Goal: Contribute content: Contribute content

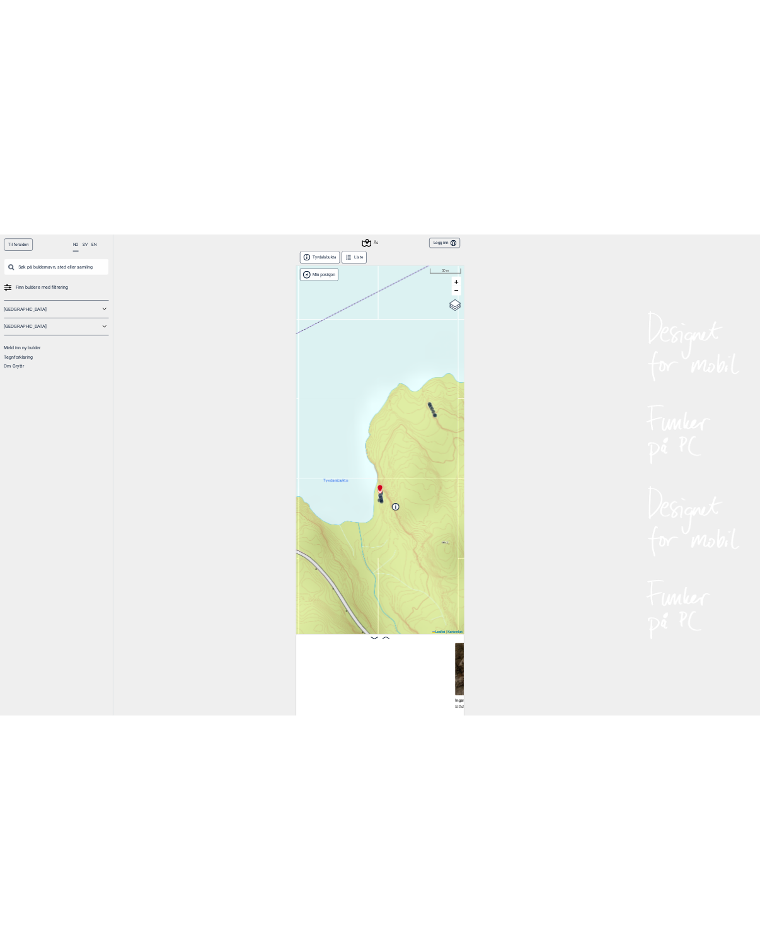
scroll to position [0, 425]
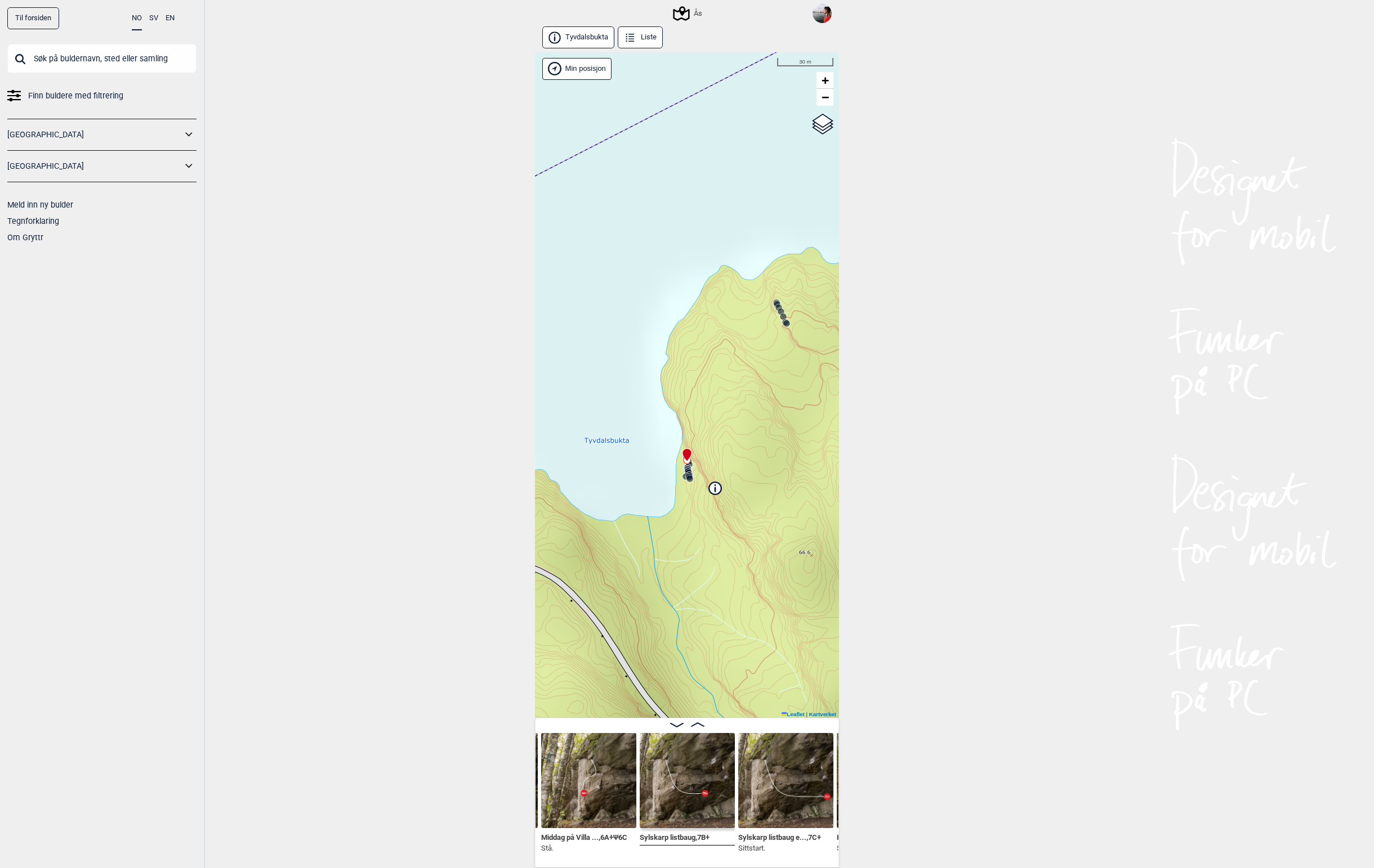
click at [112, 62] on input "text" at bounding box center [102, 58] width 189 height 29
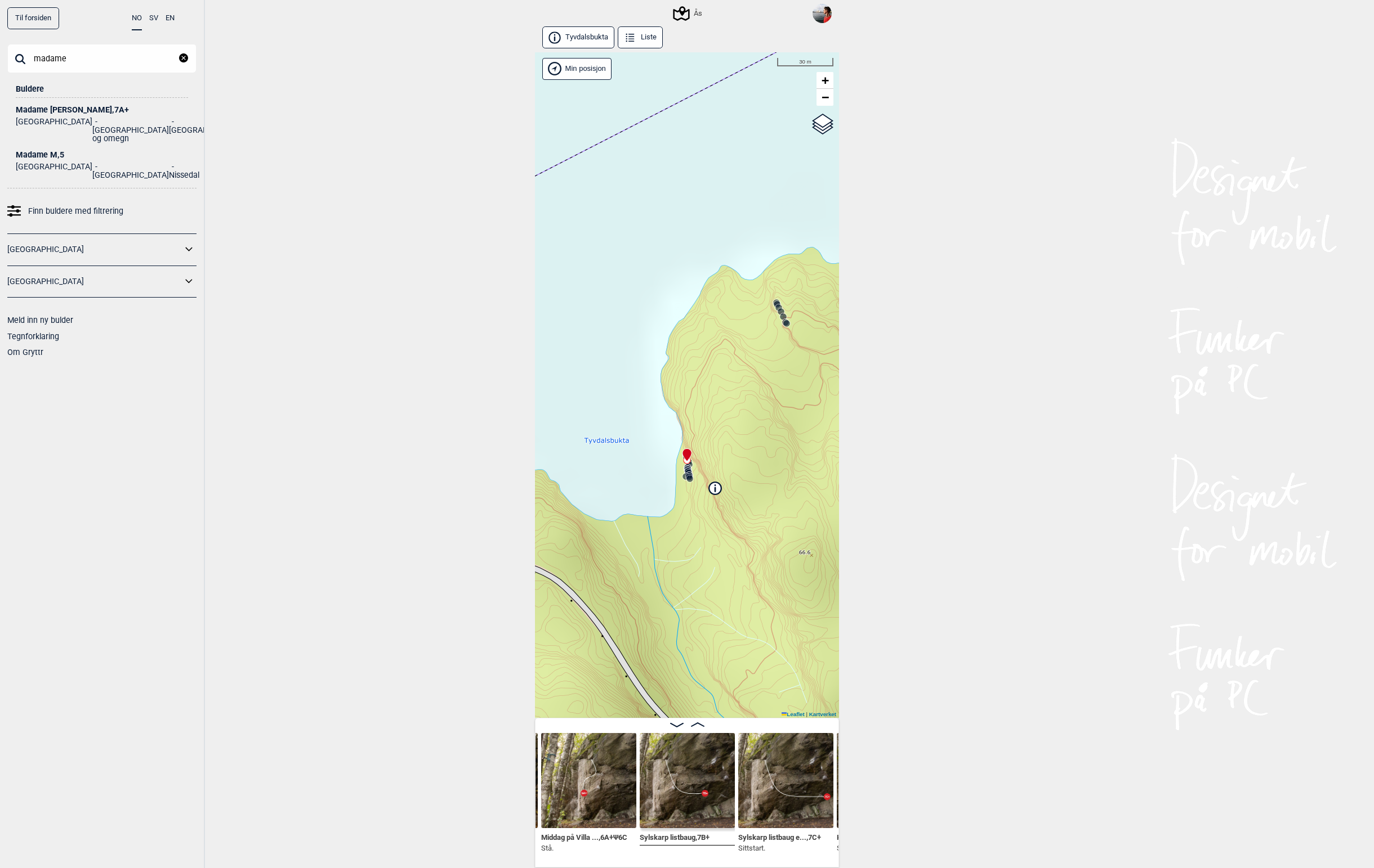
type input "madame"
click at [51, 115] on ul "Norge [GEOGRAPHIC_DATA] og omegn [GEOGRAPHIC_DATA]" at bounding box center [102, 129] width 172 height 29
click at [53, 113] on div "Madame Forte , 7A+" at bounding box center [102, 109] width 172 height 8
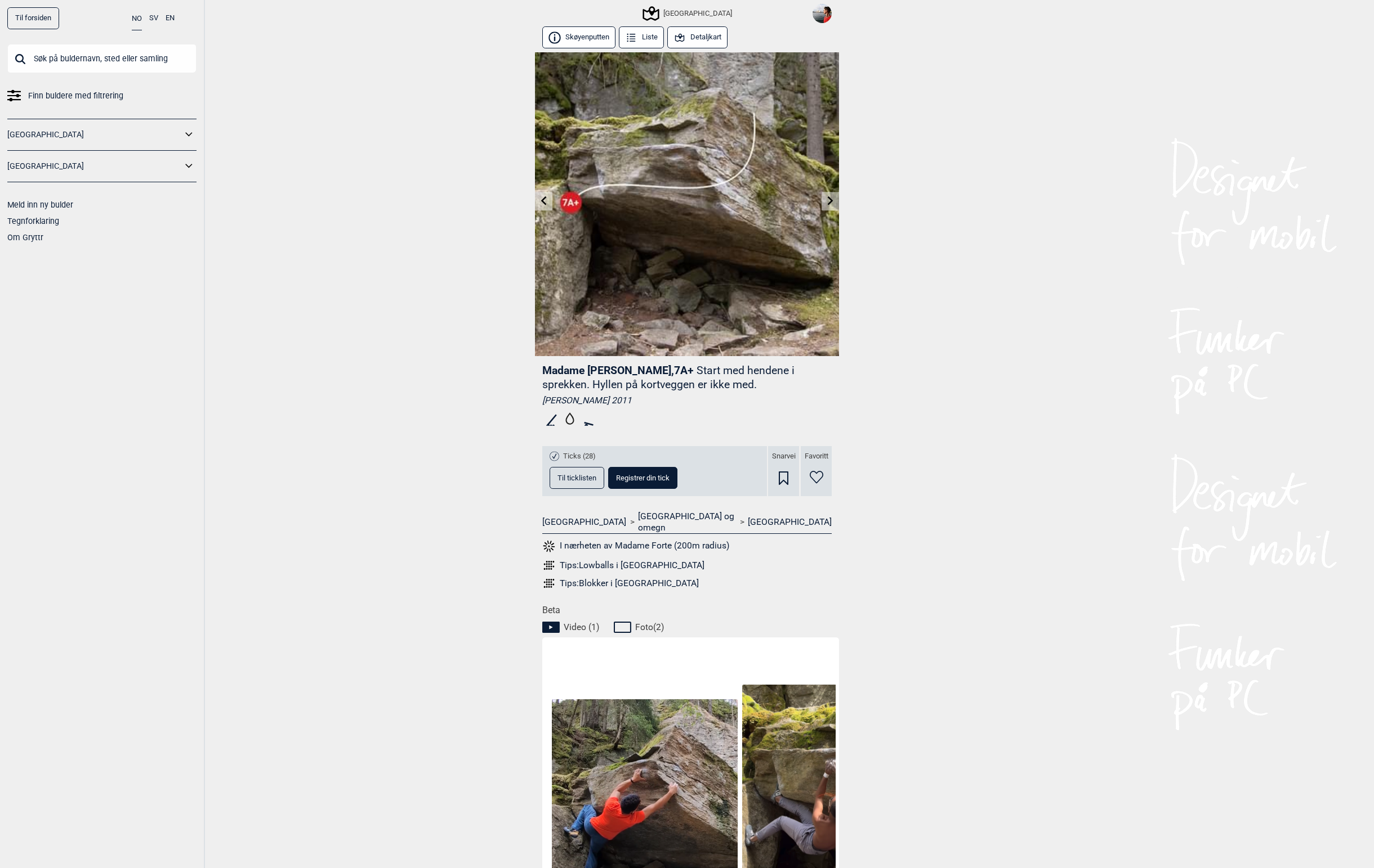
click at [541, 203] on icon at bounding box center [544, 201] width 9 height 9
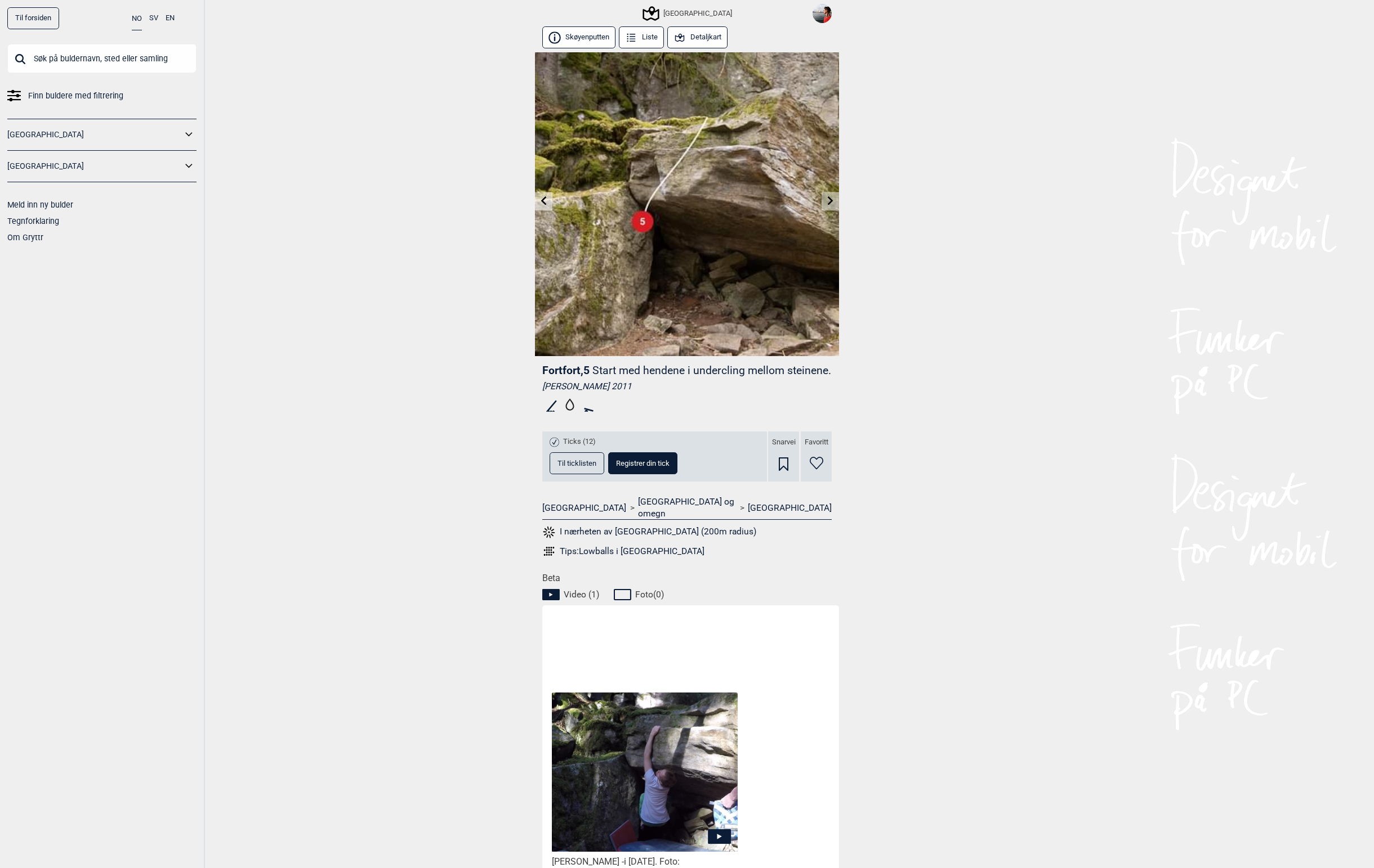
click at [833, 200] on icon at bounding box center [830, 201] width 9 height 9
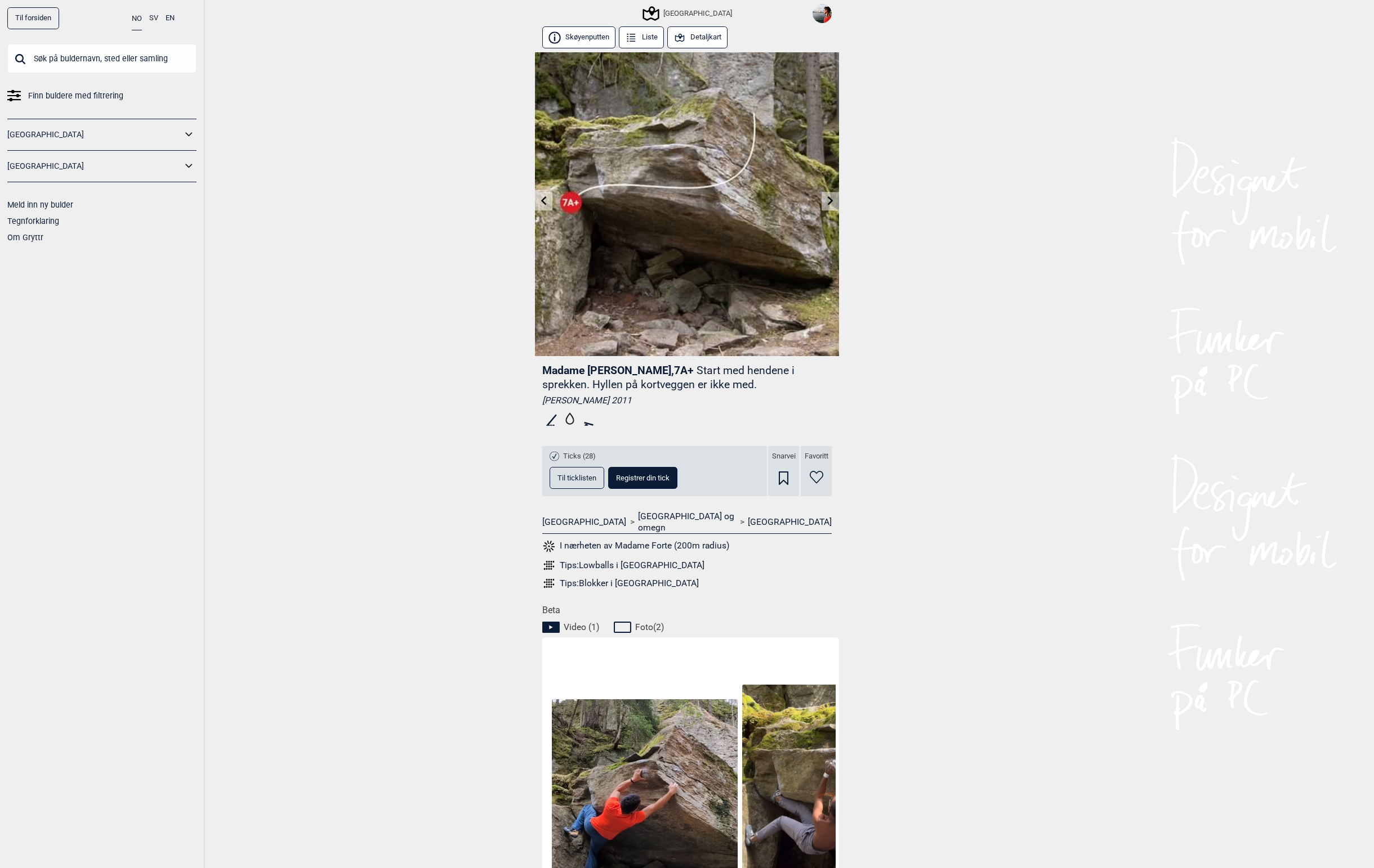
click at [833, 200] on icon at bounding box center [830, 201] width 9 height 9
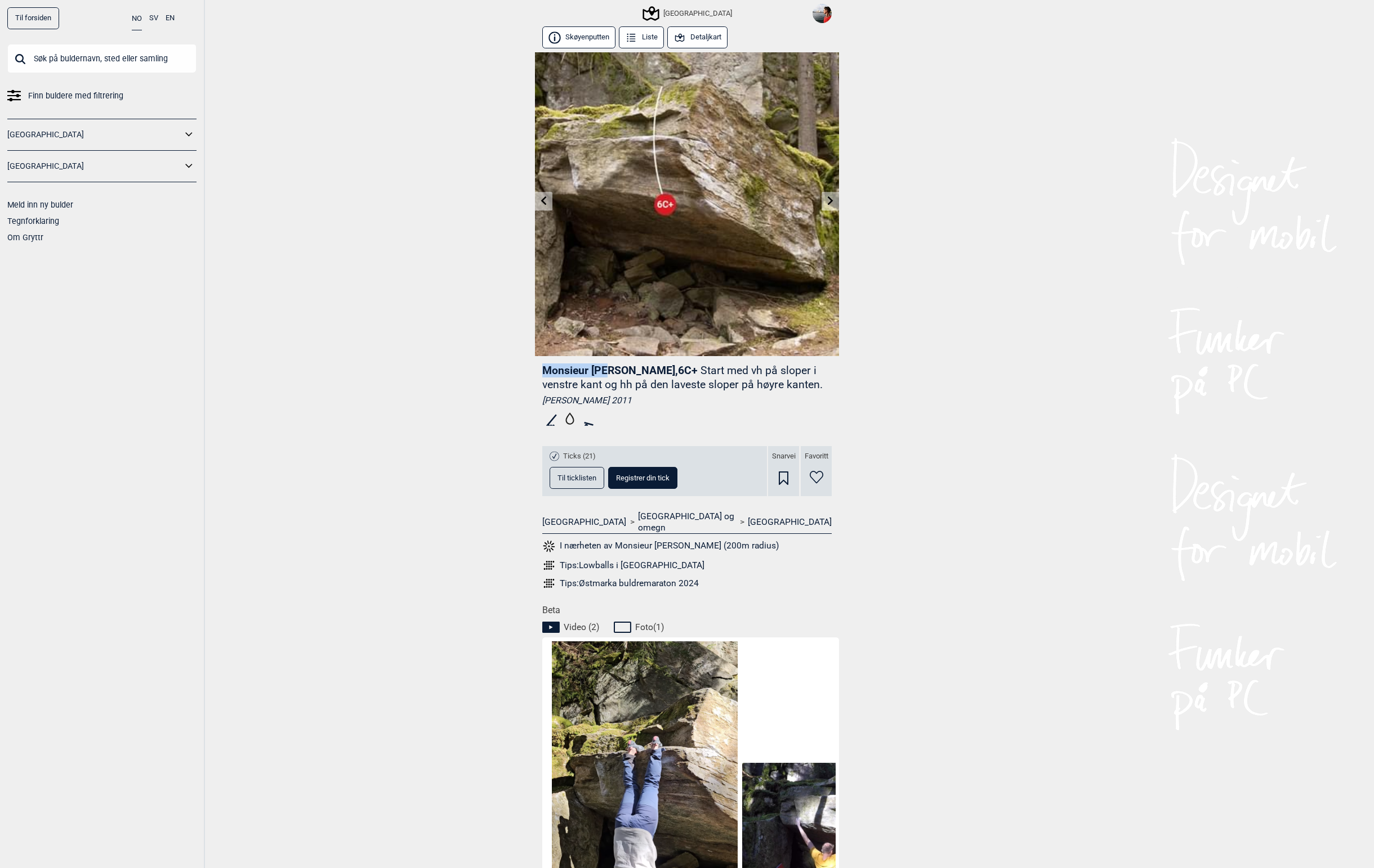
drag, startPoint x: 543, startPoint y: 371, endPoint x: 609, endPoint y: 370, distance: 66.0
click at [609, 370] on span "Monsieur [PERSON_NAME] , 6C+" at bounding box center [620, 371] width 155 height 13
copy span "Monsieur [PERSON_NAME]"
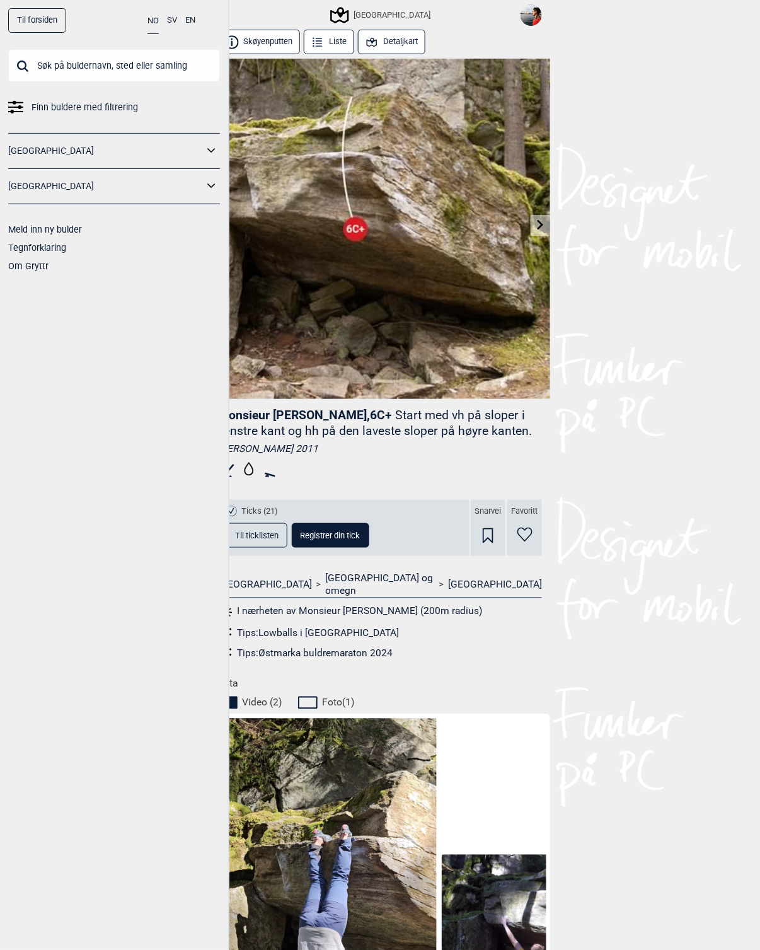
click at [551, 255] on div "Til forsiden NO SV EN Finn buldere med filtrering [GEOGRAPHIC_DATA] [GEOGRAPHIC…" at bounding box center [380, 475] width 760 height 950
click at [577, 241] on div "Til forsiden NO SV EN Finn buldere med filtrering [GEOGRAPHIC_DATA] [GEOGRAPHIC…" at bounding box center [380, 475] width 760 height 950
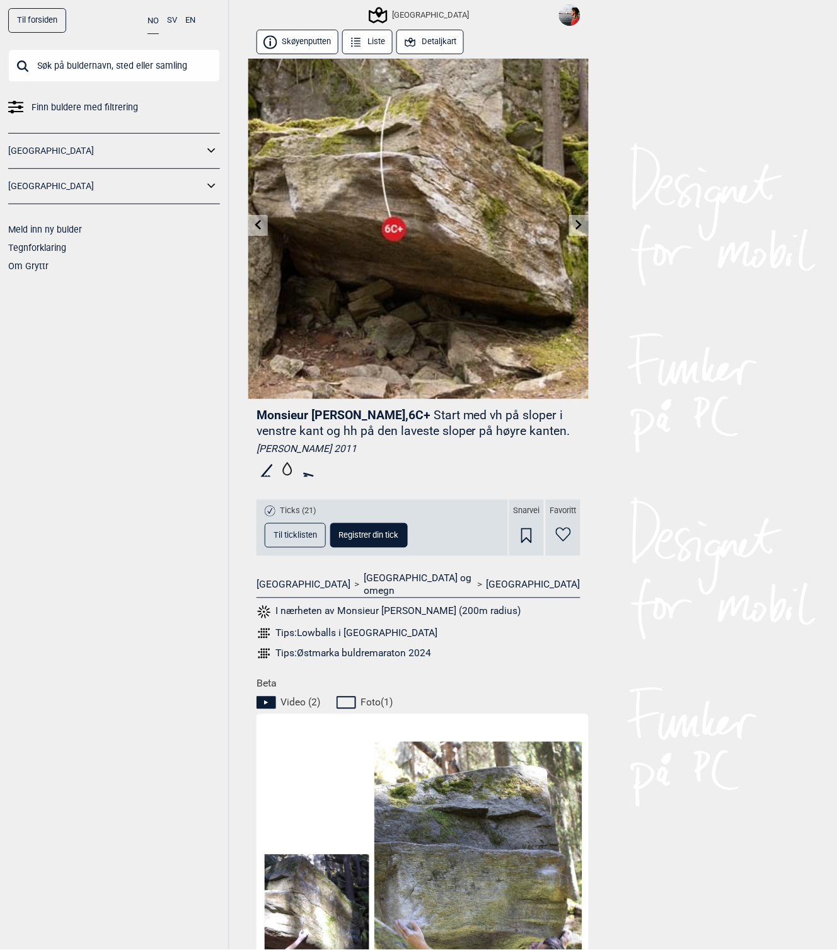
click at [251, 229] on link at bounding box center [258, 225] width 20 height 21
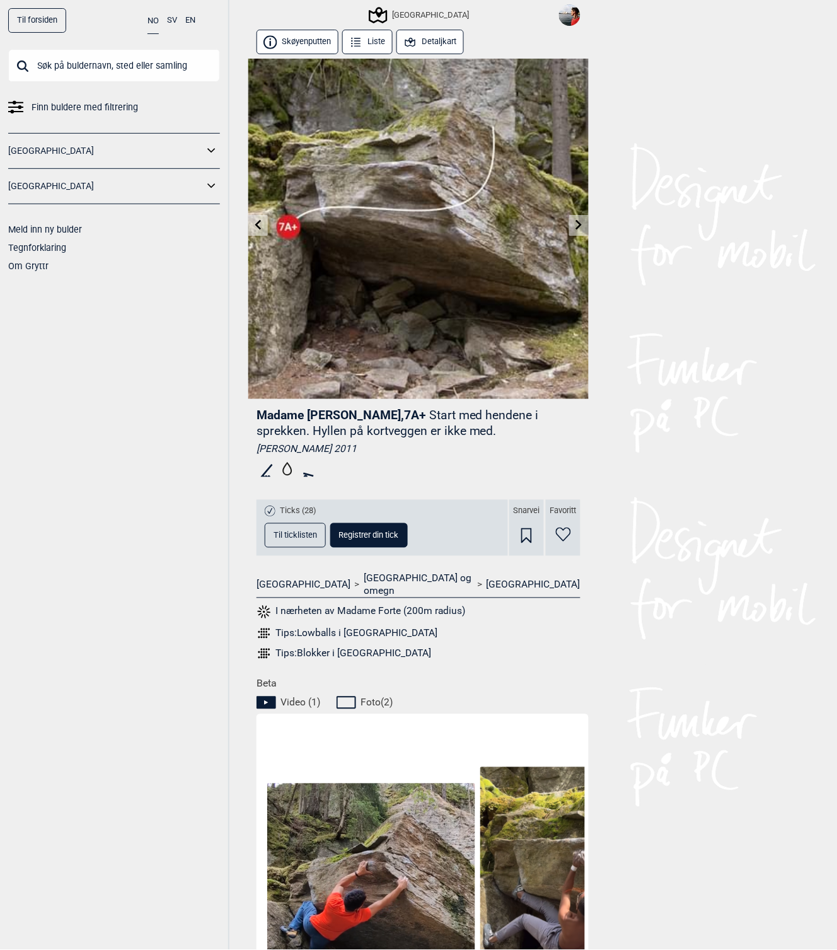
click at [258, 228] on icon at bounding box center [258, 225] width 10 height 10
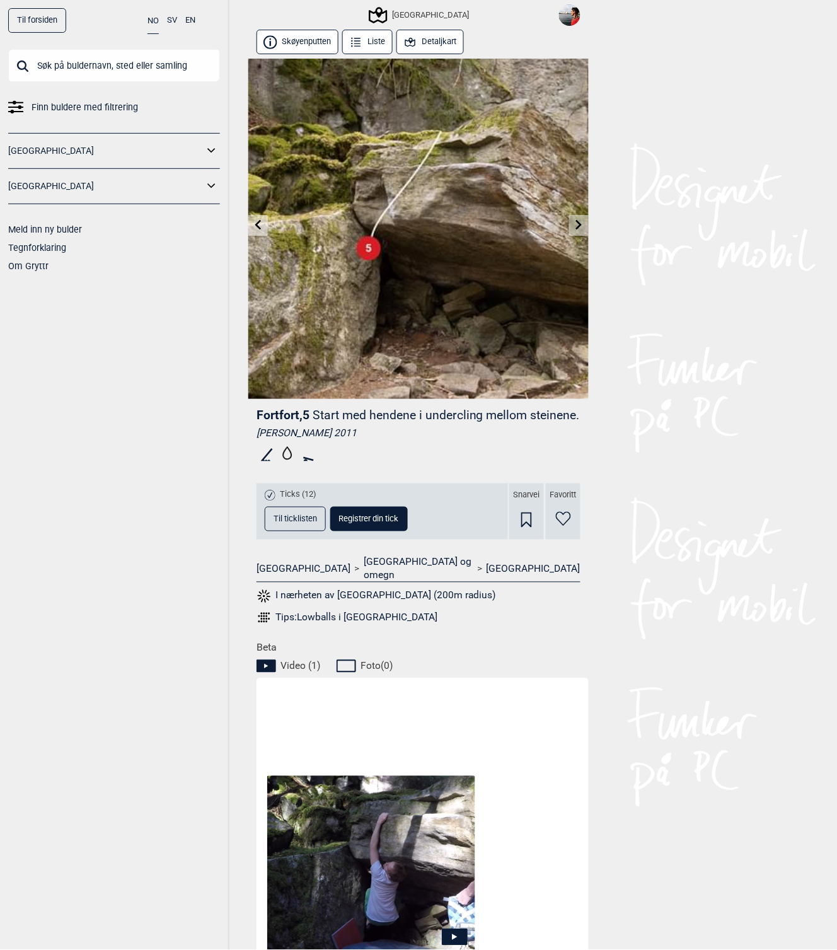
click at [259, 228] on icon at bounding box center [258, 225] width 10 height 10
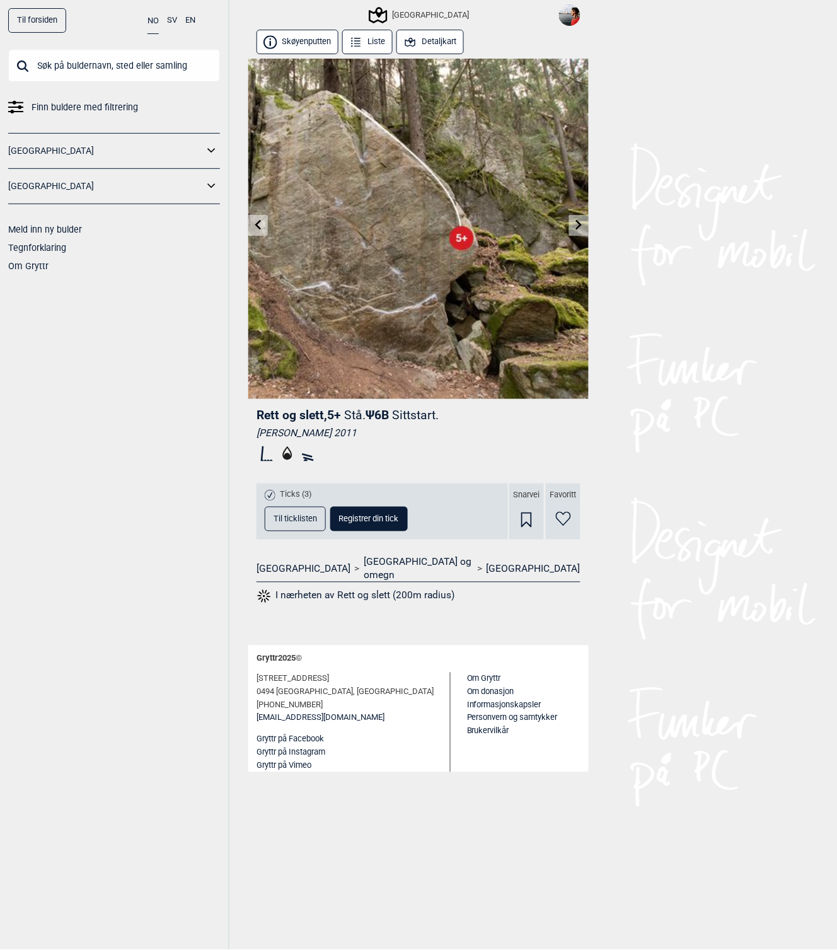
click at [585, 226] on link at bounding box center [579, 225] width 20 height 21
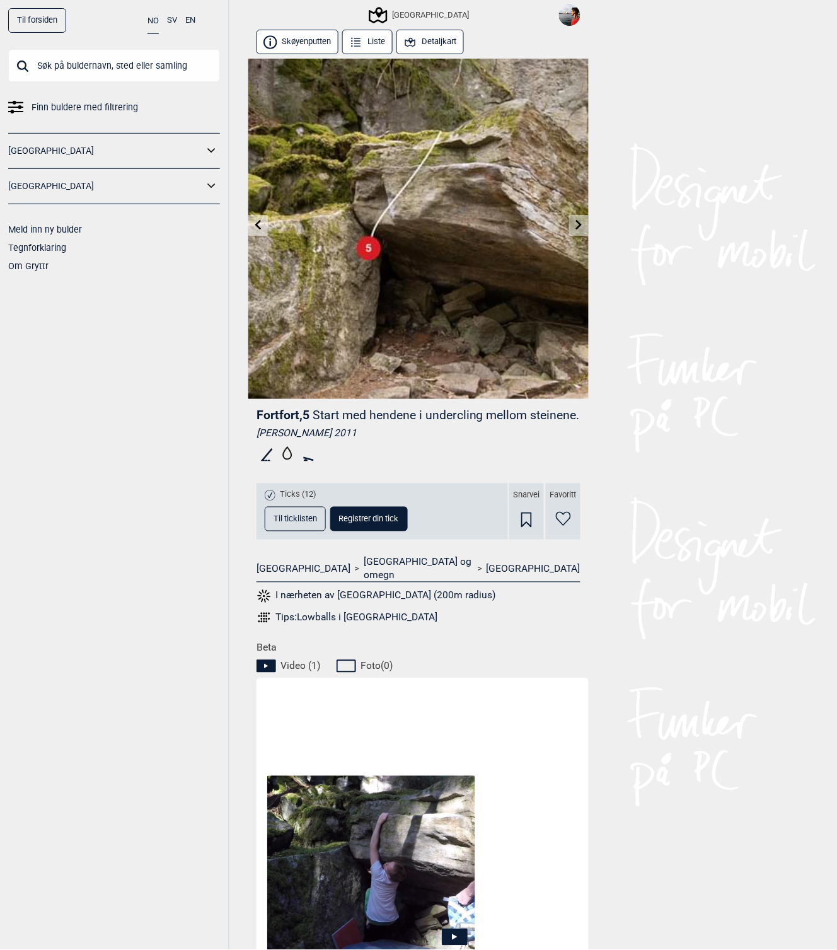
click at [574, 221] on icon at bounding box center [579, 225] width 10 height 10
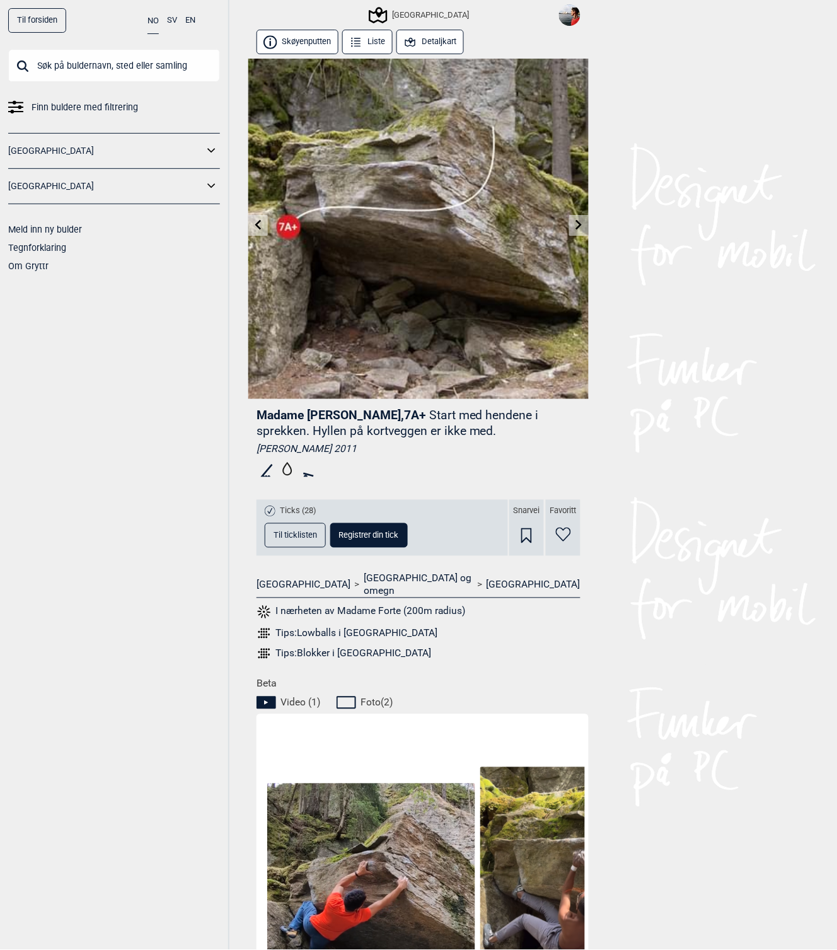
click at [578, 222] on icon at bounding box center [579, 225] width 6 height 10
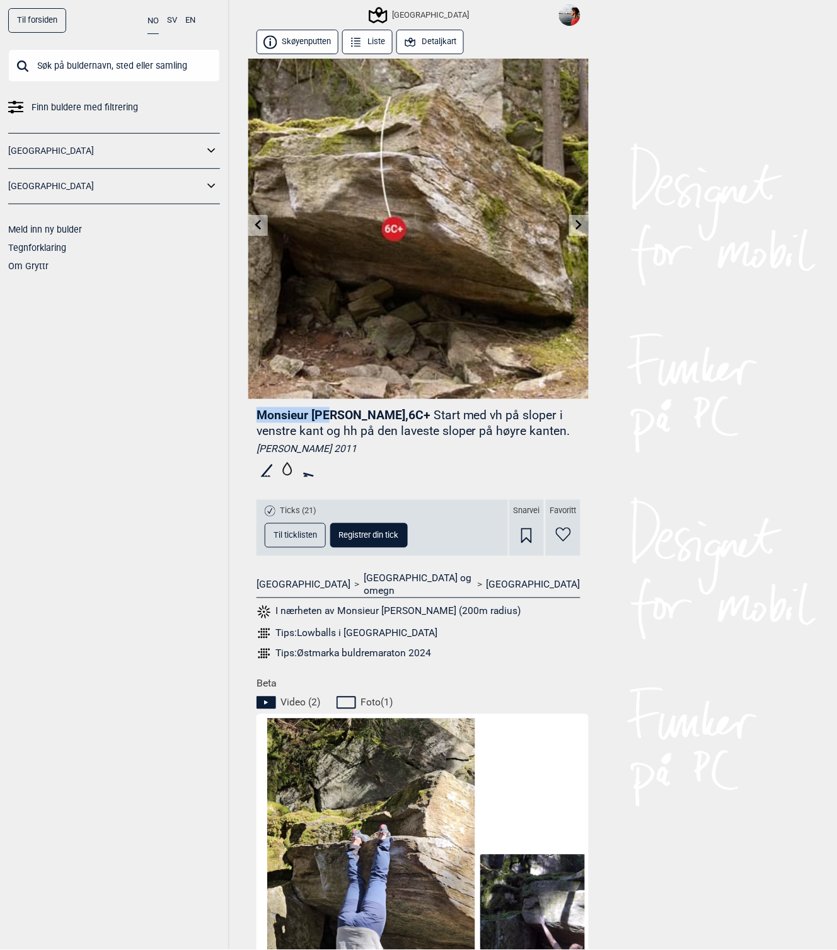
drag, startPoint x: 256, startPoint y: 416, endPoint x: 333, endPoint y: 418, distance: 76.3
click at [333, 418] on span "Monsieur [PERSON_NAME] , 6C+" at bounding box center [343, 415] width 174 height 14
copy span "Monsieur [PERSON_NAME]"
click at [574, 227] on icon at bounding box center [579, 225] width 10 height 10
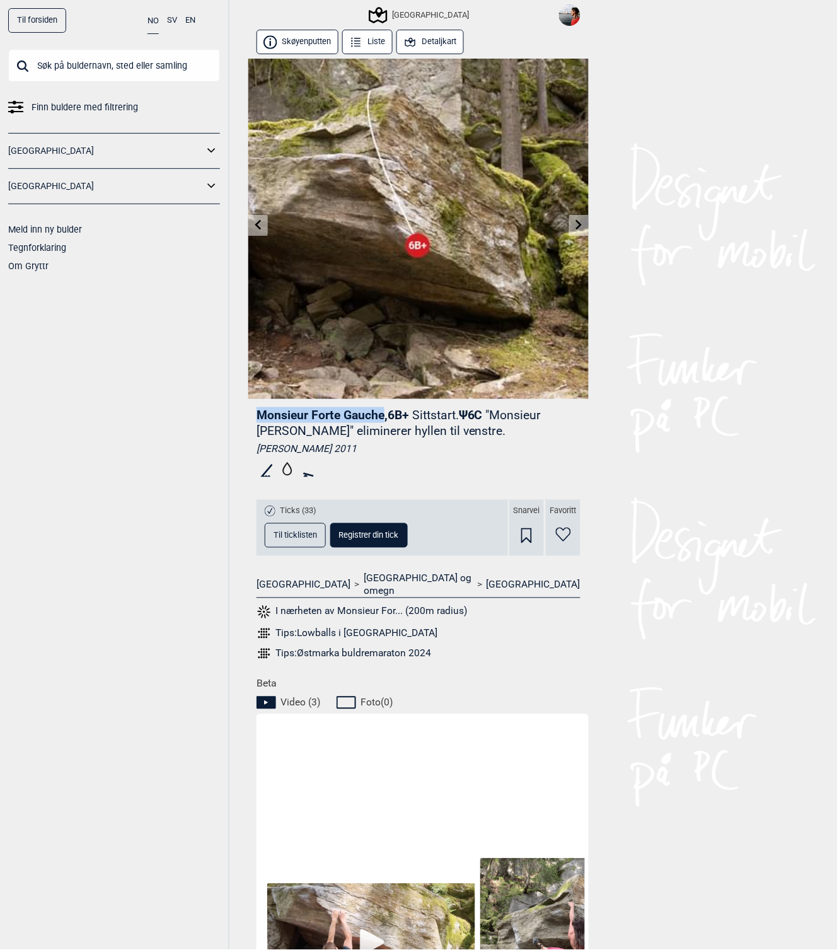
drag, startPoint x: 299, startPoint y: 417, endPoint x: 383, endPoint y: 417, distance: 83.8
click at [383, 417] on span "Monsieur [PERSON_NAME] , 6B+" at bounding box center [332, 415] width 152 height 14
copy span "Monsieur Forte Gauche"
drag, startPoint x: 500, startPoint y: 412, endPoint x: 285, endPoint y: 430, distance: 215.7
click at [285, 430] on p ""Monsieur [PERSON_NAME]" eliminerer hyllen til venstre." at bounding box center [398, 423] width 285 height 30
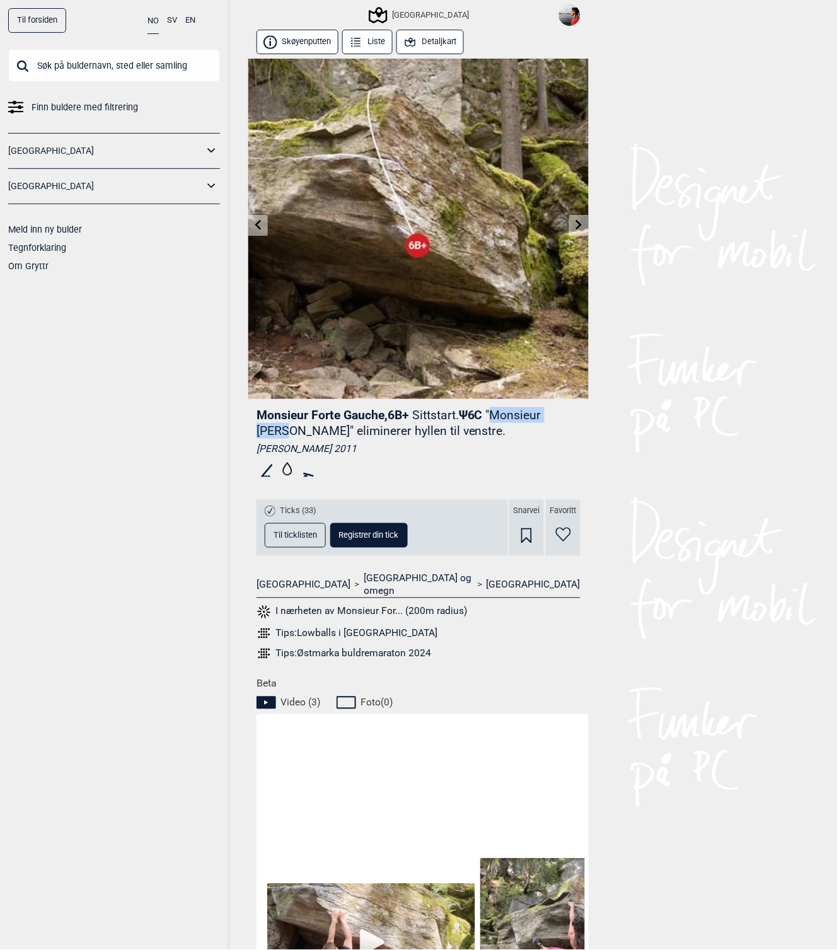
copy p "Monsieur [PERSON_NAME]"
click at [572, 221] on link at bounding box center [579, 225] width 20 height 21
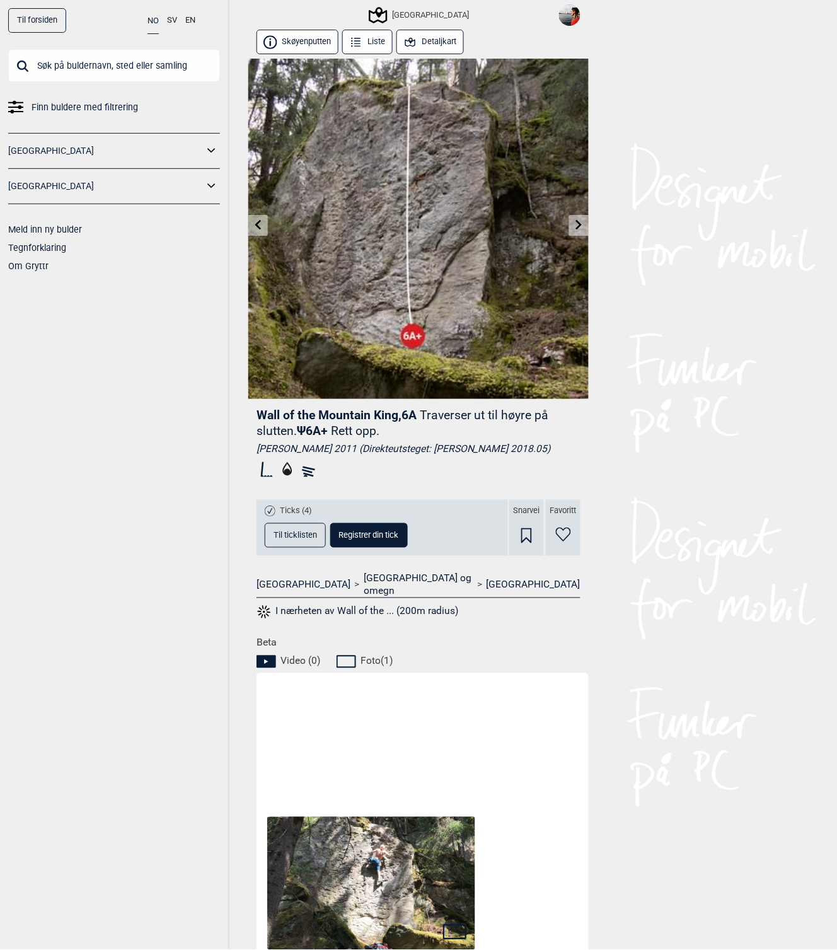
click at [255, 229] on link at bounding box center [258, 225] width 20 height 21
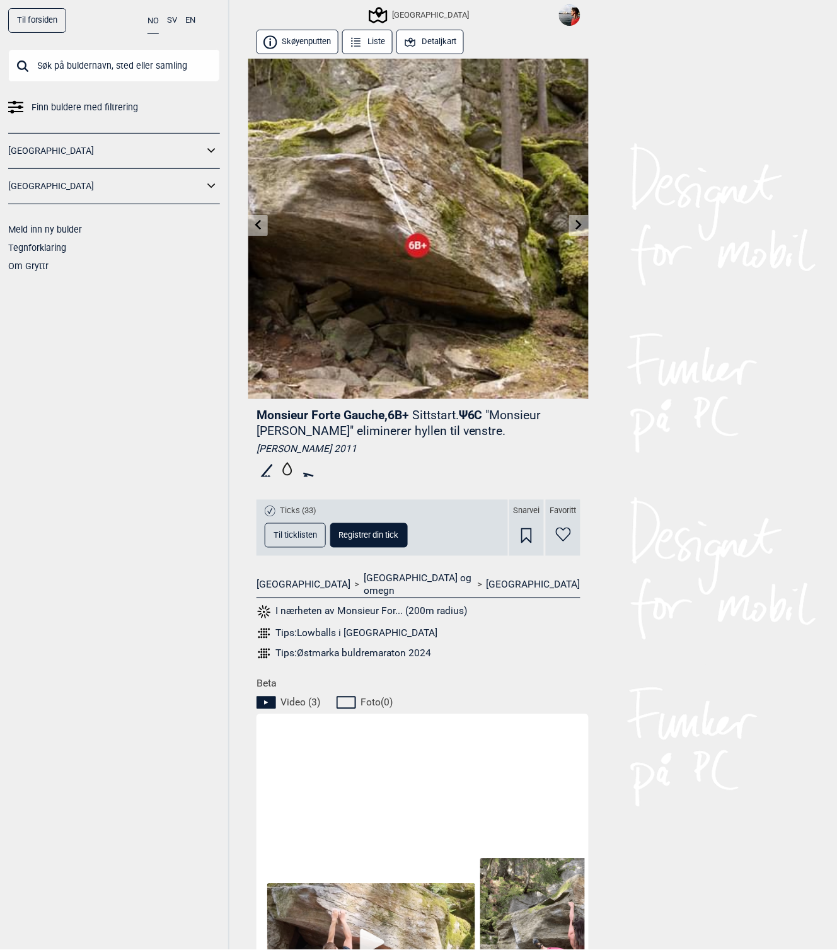
click at [267, 222] on link at bounding box center [258, 225] width 20 height 21
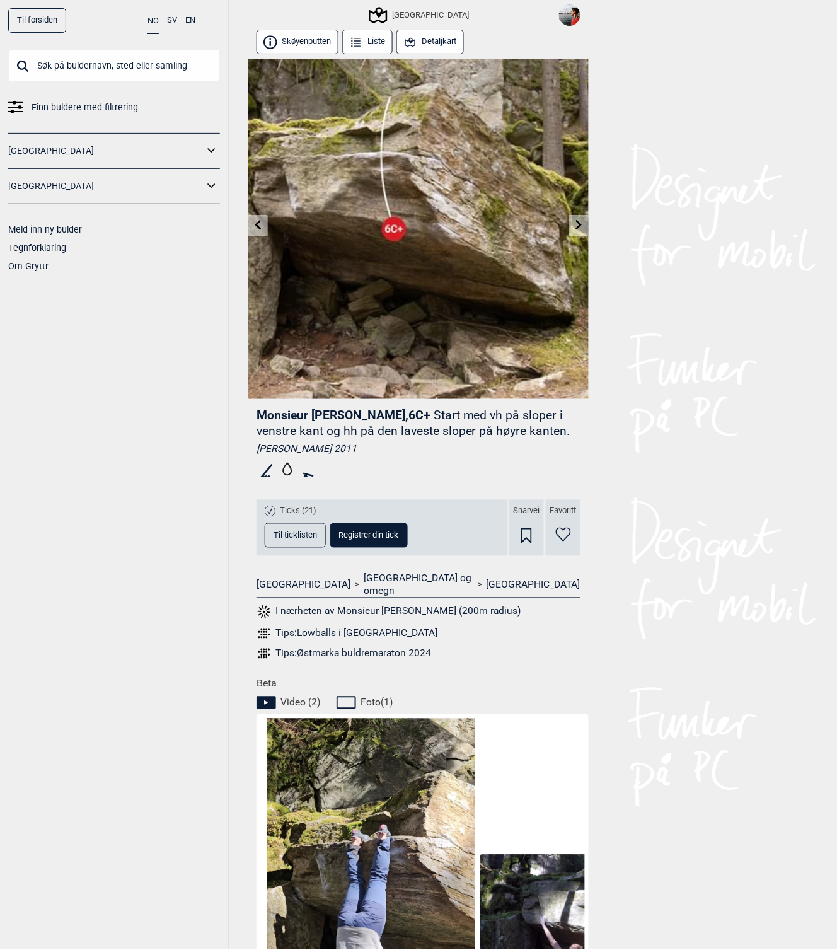
click at [265, 224] on link at bounding box center [258, 225] width 20 height 21
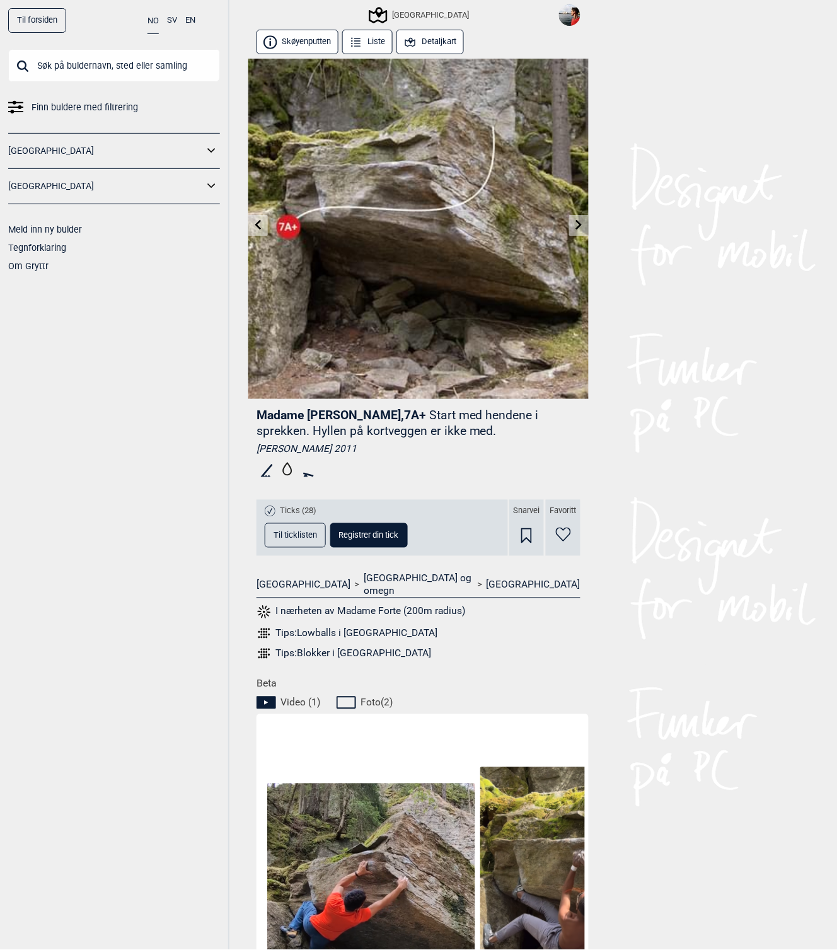
click at [265, 224] on link at bounding box center [258, 225] width 20 height 21
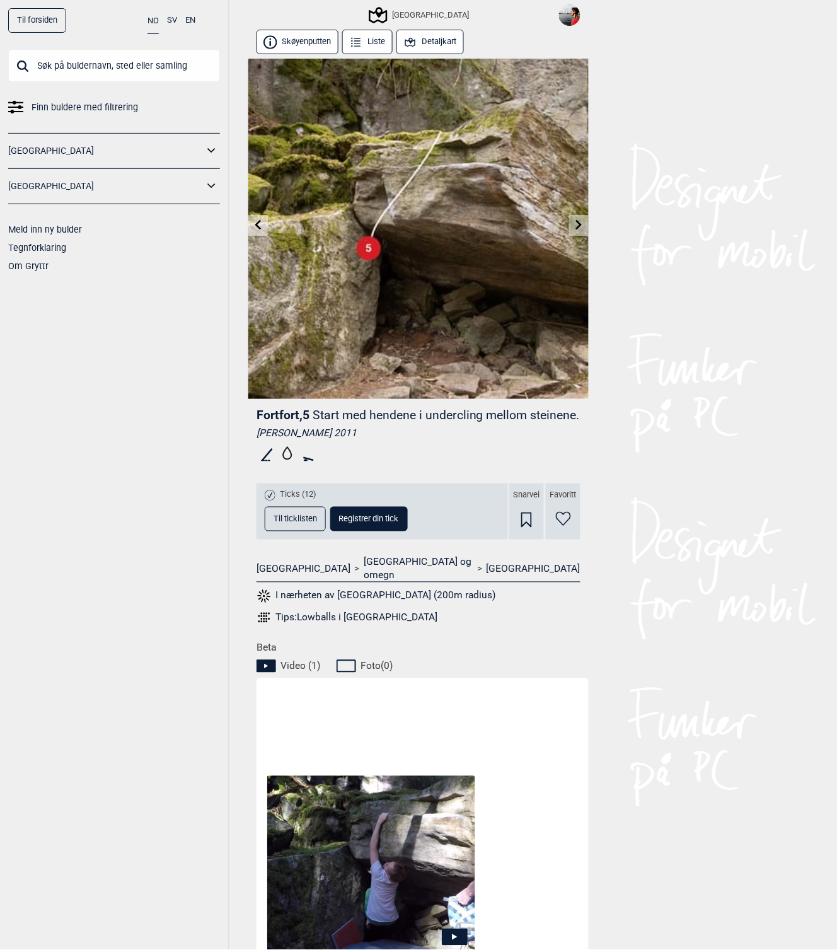
click at [265, 224] on link at bounding box center [258, 225] width 20 height 21
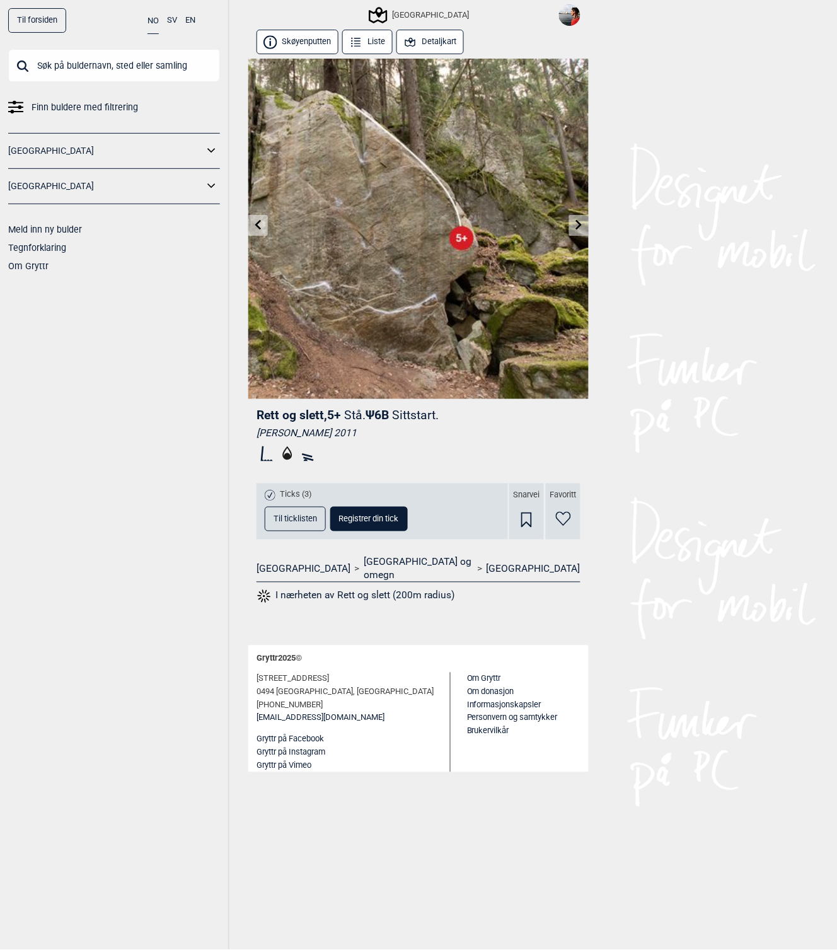
click at [265, 224] on link at bounding box center [258, 225] width 20 height 21
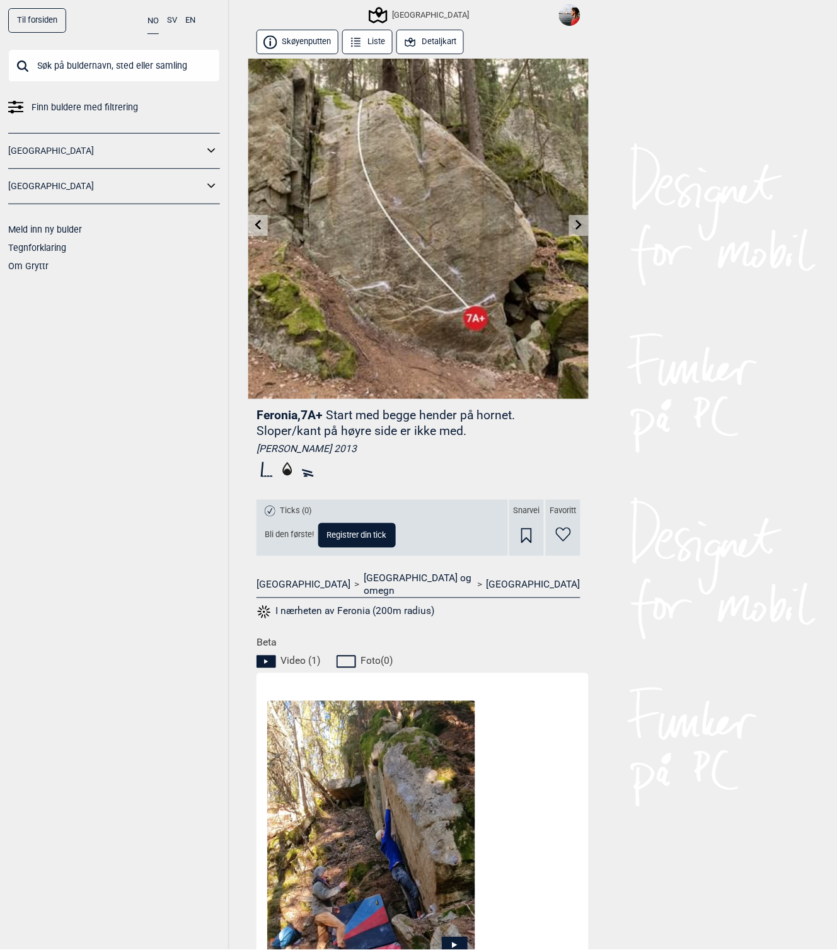
click at [265, 224] on link at bounding box center [258, 225] width 20 height 21
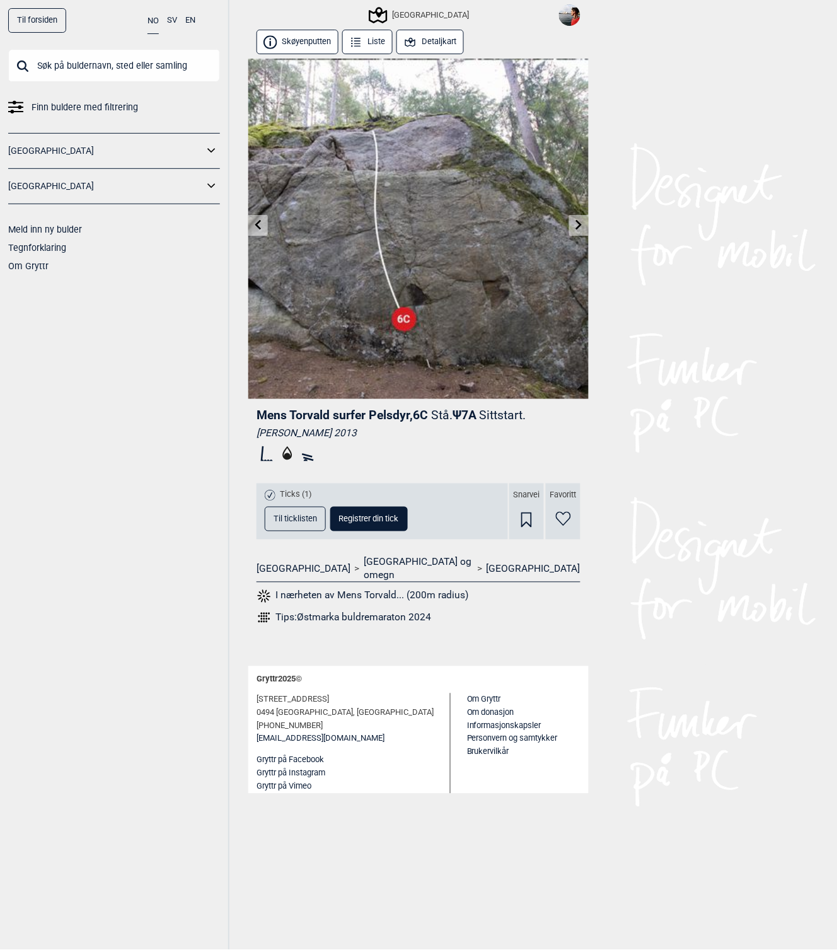
click at [582, 226] on icon at bounding box center [579, 225] width 10 height 10
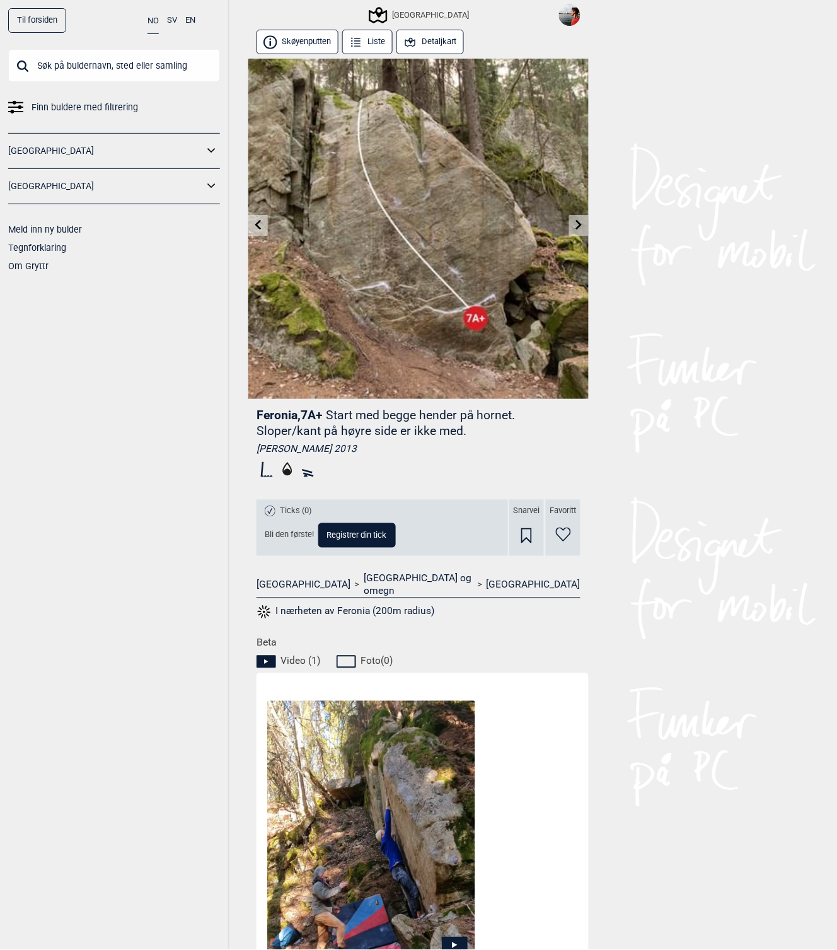
click at [579, 222] on icon at bounding box center [579, 225] width 6 height 10
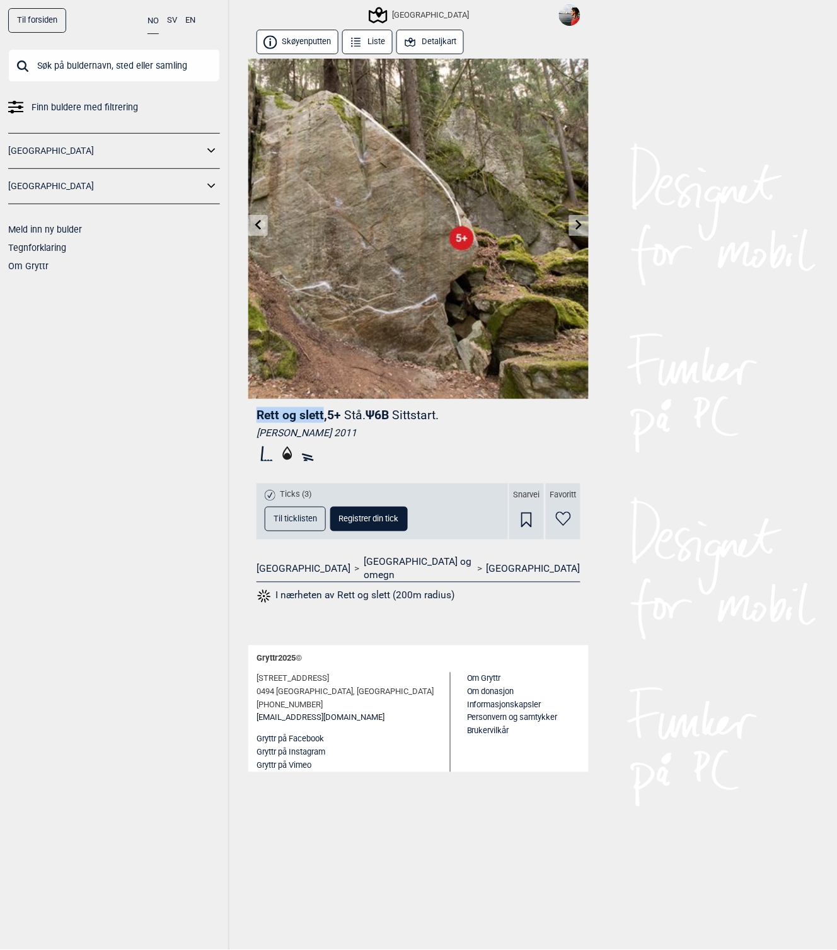
drag, startPoint x: 257, startPoint y: 414, endPoint x: 323, endPoint y: 414, distance: 65.5
click at [323, 414] on span "Rett og slett , 5+" at bounding box center [298, 415] width 84 height 14
copy span "Rett og slett"
click at [449, 44] on button "Detaljkart" at bounding box center [429, 42] width 67 height 25
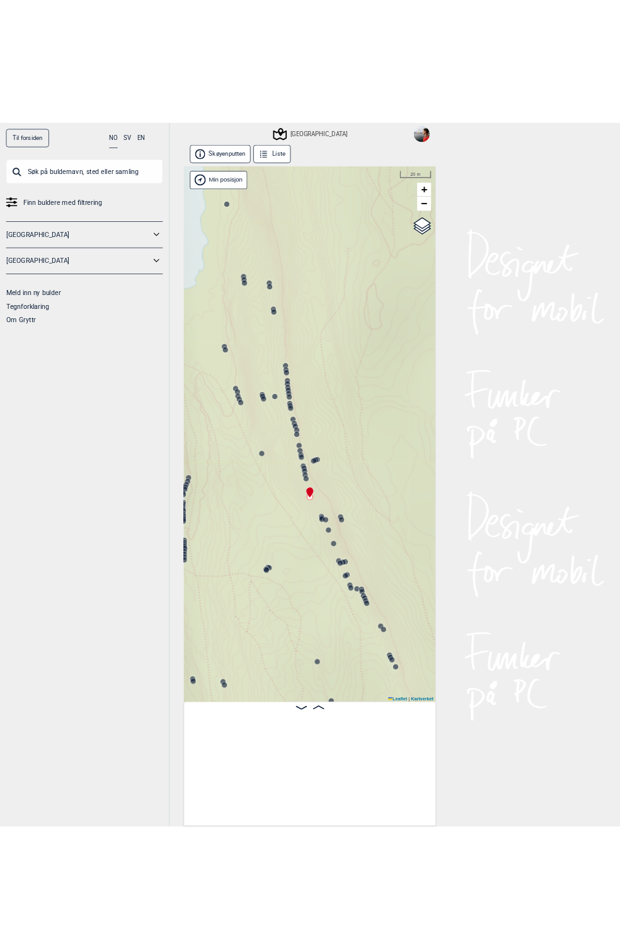
scroll to position [0, 15868]
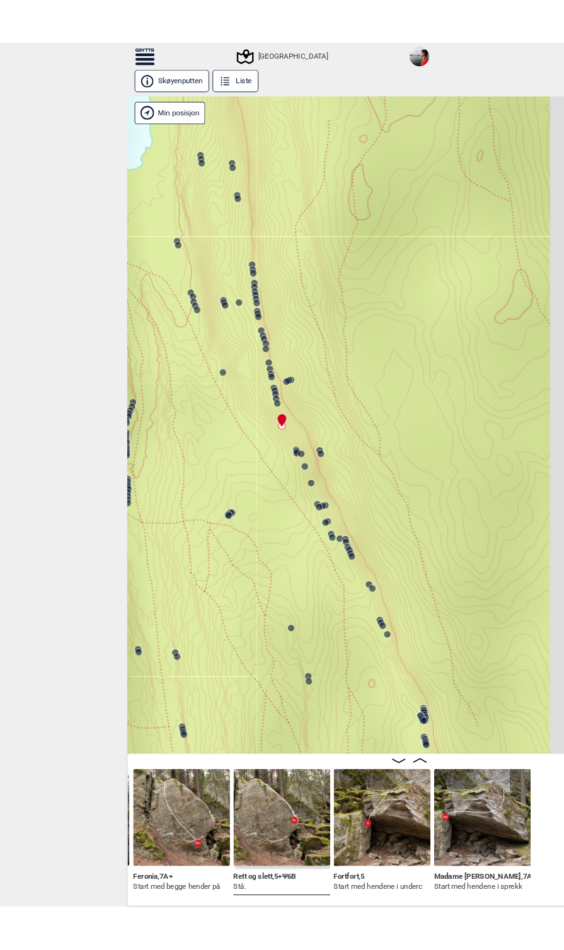
scroll to position [0, 15838]
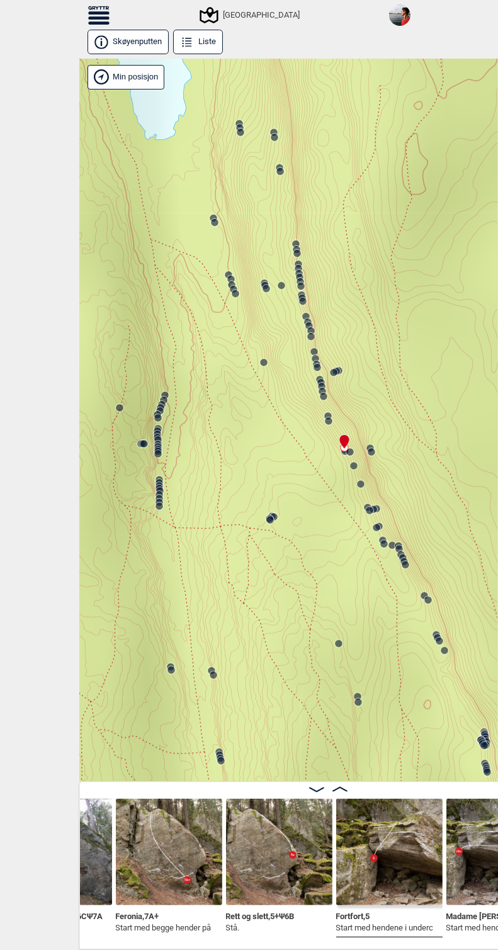
click at [369, 208] on div "Speidersteinen Barnehageveggen Cowboyveggen Bølerveggen [GEOGRAPHIC_DATA]" at bounding box center [328, 420] width 498 height 723
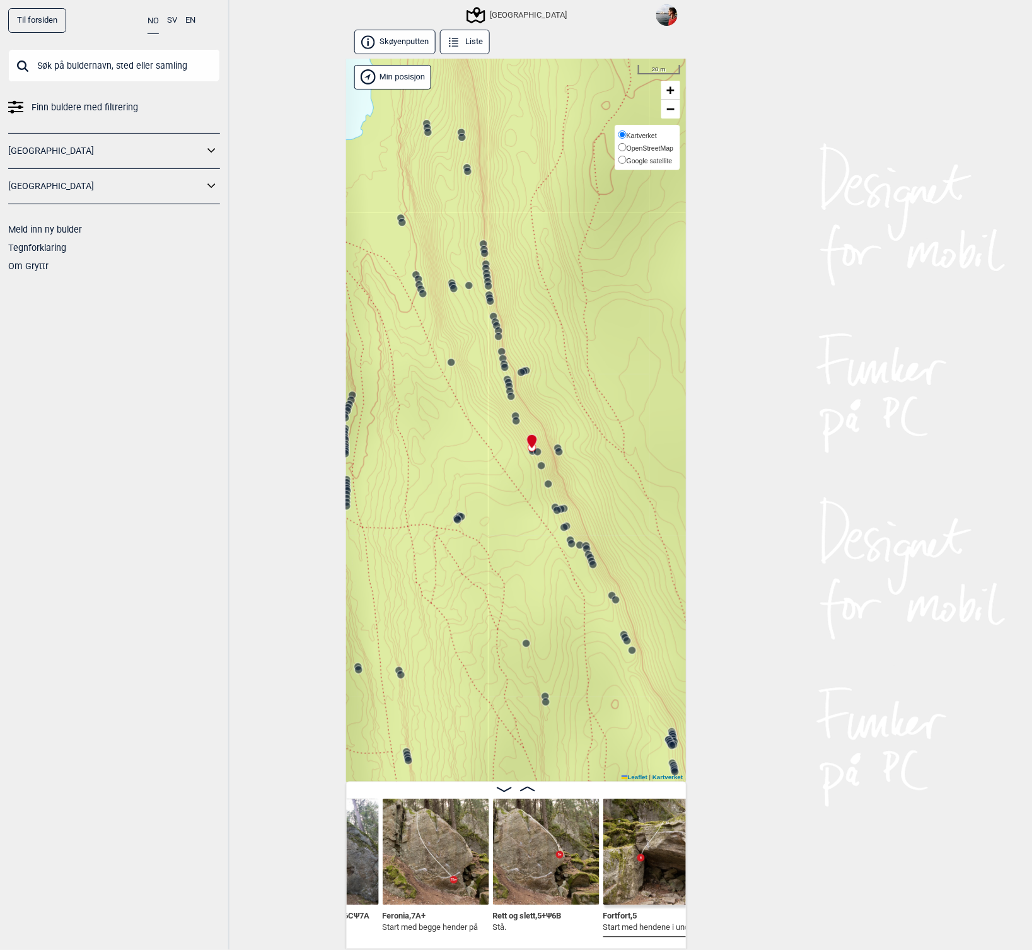
click at [655, 127] on div "Kartverket OpenStreetMap Google satellite" at bounding box center [646, 147] width 65 height 45
click at [636, 163] on span "Google satellite" at bounding box center [649, 161] width 46 height 8
click at [626, 163] on input "Google satellite" at bounding box center [622, 160] width 8 height 8
radio input "true"
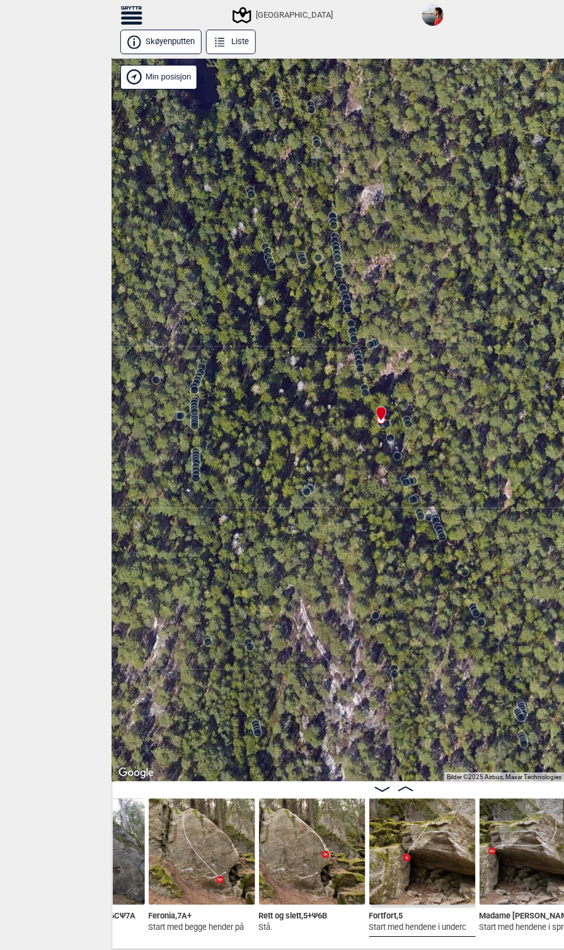
drag, startPoint x: 456, startPoint y: 319, endPoint x: 471, endPoint y: 389, distance: 72.2
click at [471, 389] on div "Speidersteinen Barnehageveggen Cowboyveggen Bølerveggen [GEOGRAPHIC_DATA]" at bounding box center [394, 420] width 564 height 723
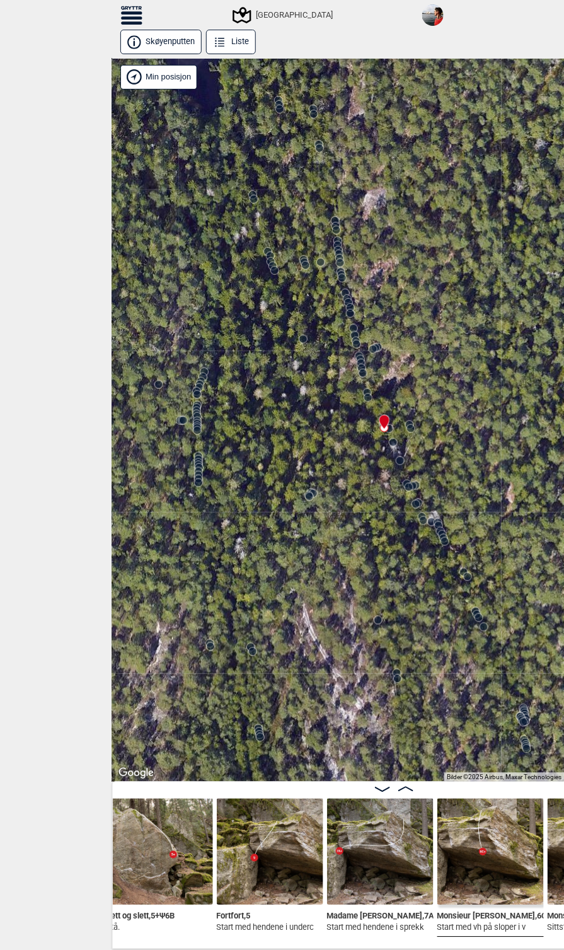
scroll to position [3, 0]
click at [383, 871] on img at bounding box center [380, 851] width 106 height 106
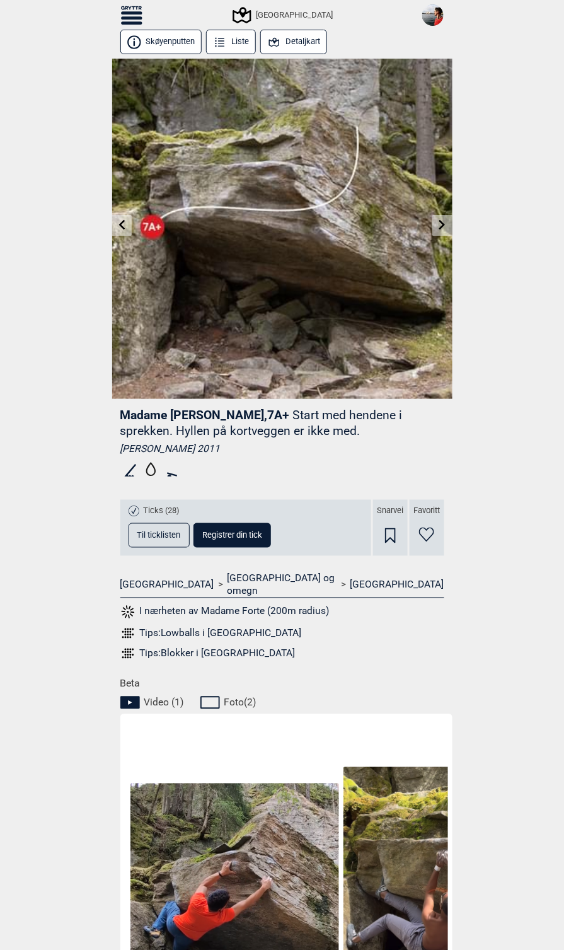
click at [279, 37] on icon at bounding box center [274, 42] width 14 height 14
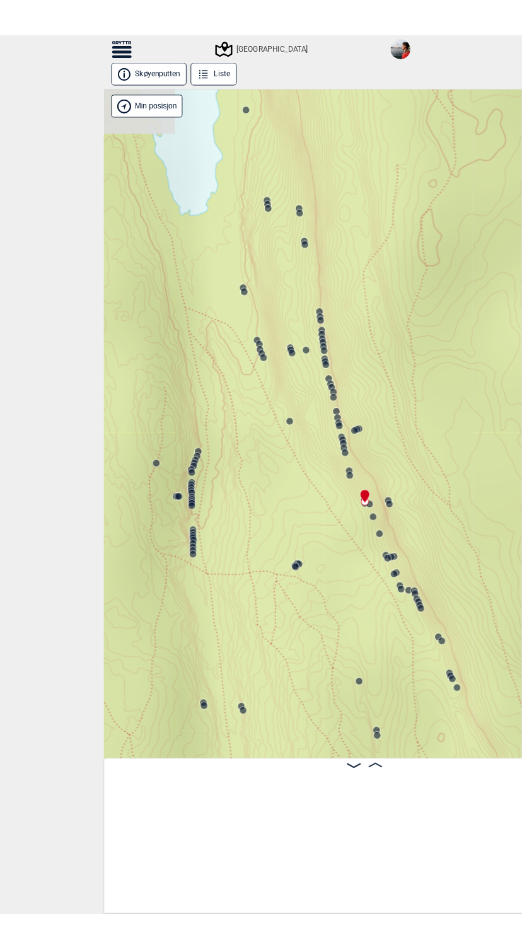
scroll to position [0, 15972]
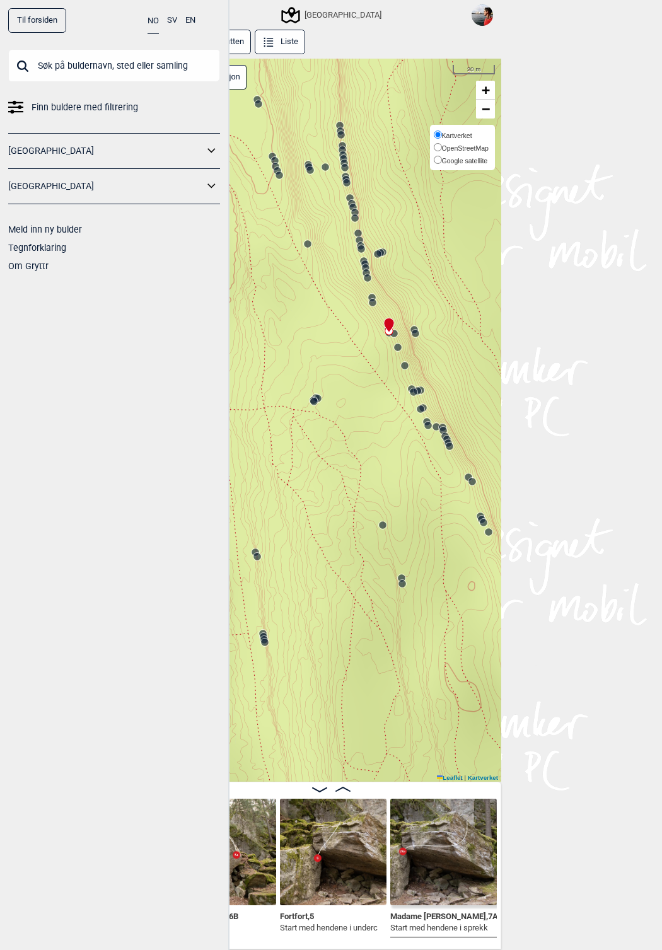
click at [484, 142] on label "OpenStreetMap" at bounding box center [461, 147] width 55 height 13
click at [442, 143] on input "OpenStreetMap" at bounding box center [438, 147] width 8 height 8
radio input "true"
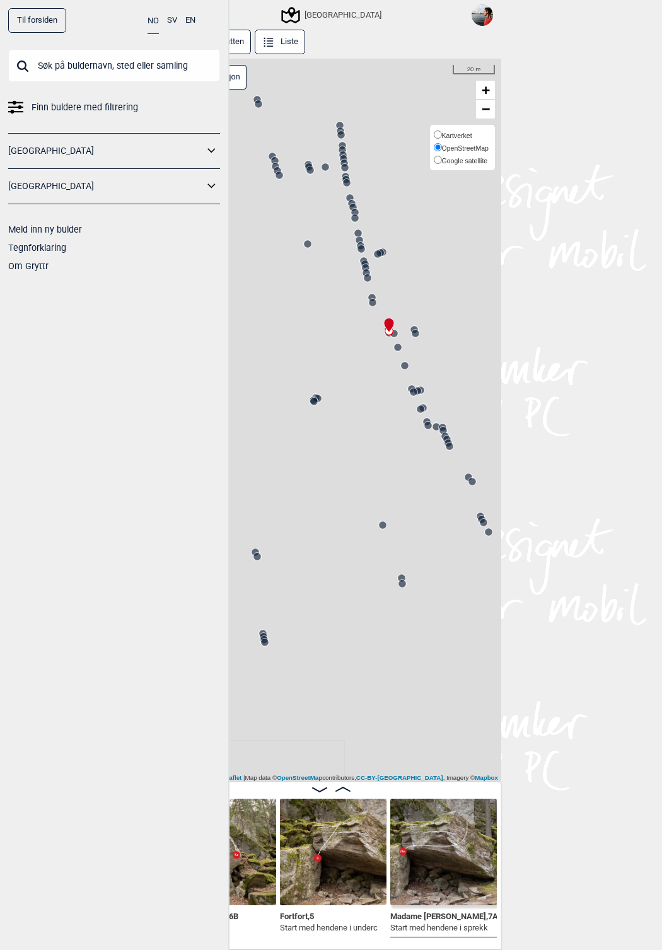
click at [456, 159] on span "Google satellite" at bounding box center [465, 161] width 46 height 8
click at [442, 159] on input "Google satellite" at bounding box center [438, 160] width 8 height 8
radio input "true"
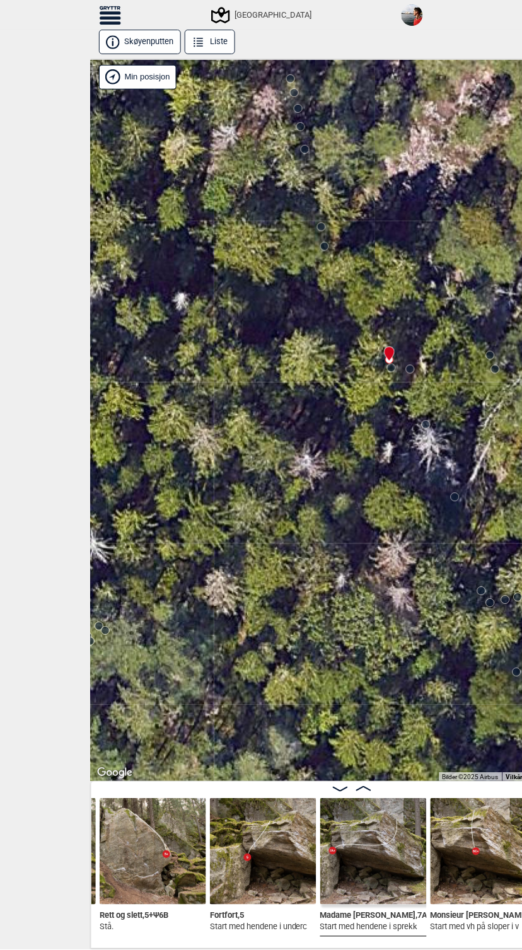
drag, startPoint x: 399, startPoint y: 258, endPoint x: 418, endPoint y: 391, distance: 133.7
click at [418, 391] on div "Speidersteinen Barnehageveggen Cowboyveggen Bølerveggen [GEOGRAPHIC_DATA]" at bounding box center [352, 420] width 522 height 723
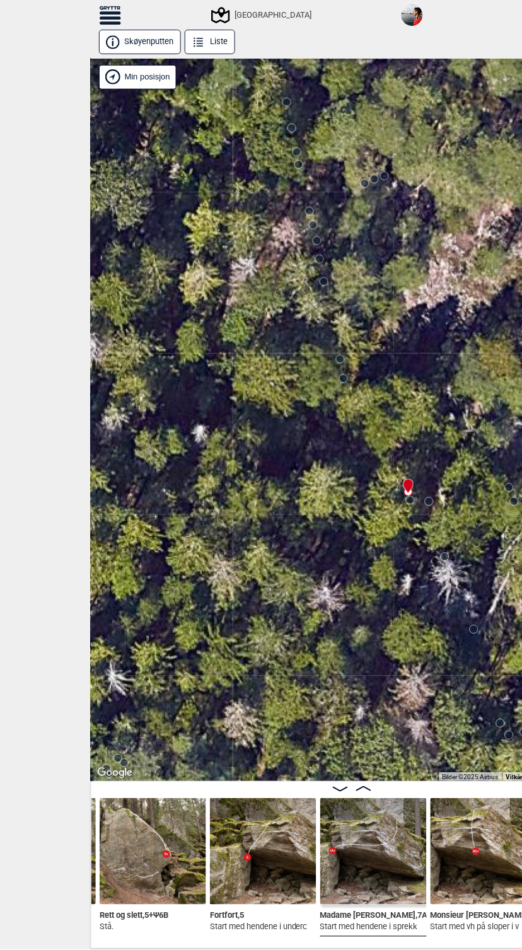
click at [340, 357] on circle at bounding box center [341, 359] width 8 height 8
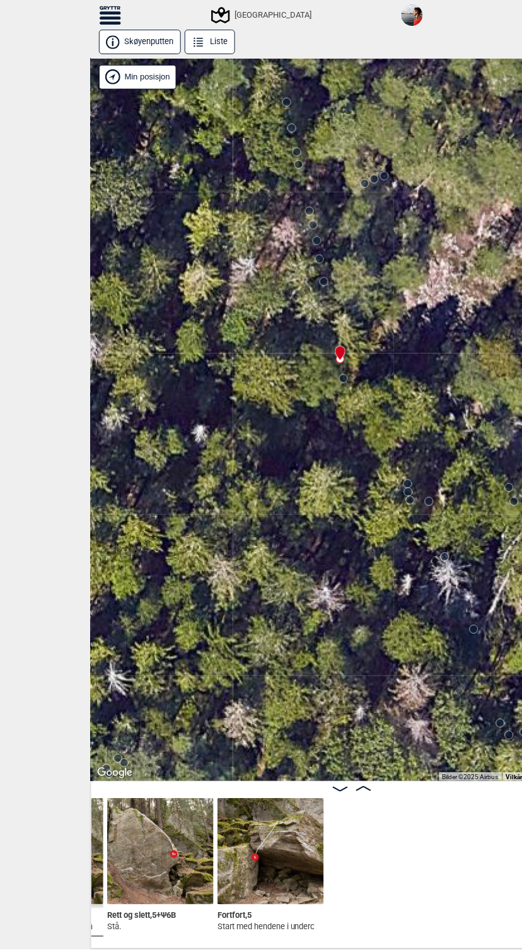
scroll to position [0, 15669]
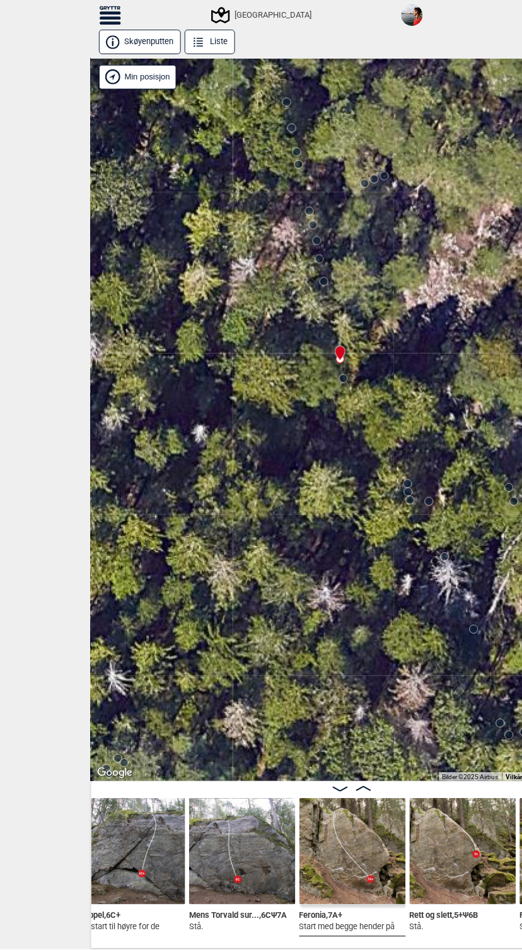
click at [346, 376] on circle at bounding box center [344, 379] width 8 height 8
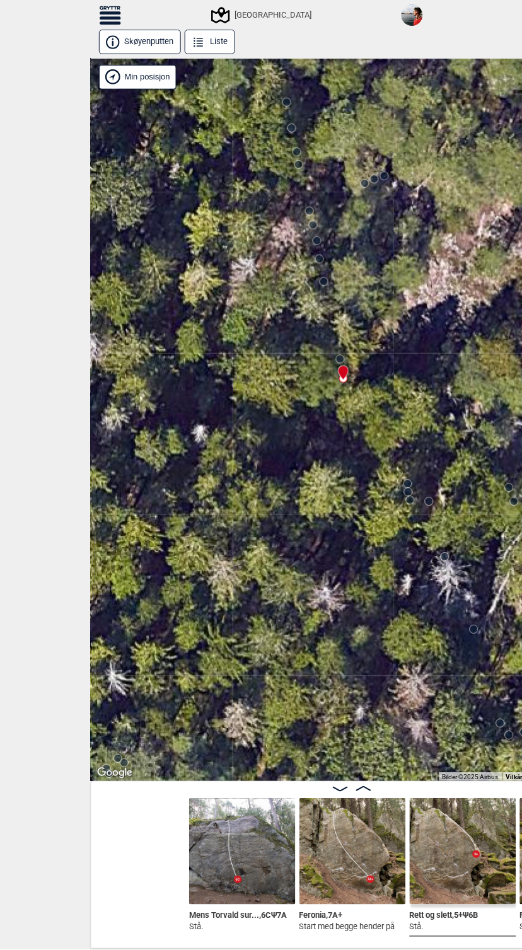
scroll to position [0, 15780]
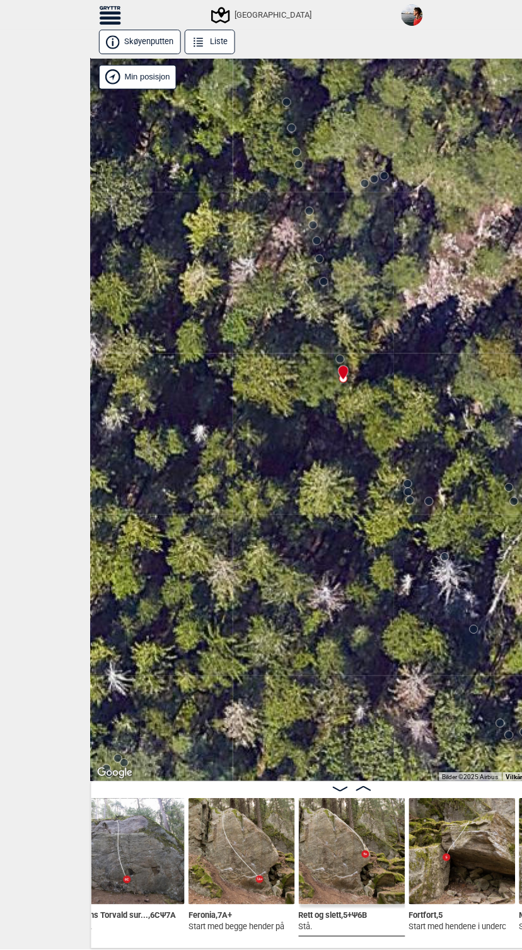
click at [340, 359] on circle at bounding box center [341, 359] width 8 height 8
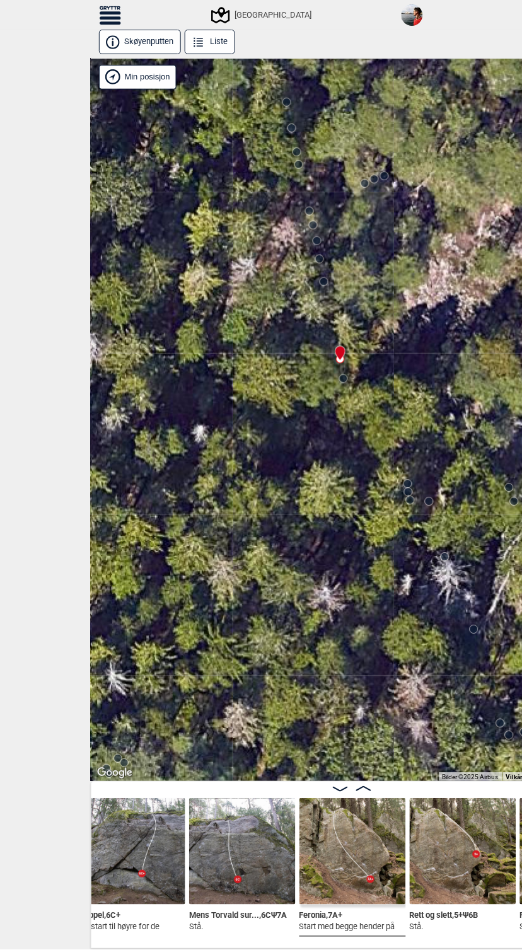
click at [410, 495] on icon at bounding box center [410, 500] width 10 height 10
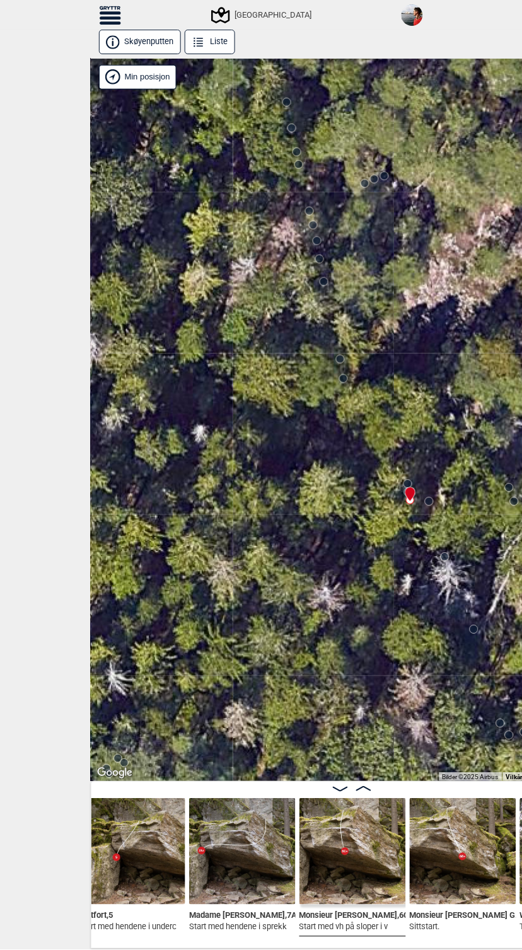
click at [409, 484] on div at bounding box center [408, 489] width 10 height 10
click at [236, 858] on img at bounding box center [242, 851] width 106 height 106
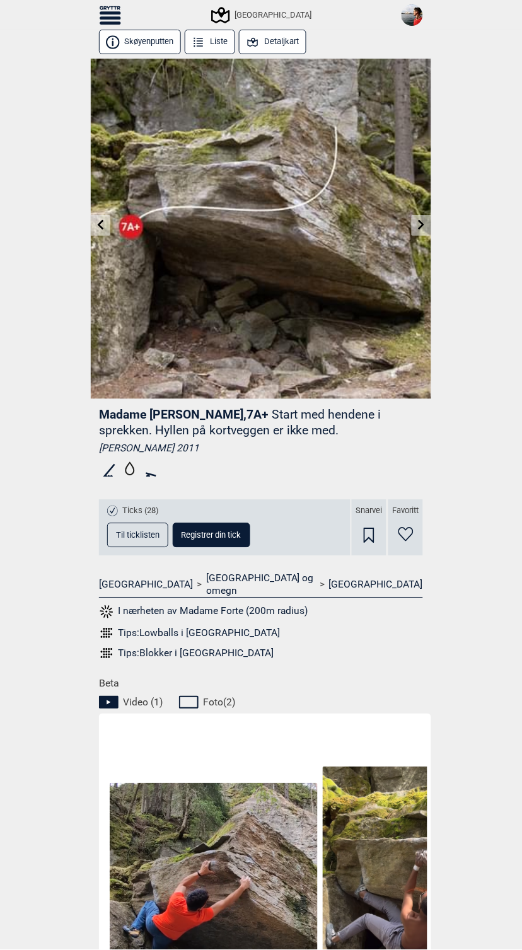
click at [425, 225] on icon at bounding box center [422, 225] width 10 height 10
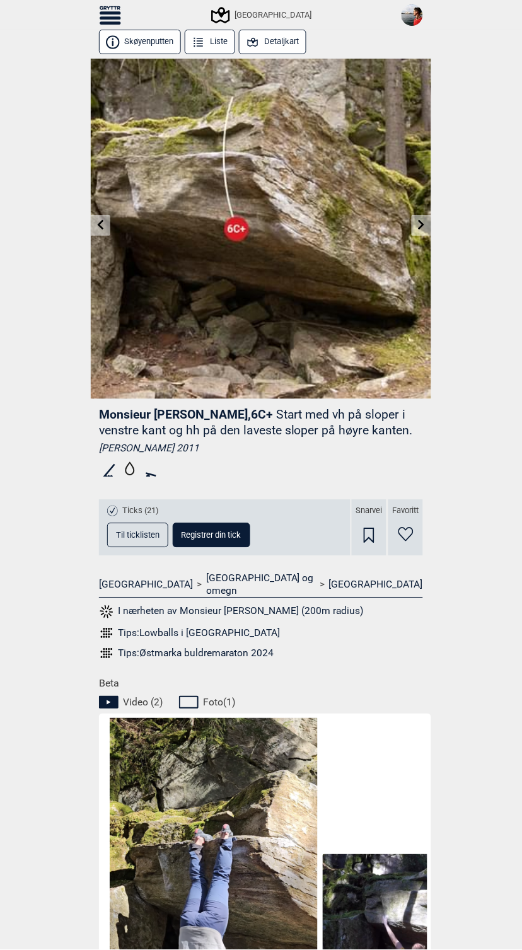
click at [425, 225] on icon at bounding box center [422, 225] width 10 height 10
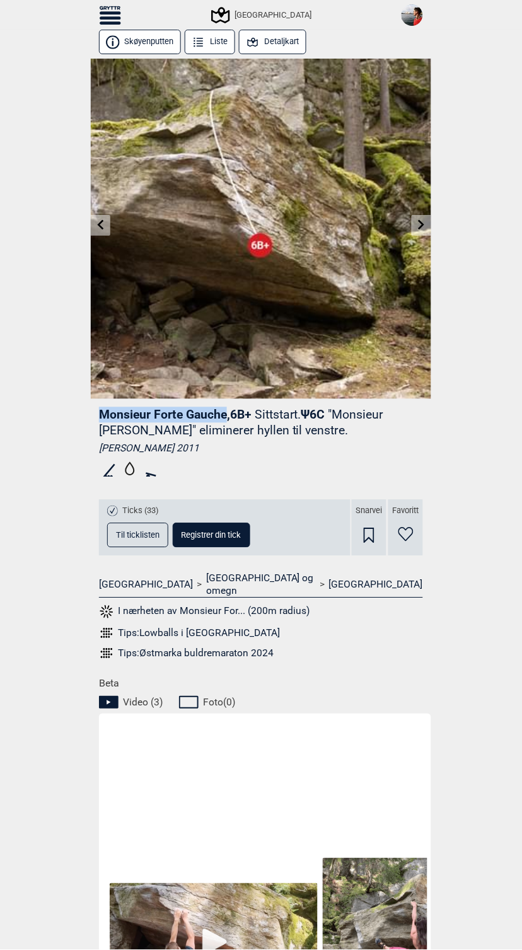
drag, startPoint x: 101, startPoint y: 415, endPoint x: 226, endPoint y: 416, distance: 125.4
click at [226, 416] on span "Monsieur [PERSON_NAME] , 6B+" at bounding box center [175, 415] width 152 height 14
copy span "Monsieur Forte Gauche"
click at [99, 226] on icon at bounding box center [101, 225] width 6 height 10
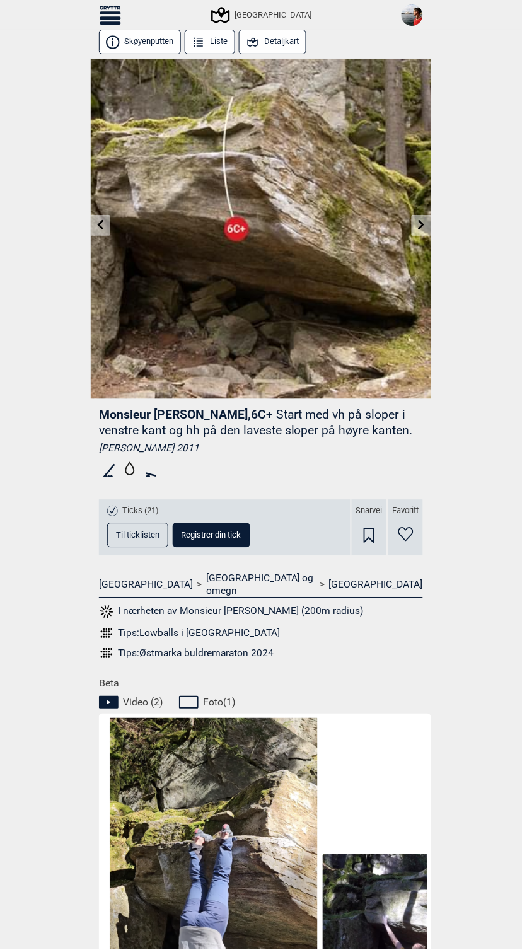
click at [99, 225] on icon at bounding box center [101, 225] width 6 height 10
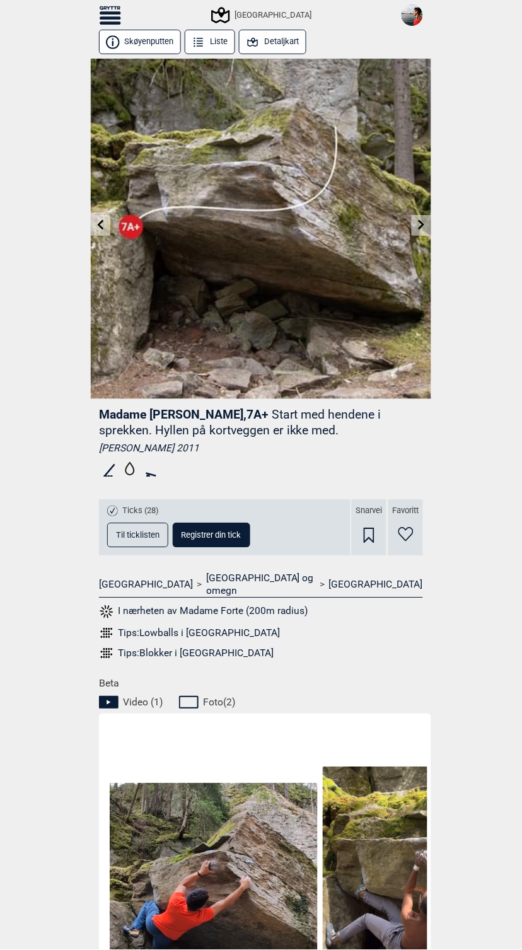
click at [99, 225] on icon at bounding box center [101, 225] width 6 height 10
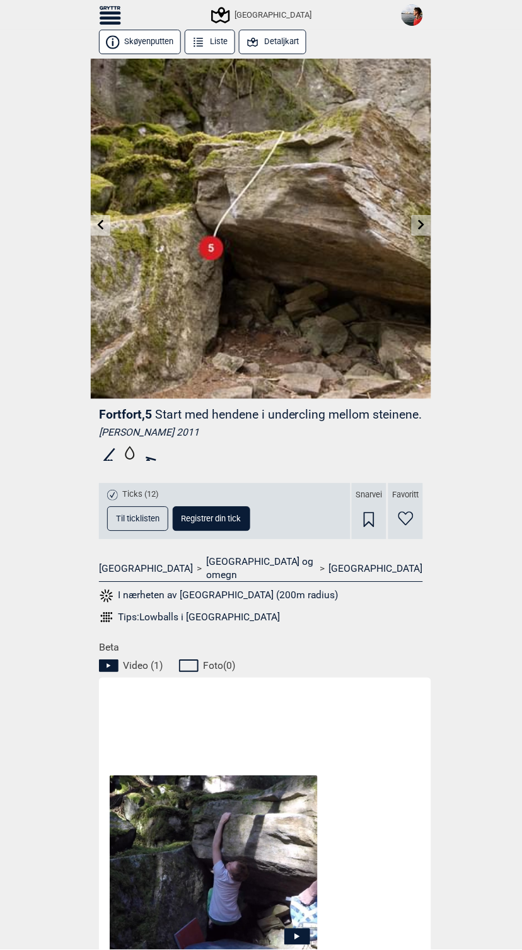
click at [99, 225] on icon at bounding box center [101, 225] width 6 height 10
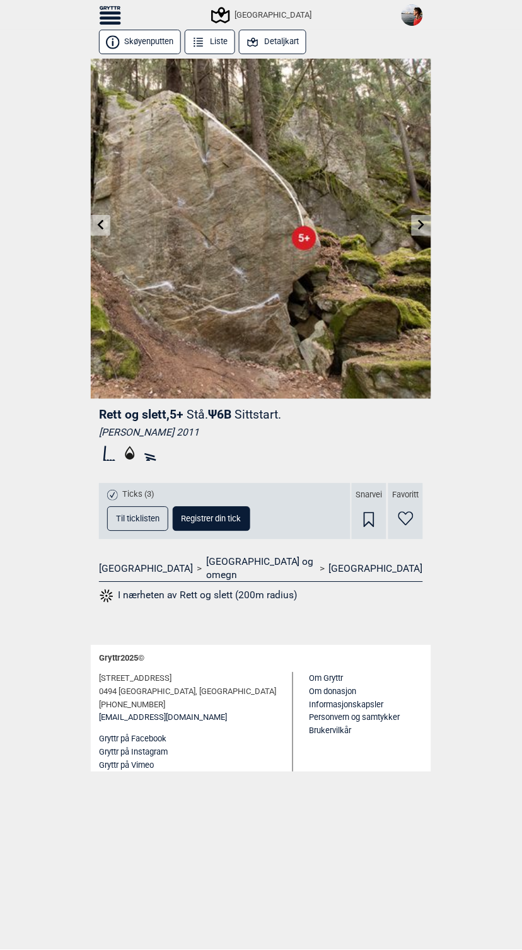
click at [99, 225] on icon at bounding box center [101, 225] width 6 height 10
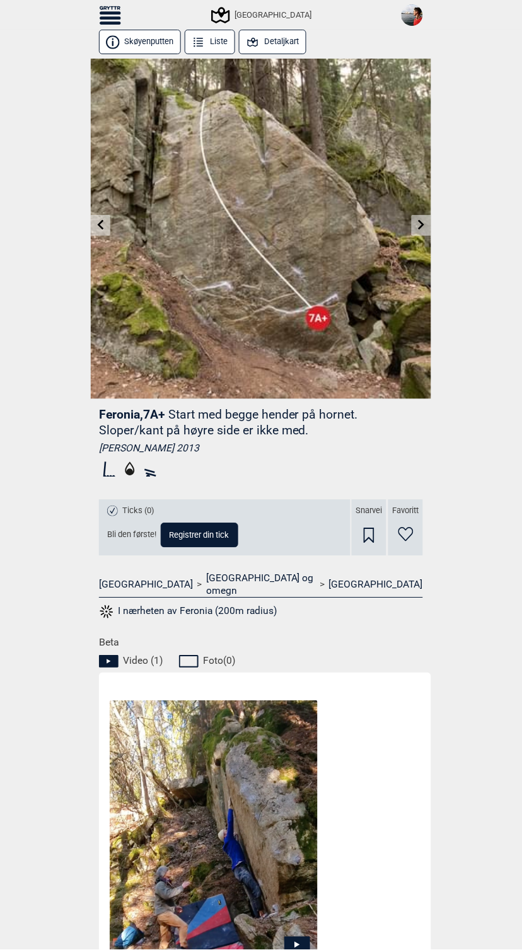
click at [427, 220] on link at bounding box center [421, 225] width 20 height 21
click at [423, 224] on div "Til forsiden NO SV EN Finn buldere med filtrering [GEOGRAPHIC_DATA] [GEOGRAPHIC…" at bounding box center [261, 475] width 522 height 950
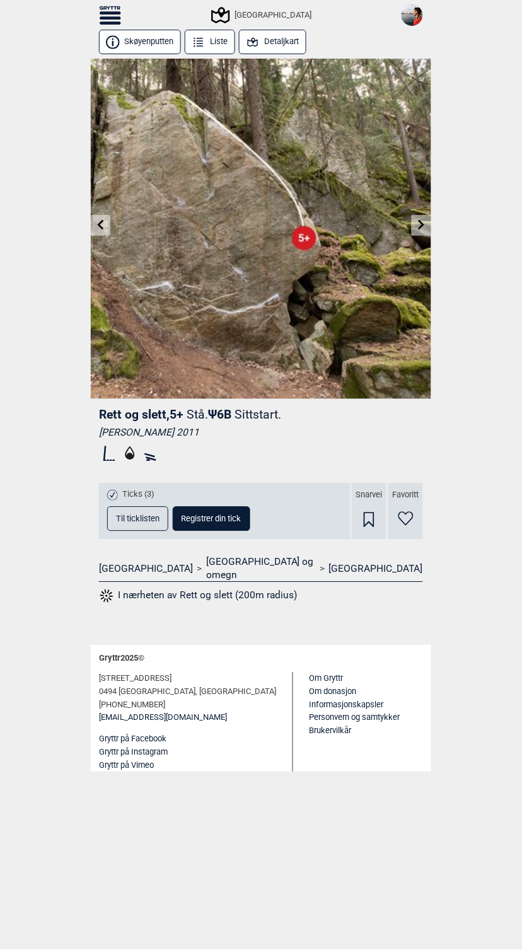
click at [423, 223] on icon at bounding box center [422, 225] width 10 height 10
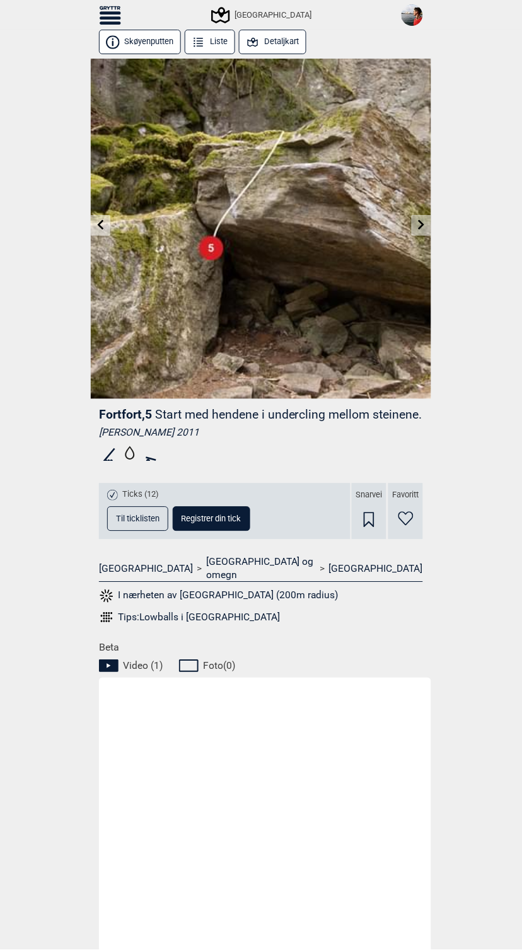
click at [424, 222] on icon at bounding box center [422, 225] width 10 height 10
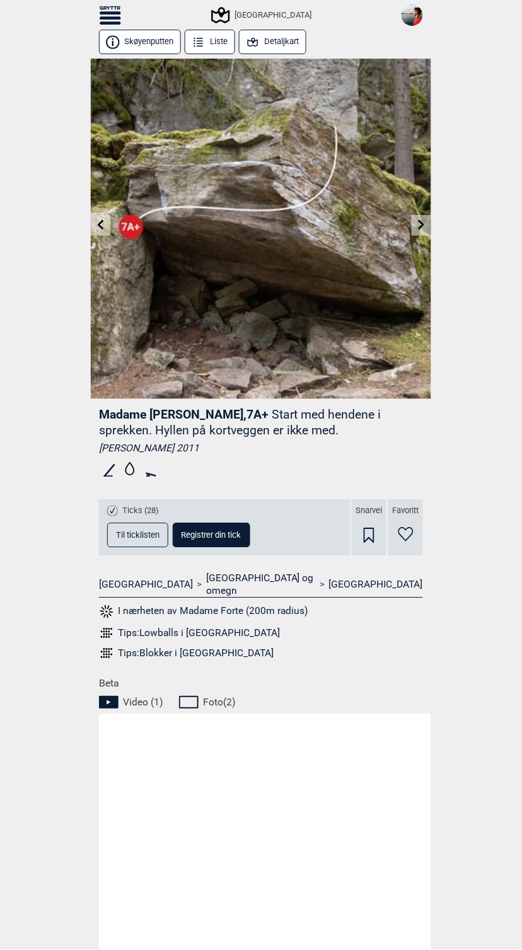
click at [424, 222] on icon at bounding box center [422, 225] width 10 height 10
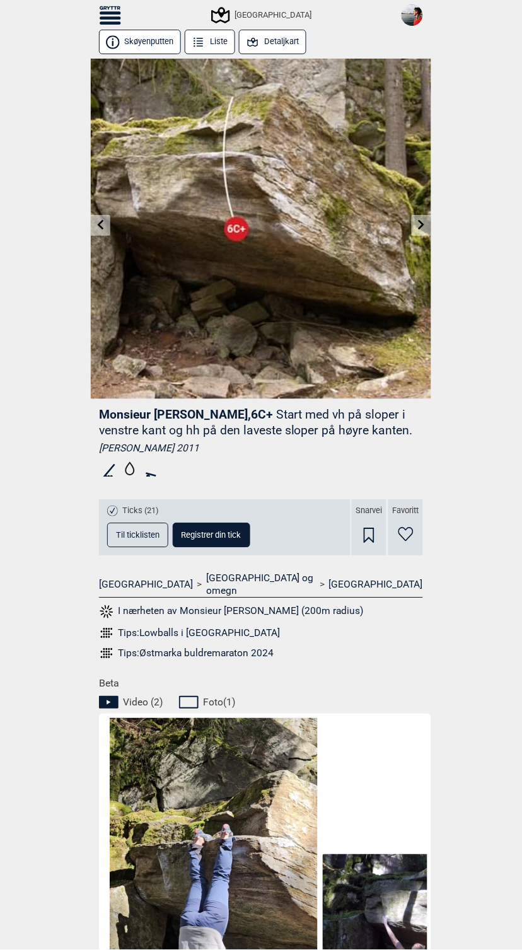
click at [424, 222] on icon at bounding box center [422, 225] width 10 height 10
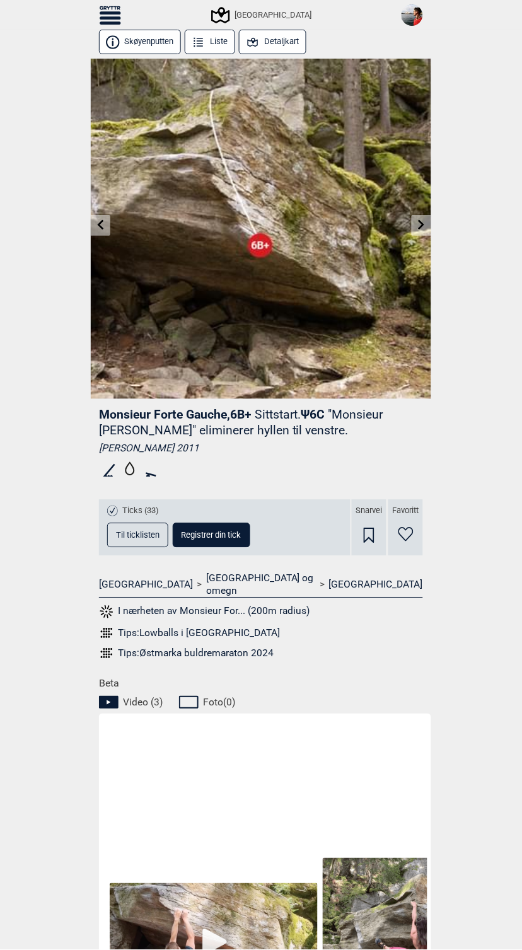
click at [424, 222] on icon at bounding box center [422, 225] width 10 height 10
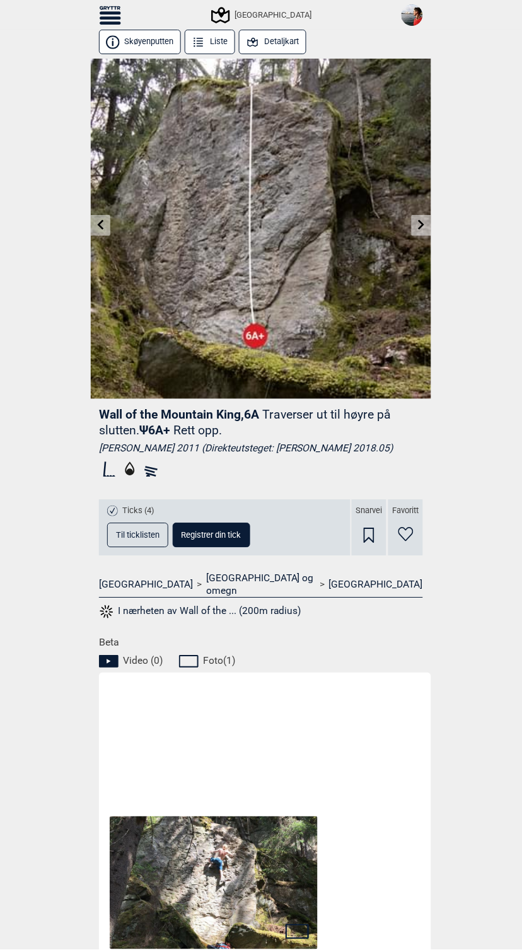
click at [422, 224] on icon at bounding box center [421, 225] width 6 height 10
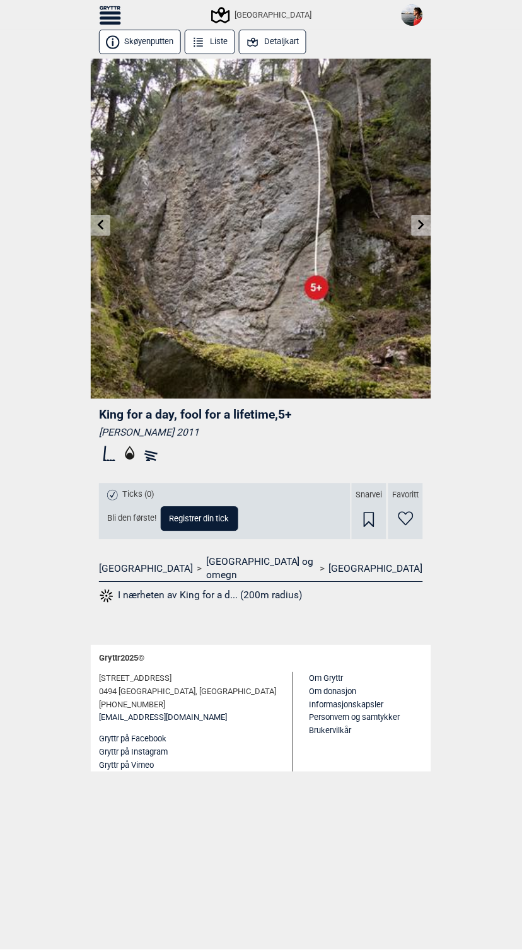
click at [422, 224] on icon at bounding box center [421, 225] width 6 height 10
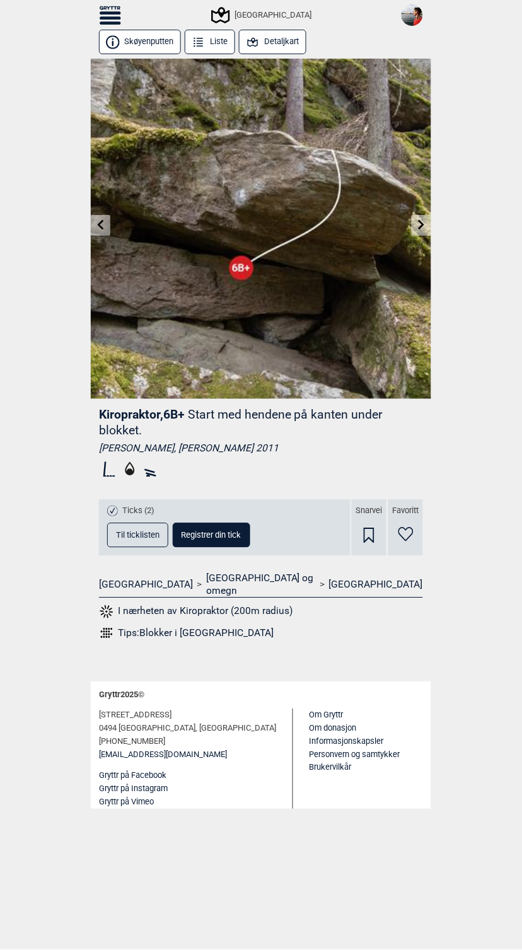
click at [422, 224] on icon at bounding box center [421, 225] width 6 height 10
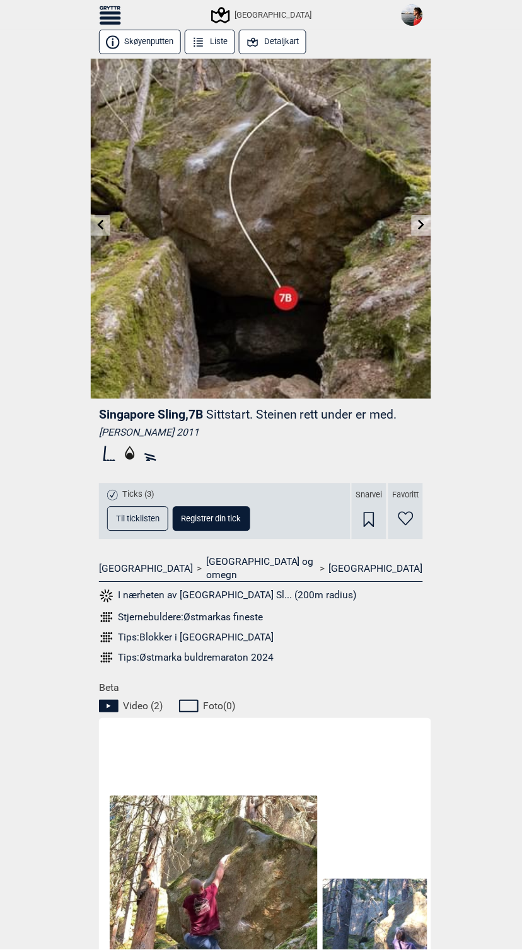
click at [422, 224] on icon at bounding box center [421, 225] width 6 height 10
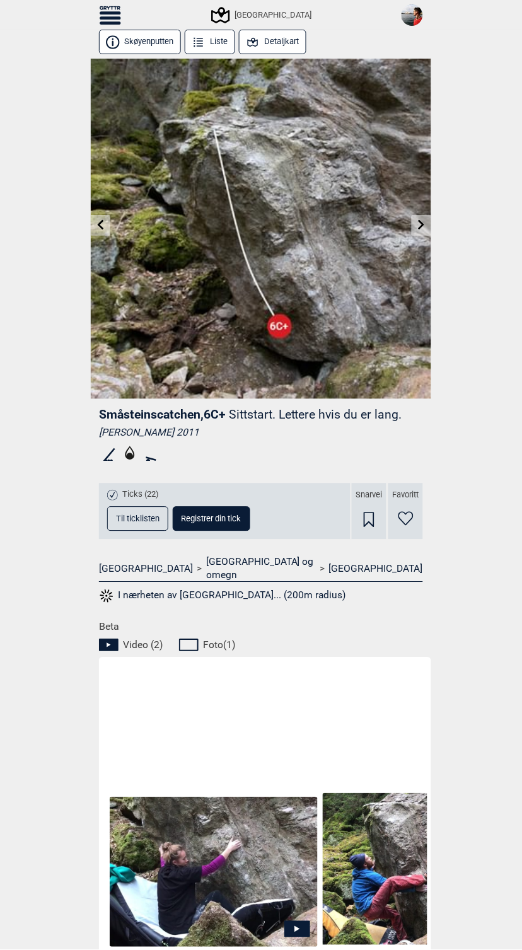
click at [422, 224] on icon at bounding box center [421, 225] width 6 height 10
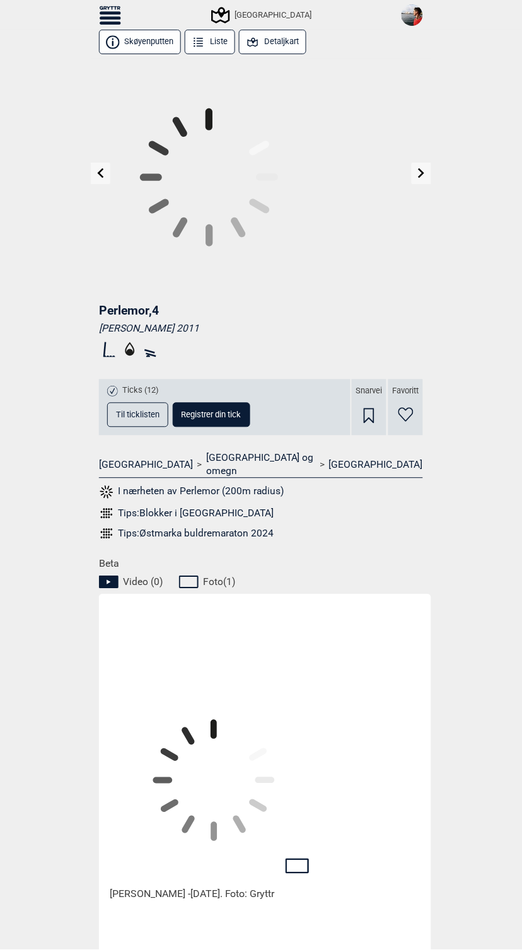
click at [422, 178] on icon at bounding box center [421, 173] width 6 height 10
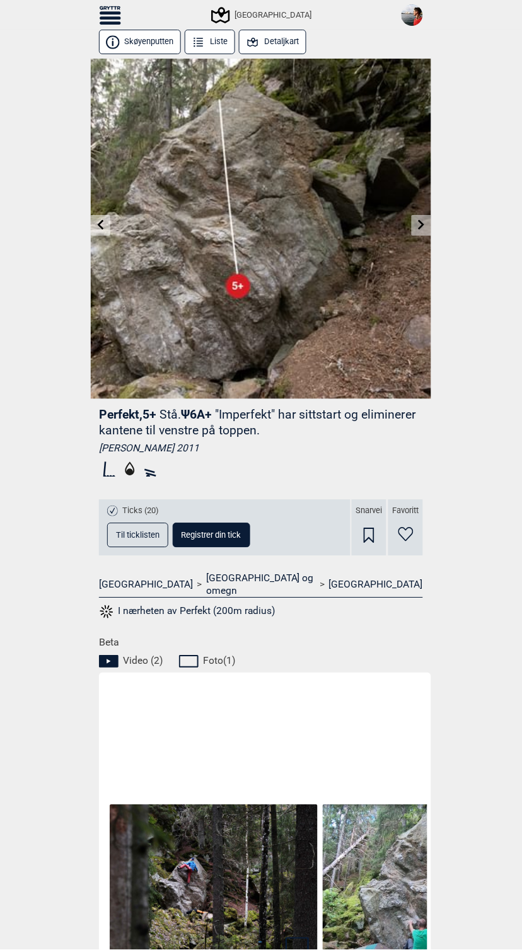
click at [422, 224] on icon at bounding box center [421, 225] width 6 height 10
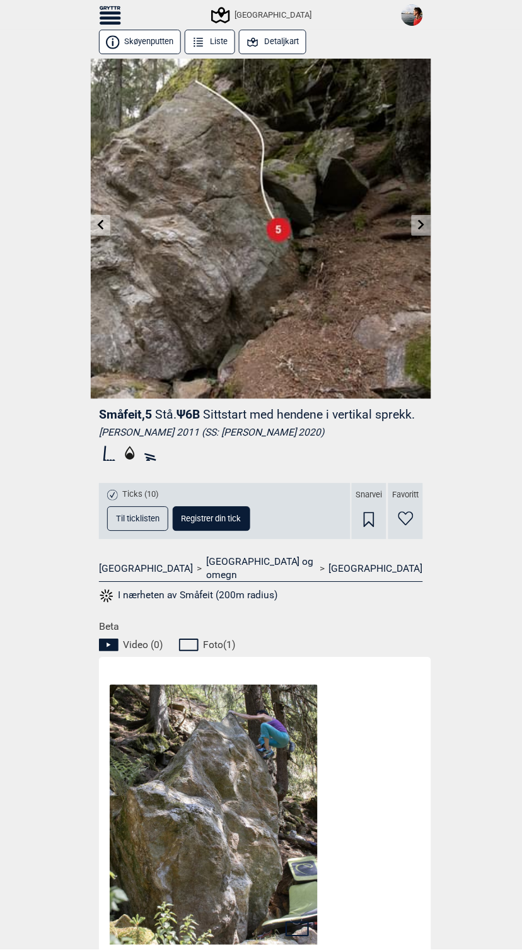
click at [419, 226] on icon at bounding box center [422, 225] width 10 height 10
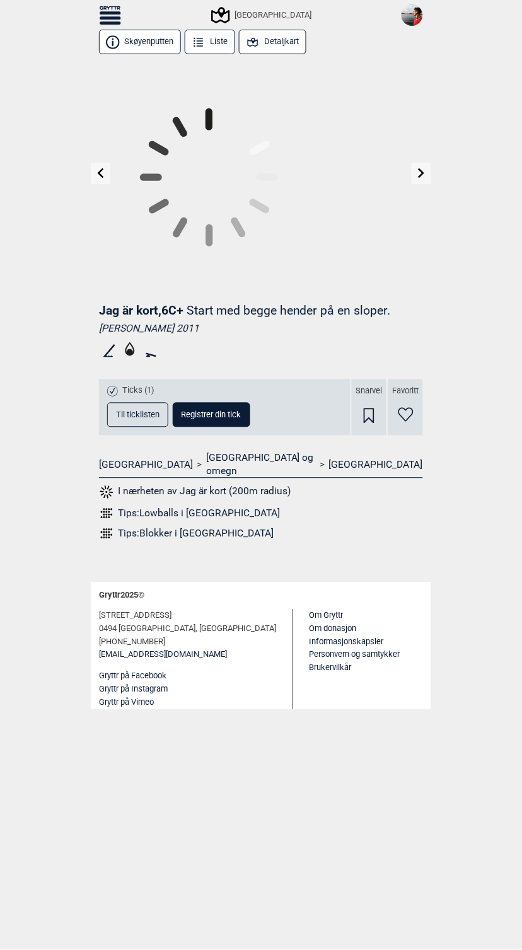
click at [419, 178] on icon at bounding box center [422, 173] width 10 height 10
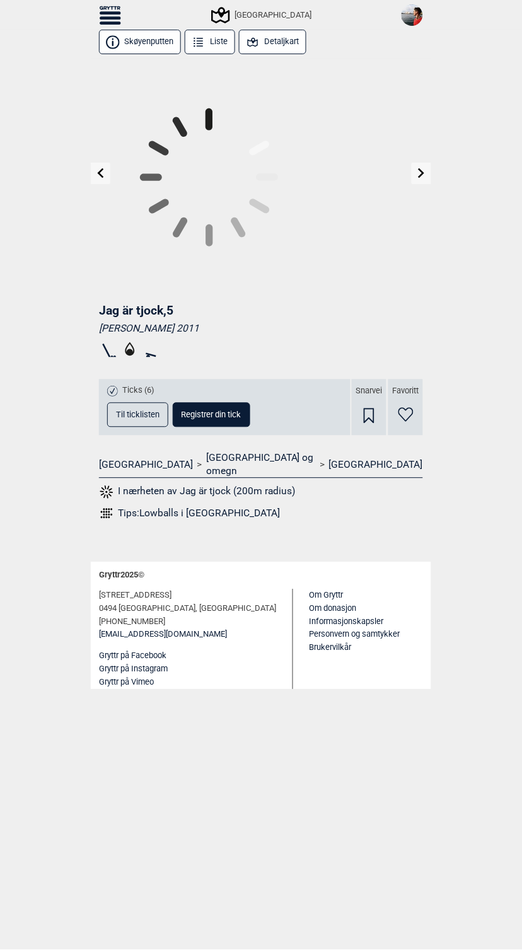
click at [419, 226] on div "Til forsiden NO SV EN Finn buldere med filtrering [GEOGRAPHIC_DATA] [GEOGRAPHIC…" at bounding box center [261, 475] width 522 height 950
click at [419, 226] on div at bounding box center [261, 177] width 340 height 236
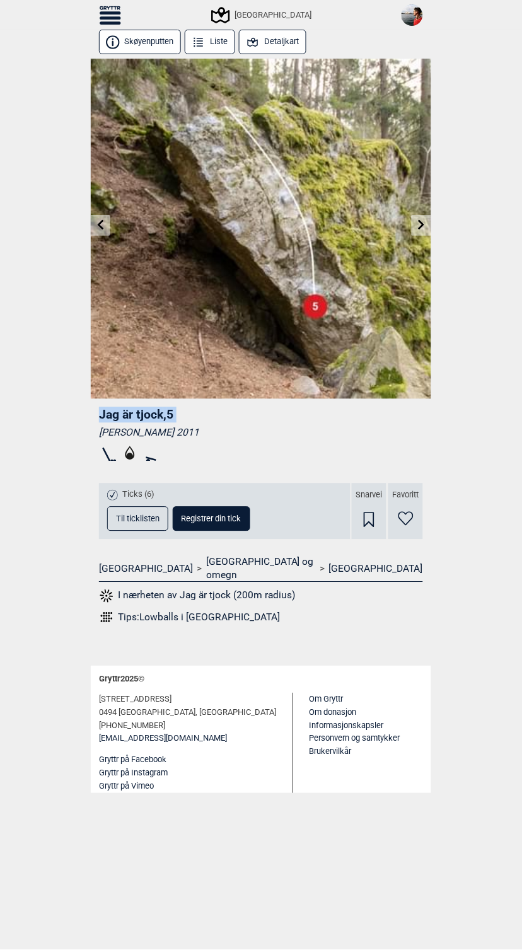
click at [419, 226] on icon at bounding box center [422, 225] width 10 height 10
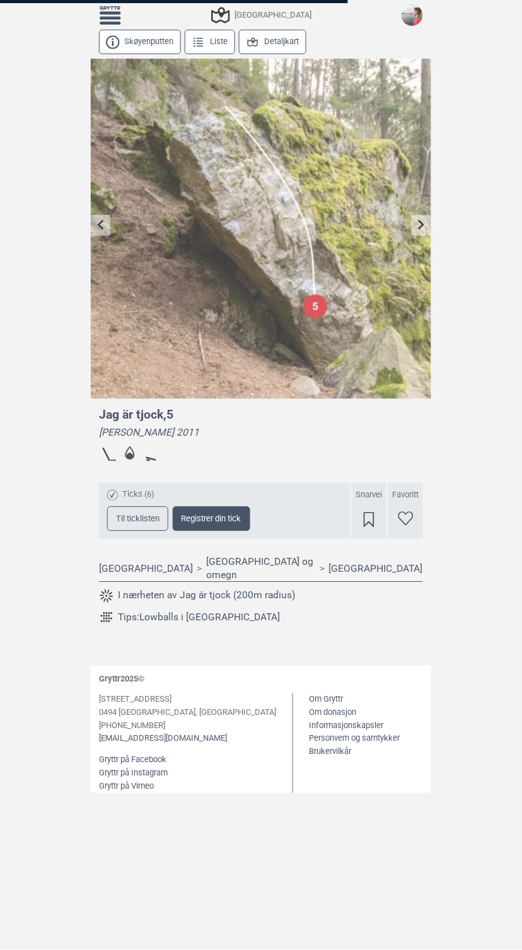
click at [419, 226] on div at bounding box center [261, 475] width 522 height 950
click at [279, 42] on div at bounding box center [261, 475] width 522 height 950
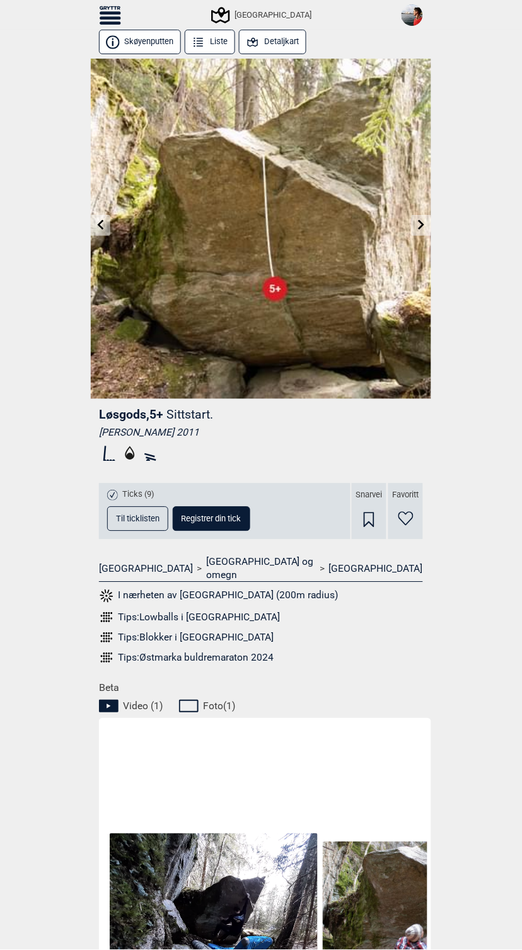
click at [425, 226] on icon at bounding box center [422, 225] width 10 height 10
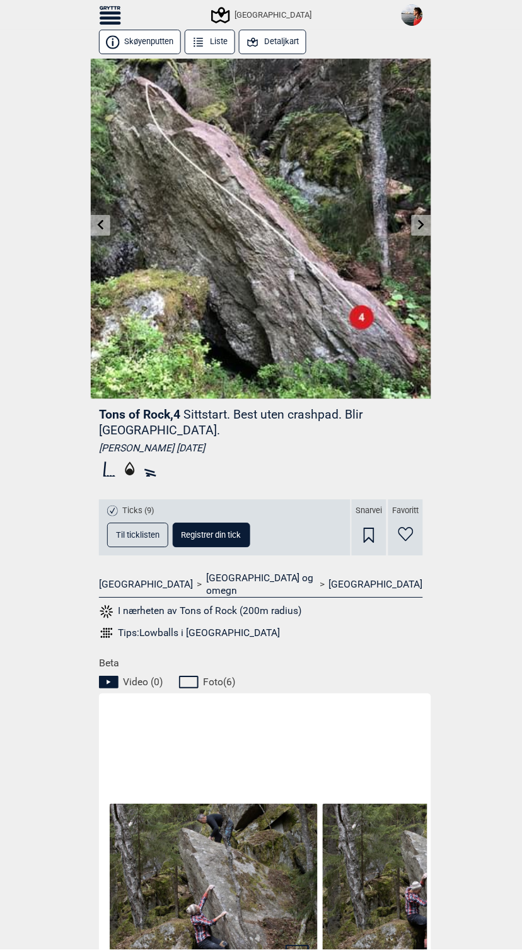
click at [282, 50] on button "Detaljkart" at bounding box center [272, 42] width 67 height 25
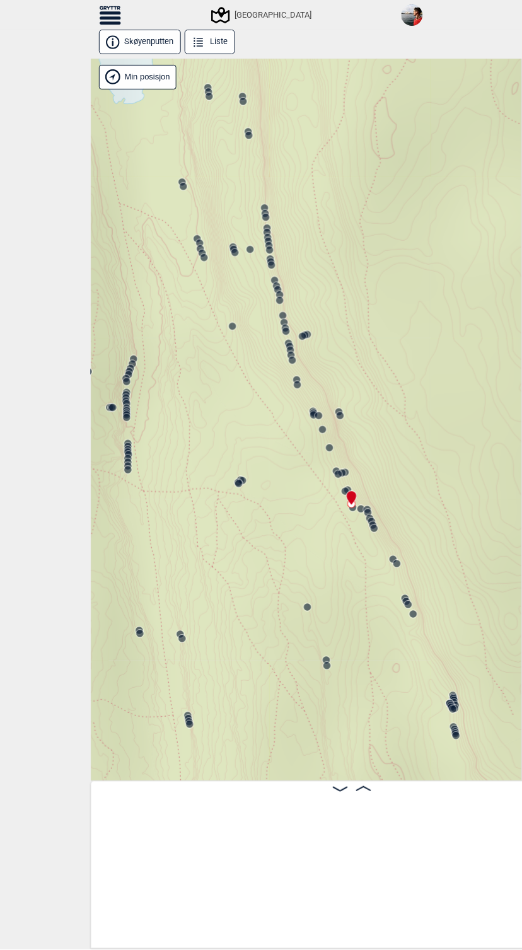
scroll to position [0, 17480]
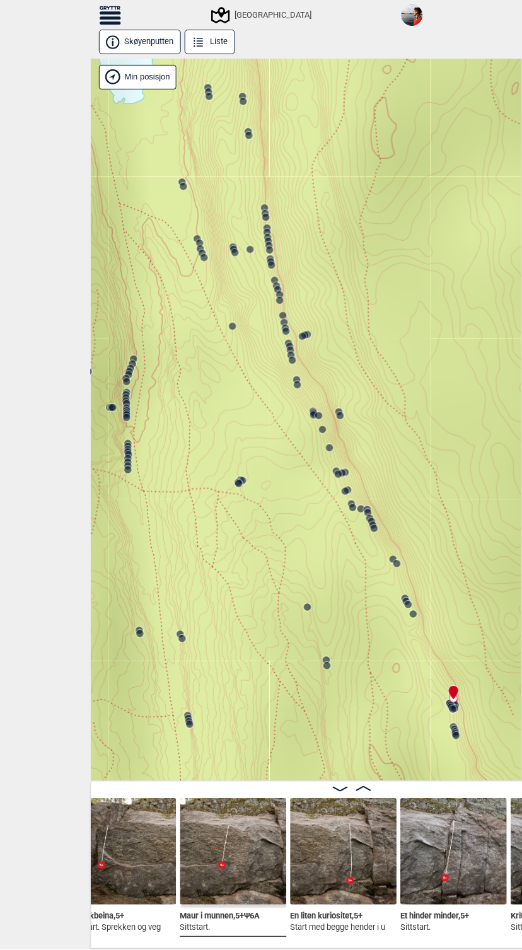
scroll to position [0, 19728]
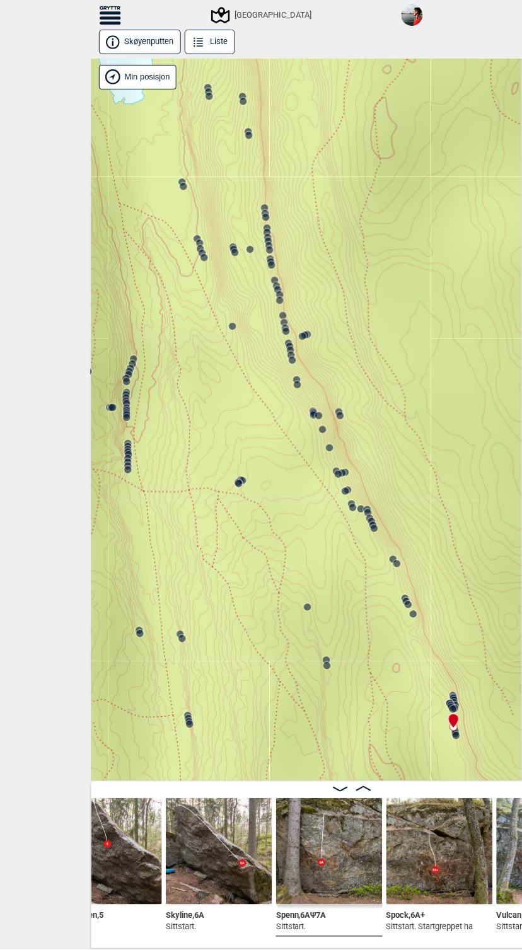
scroll to position [0, 20735]
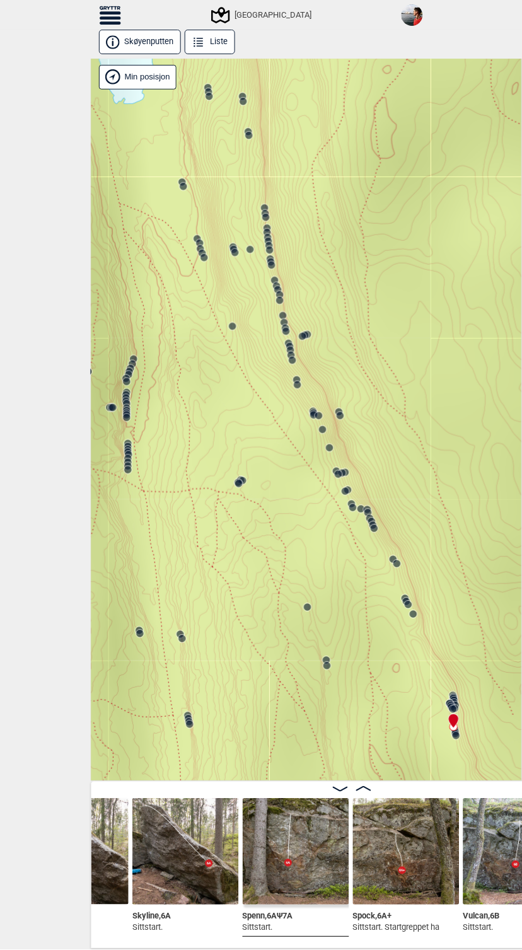
click at [306, 857] on img at bounding box center [296, 851] width 106 height 106
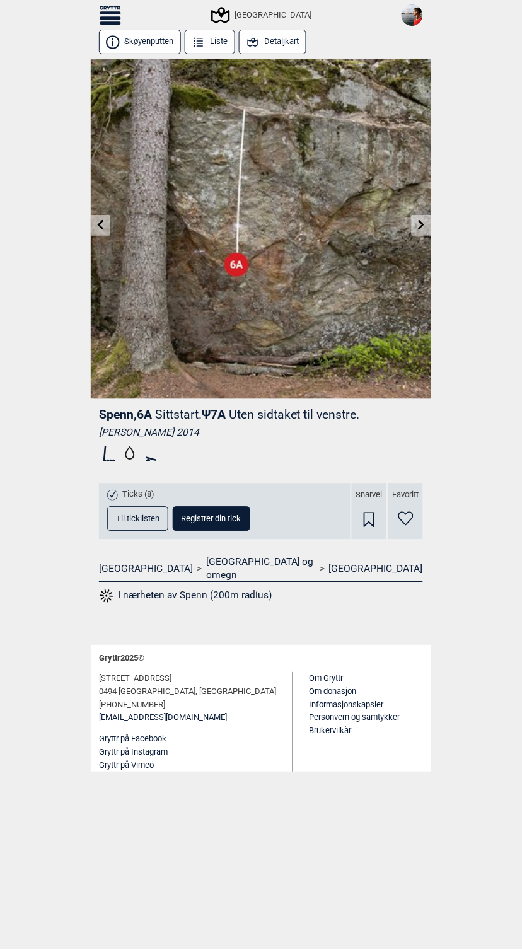
click at [422, 221] on icon at bounding box center [422, 225] width 10 height 10
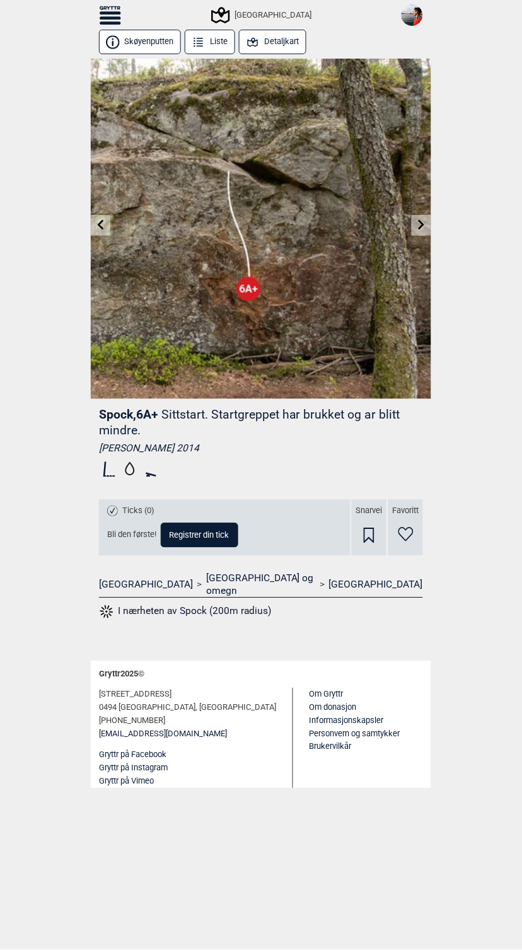
click at [417, 222] on icon at bounding box center [422, 225] width 10 height 10
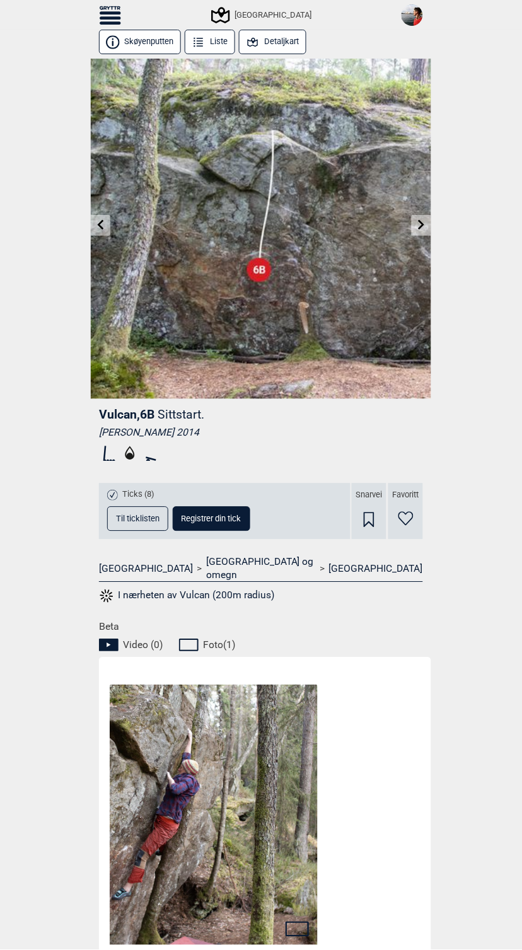
click at [101, 232] on link at bounding box center [101, 225] width 20 height 21
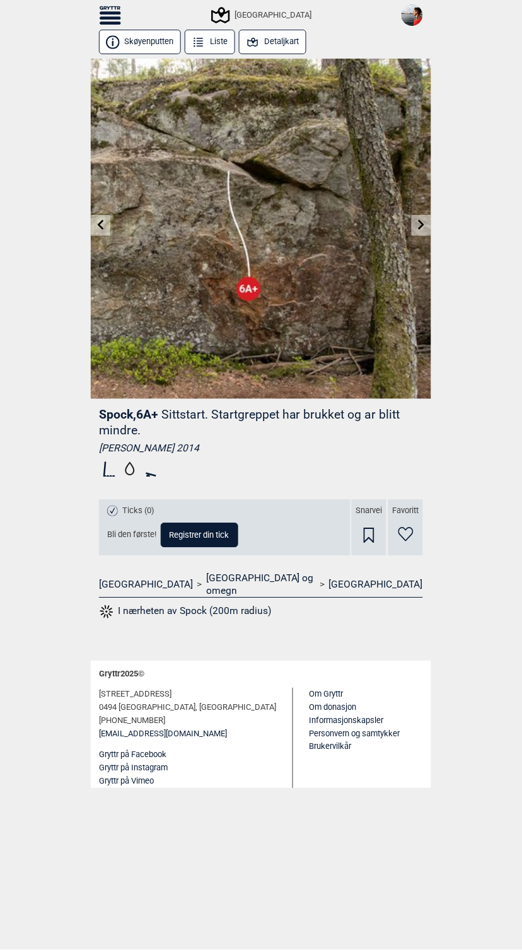
click at [424, 224] on icon at bounding box center [422, 225] width 10 height 10
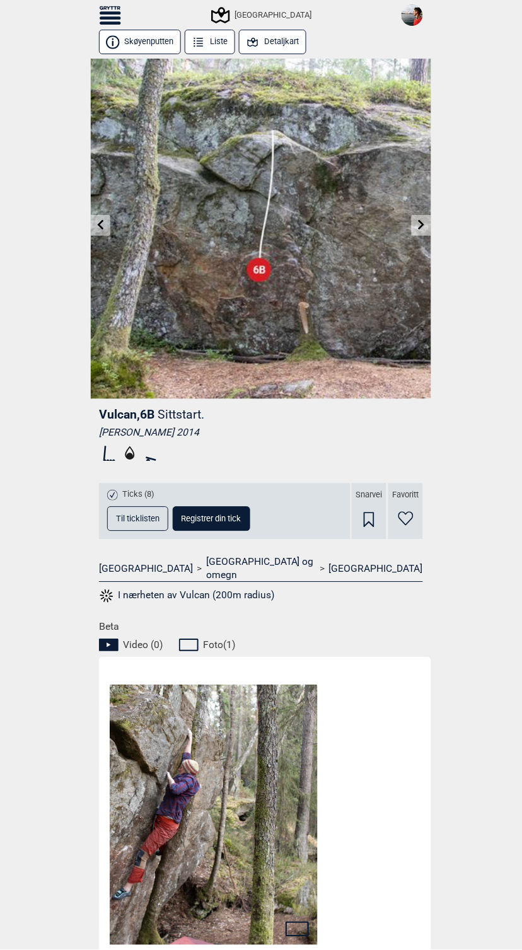
click at [425, 228] on icon at bounding box center [422, 225] width 10 height 10
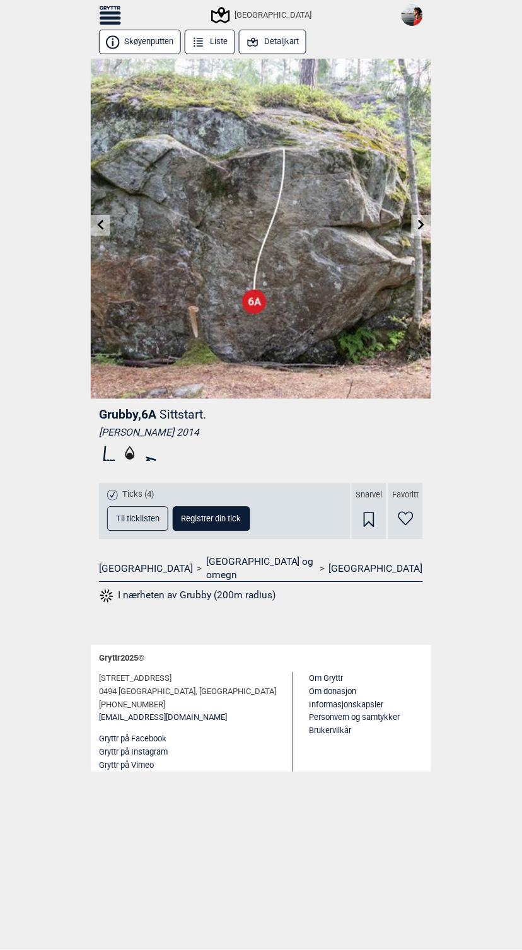
click at [422, 225] on icon at bounding box center [421, 225] width 6 height 10
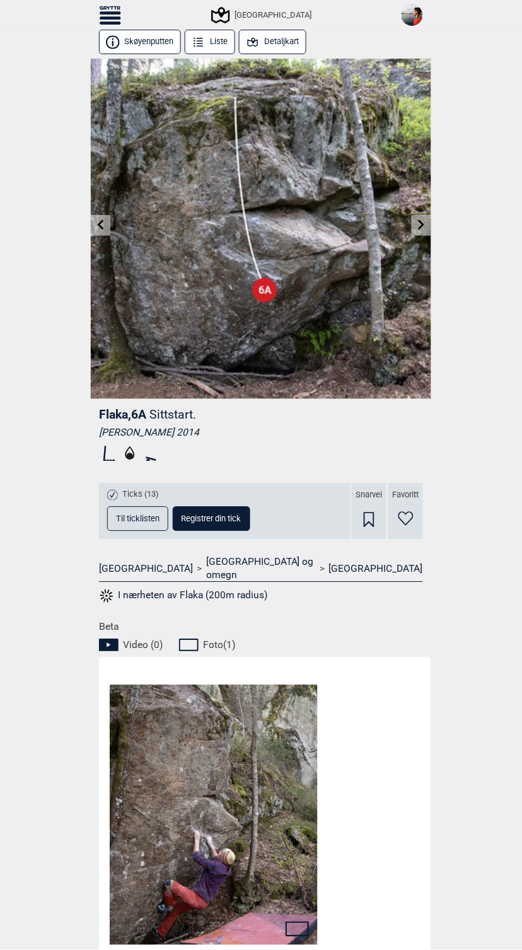
click at [414, 223] on link at bounding box center [421, 225] width 20 height 21
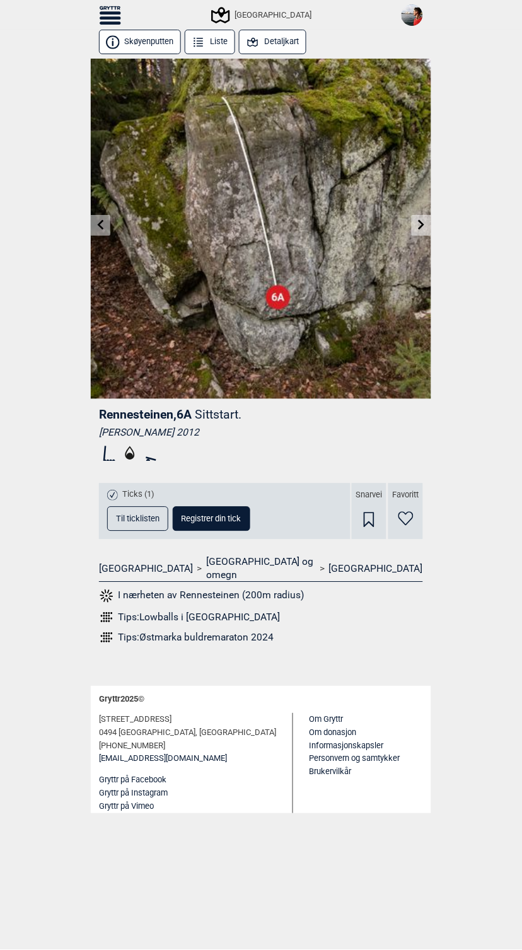
click at [101, 229] on link at bounding box center [101, 225] width 20 height 21
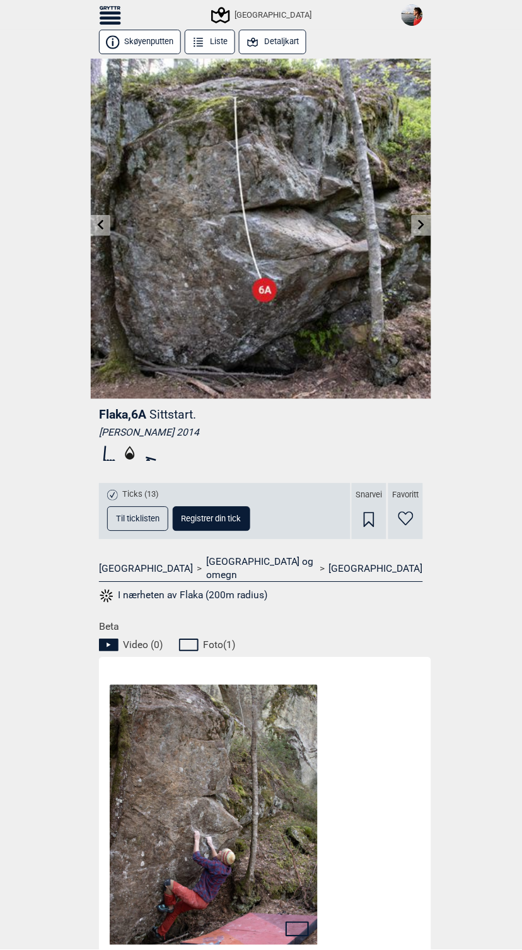
click at [101, 228] on icon at bounding box center [101, 225] width 10 height 10
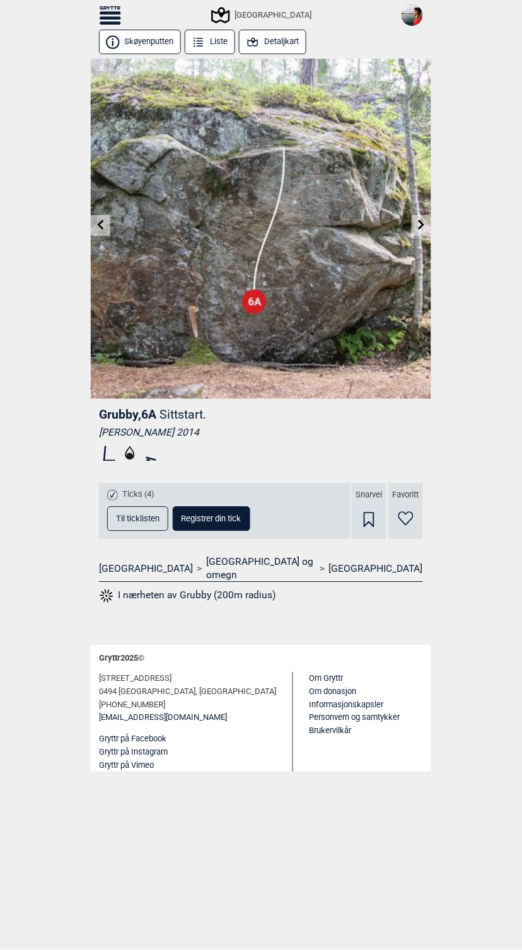
click at [422, 226] on icon at bounding box center [421, 225] width 6 height 10
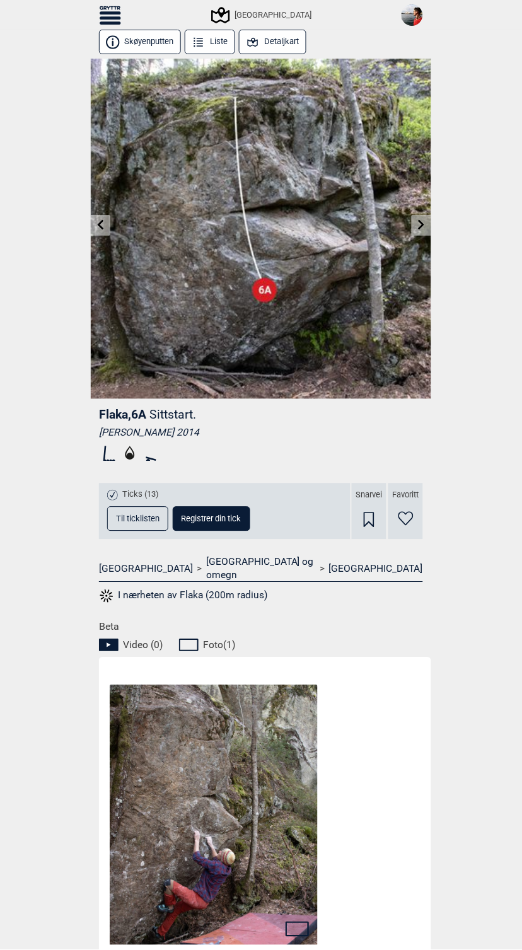
click at [99, 231] on link at bounding box center [101, 225] width 20 height 21
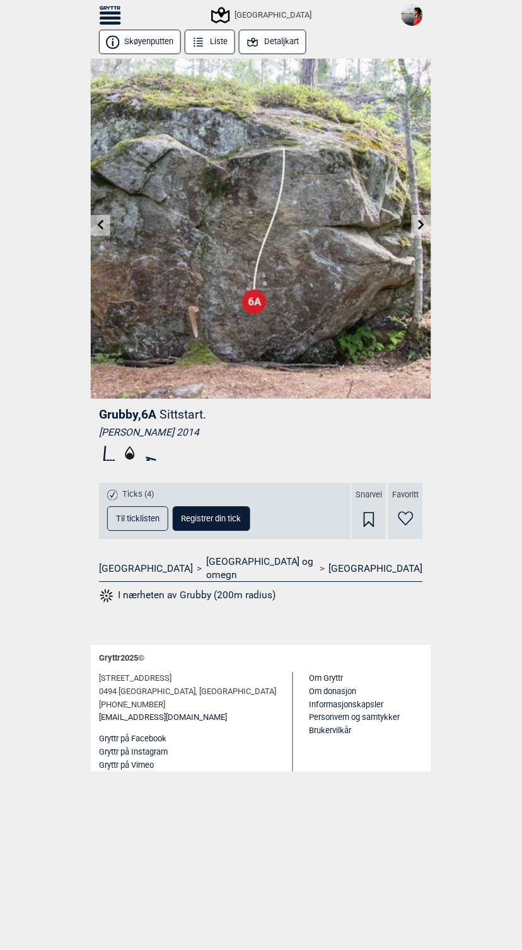
click at [417, 224] on icon at bounding box center [422, 225] width 10 height 10
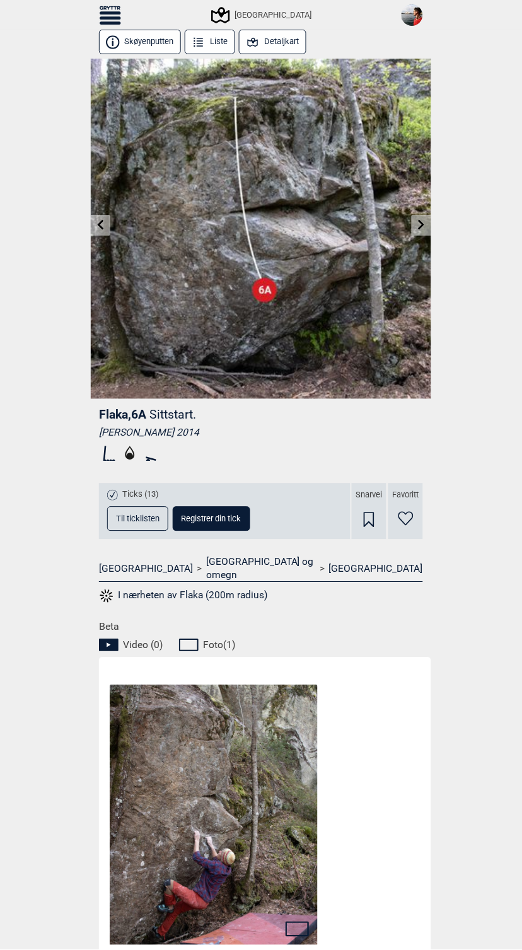
click at [415, 226] on link at bounding box center [421, 225] width 20 height 21
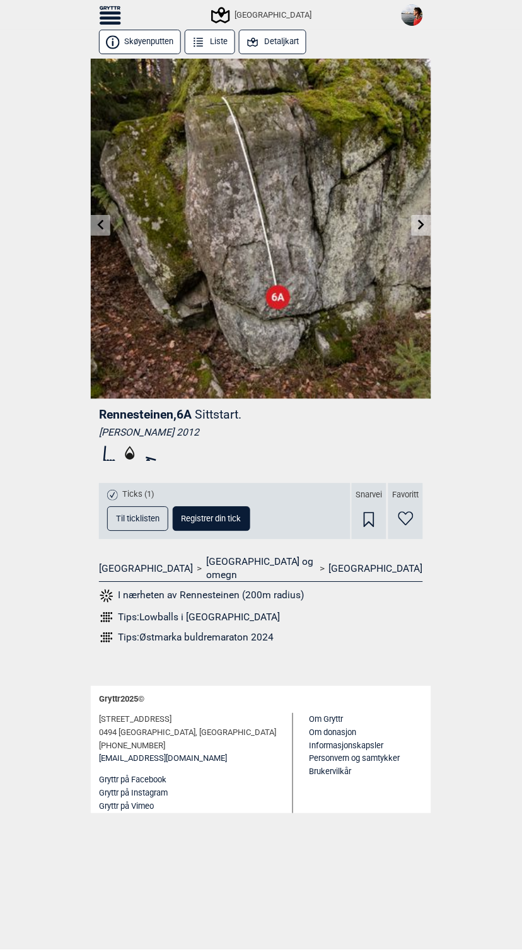
click at [103, 222] on icon at bounding box center [101, 225] width 10 height 10
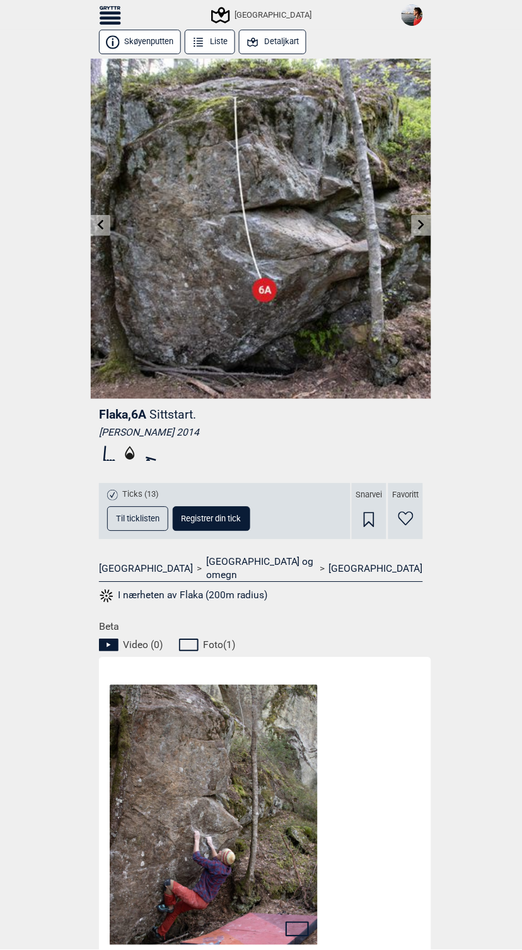
click at [417, 220] on icon at bounding box center [422, 225] width 10 height 10
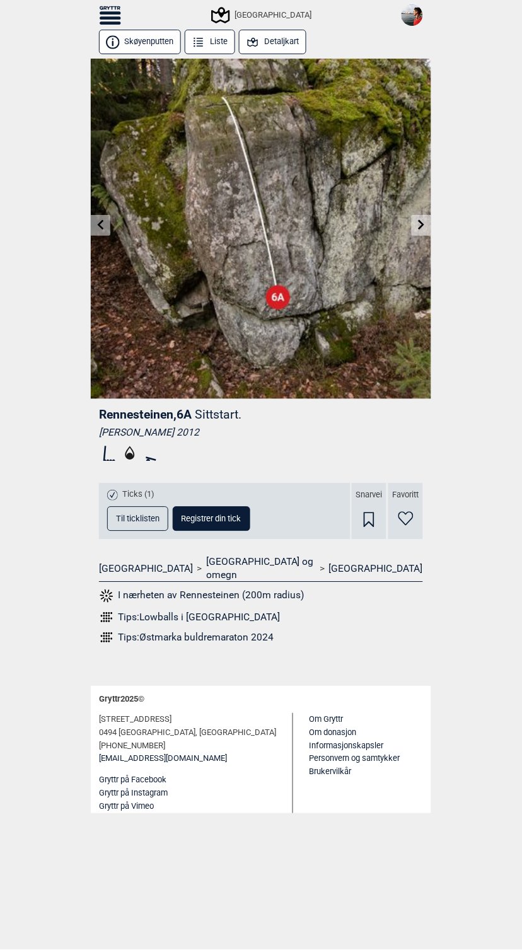
click at [103, 226] on icon at bounding box center [101, 225] width 10 height 10
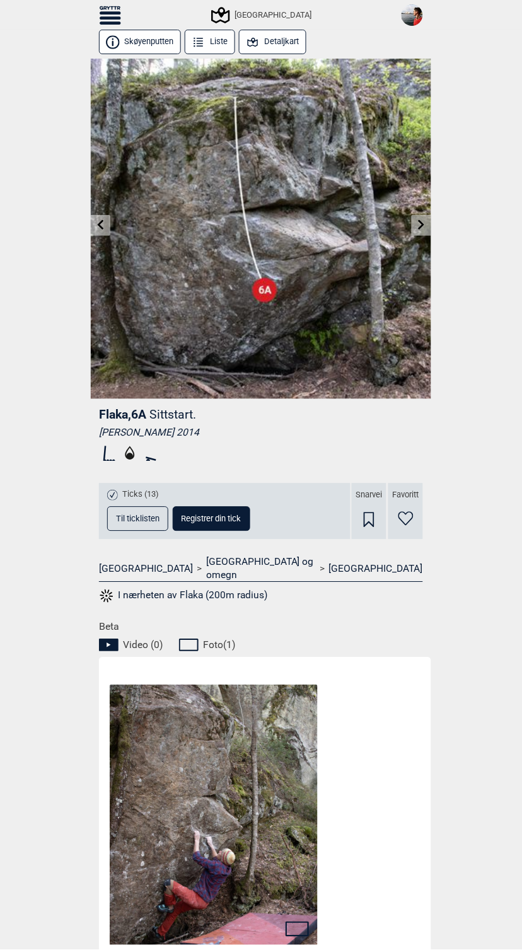
click at [106, 225] on link at bounding box center [101, 225] width 20 height 21
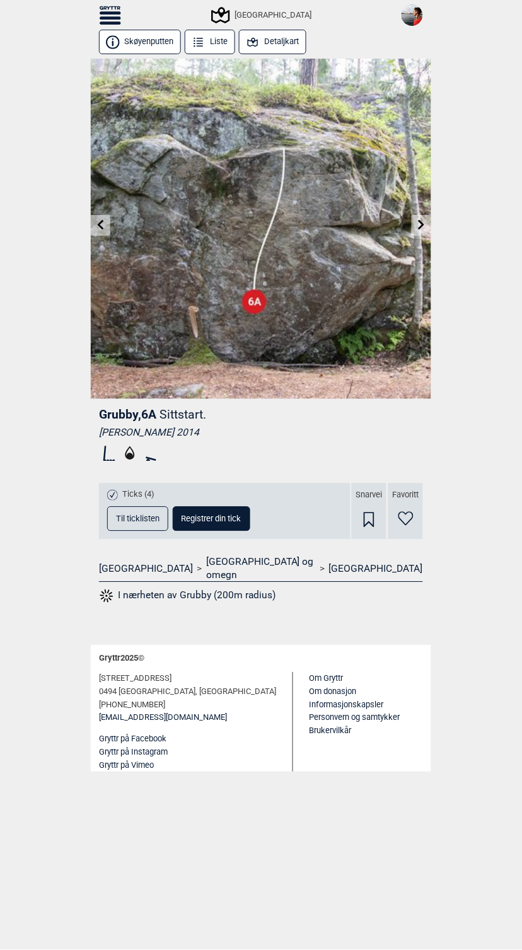
click at [106, 225] on link at bounding box center [101, 225] width 20 height 21
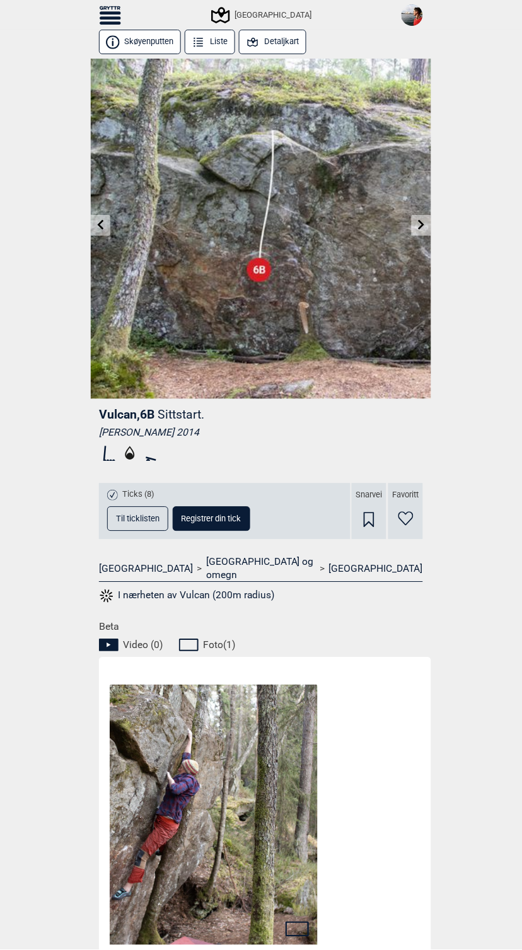
click at [106, 225] on link at bounding box center [101, 225] width 20 height 21
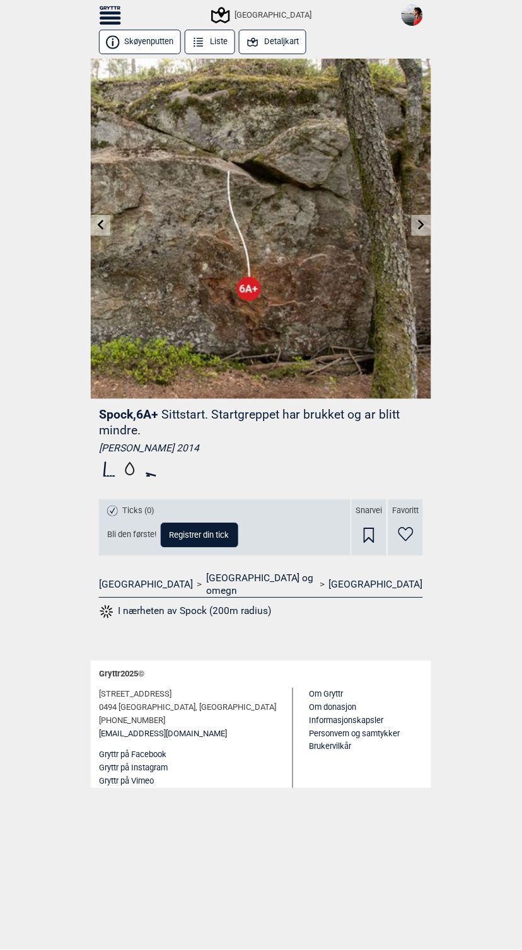
click at [106, 225] on link at bounding box center [101, 225] width 20 height 21
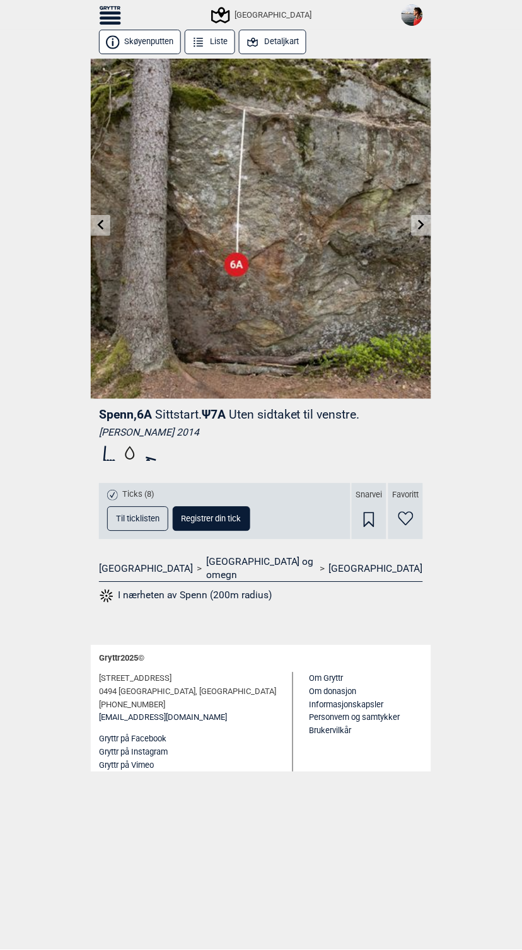
click at [106, 225] on link at bounding box center [101, 225] width 20 height 21
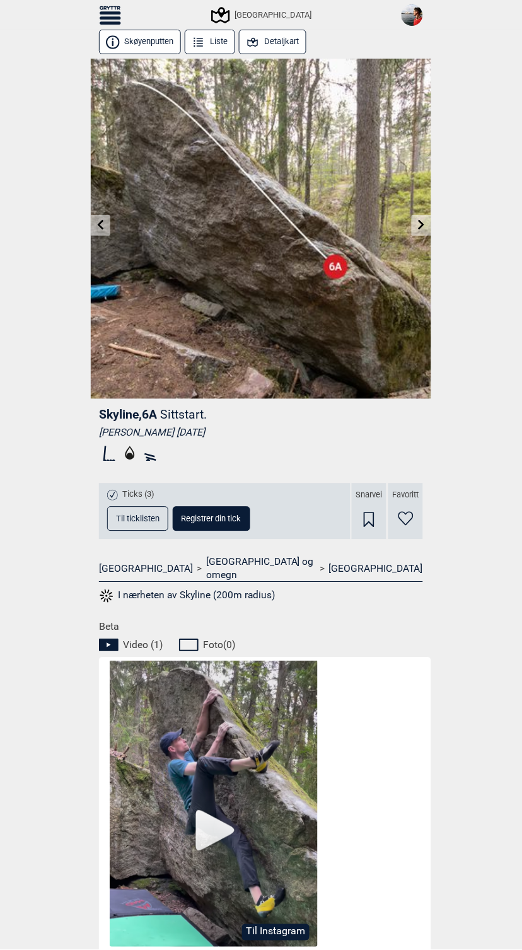
click at [106, 225] on link at bounding box center [101, 225] width 20 height 21
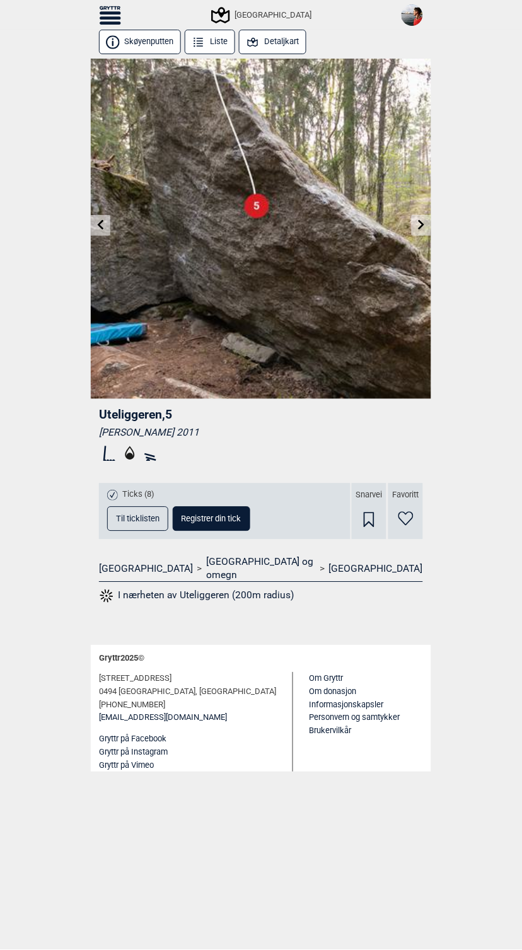
click at [106, 225] on link at bounding box center [101, 225] width 20 height 21
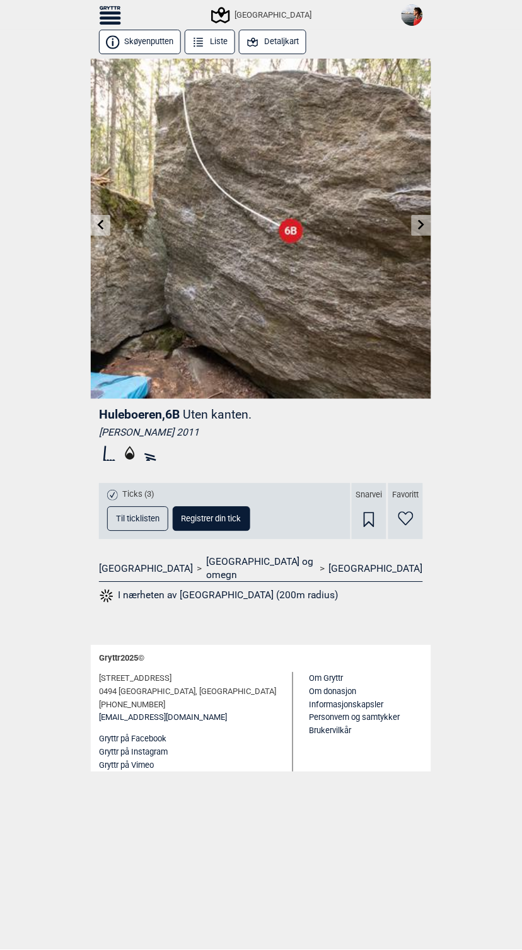
click at [488, 606] on div "Til forsiden NO SV EN Finn buldere med filtrering [GEOGRAPHIC_DATA] [GEOGRAPHIC…" at bounding box center [261, 475] width 522 height 950
click at [352, 807] on main "Skøyenputten Liste Detaljkart Huleboeren , 6B Uten kanten. [PERSON_NAME] 2011 T…" at bounding box center [261, 491] width 340 height 923
click at [420, 225] on icon at bounding box center [422, 225] width 10 height 10
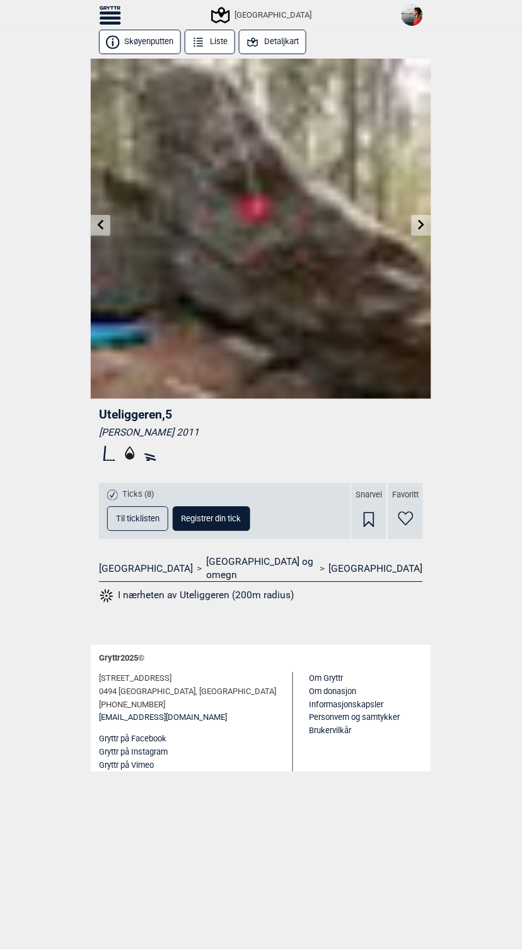
click at [420, 225] on icon at bounding box center [422, 225] width 10 height 10
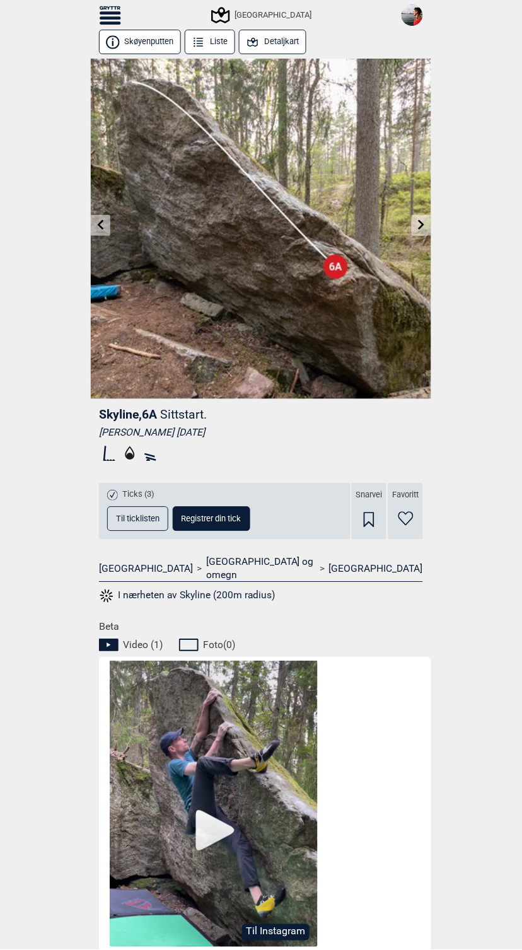
click at [420, 225] on icon at bounding box center [422, 225] width 10 height 10
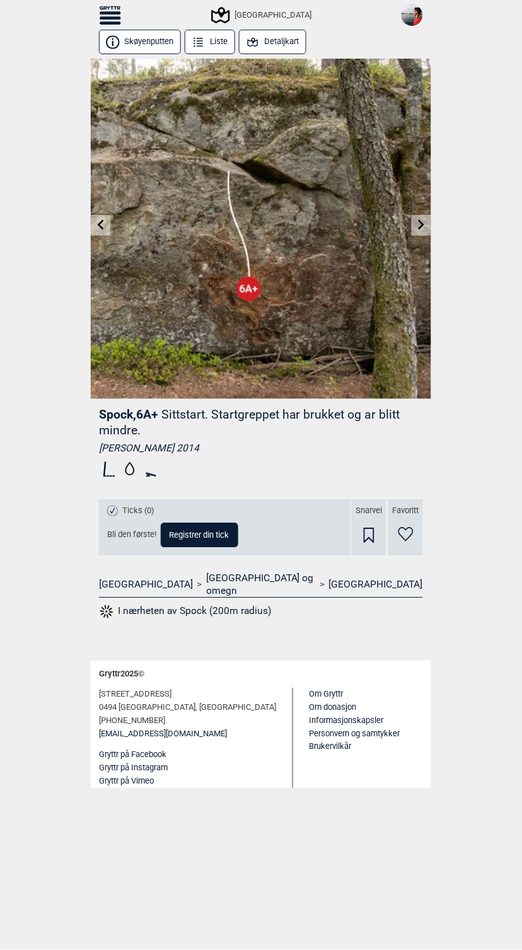
click at [100, 222] on icon at bounding box center [101, 225] width 6 height 10
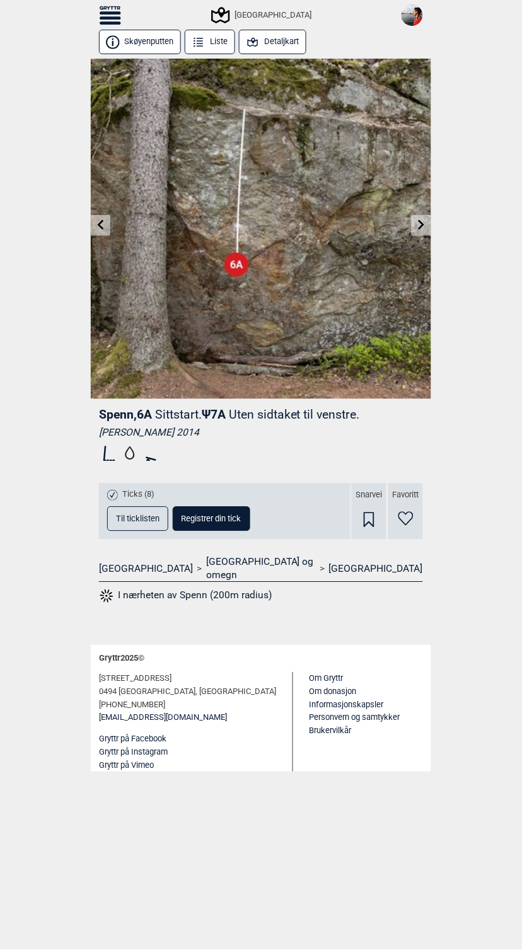
click at [423, 232] on link at bounding box center [421, 225] width 20 height 21
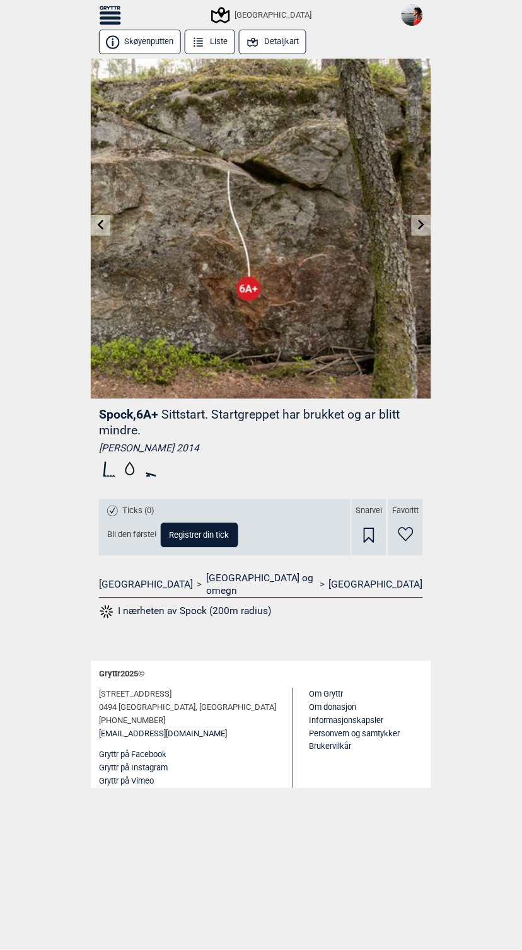
click at [427, 224] on link at bounding box center [421, 225] width 20 height 21
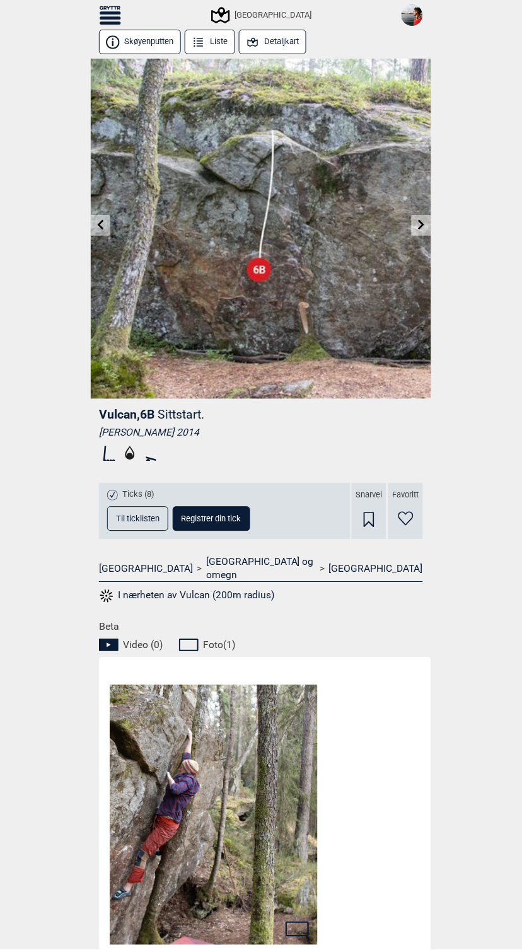
click at [423, 227] on icon at bounding box center [422, 225] width 10 height 10
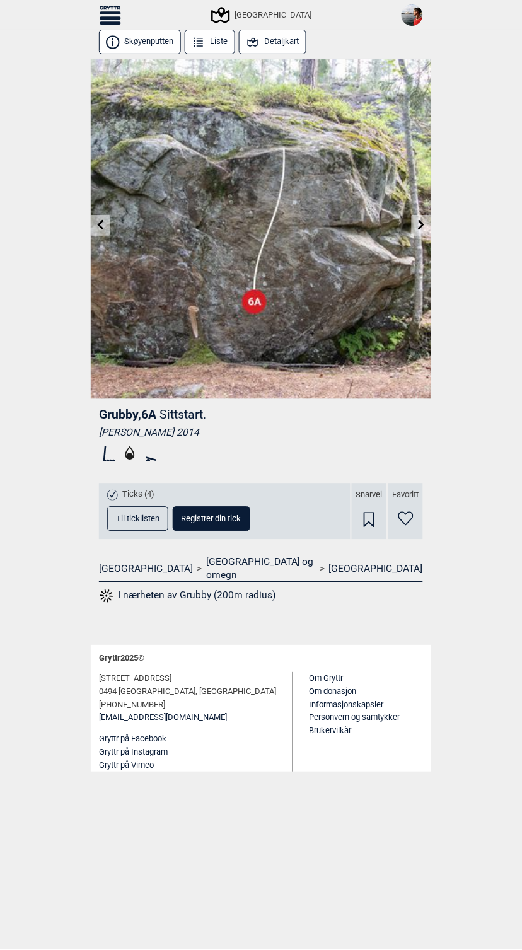
click at [422, 222] on icon at bounding box center [422, 225] width 10 height 10
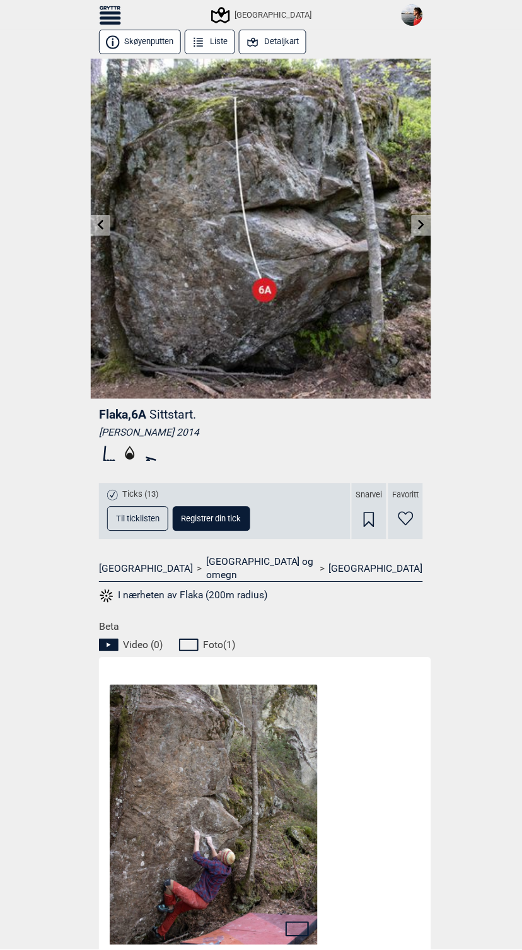
click at [146, 512] on button "Til ticklisten" at bounding box center [137, 519] width 61 height 25
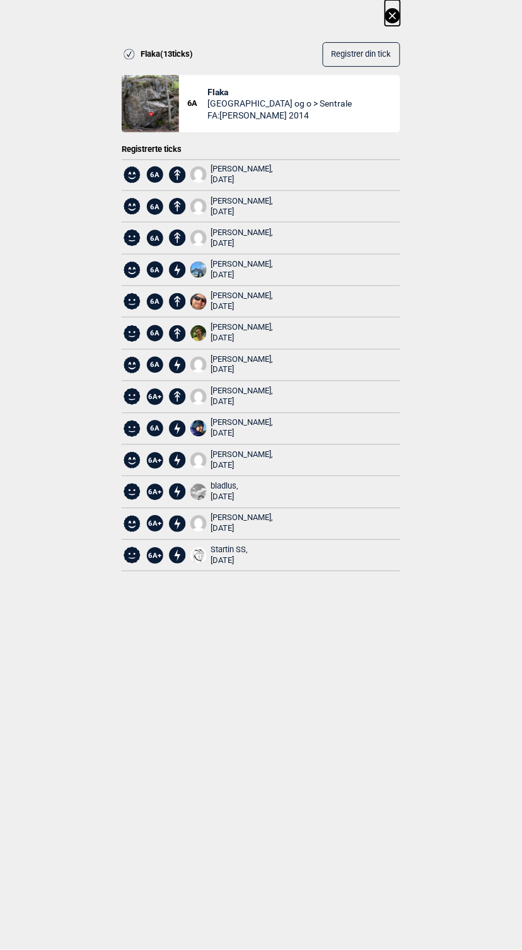
click at [379, 64] on button "Registrer din tick" at bounding box center [362, 54] width 78 height 25
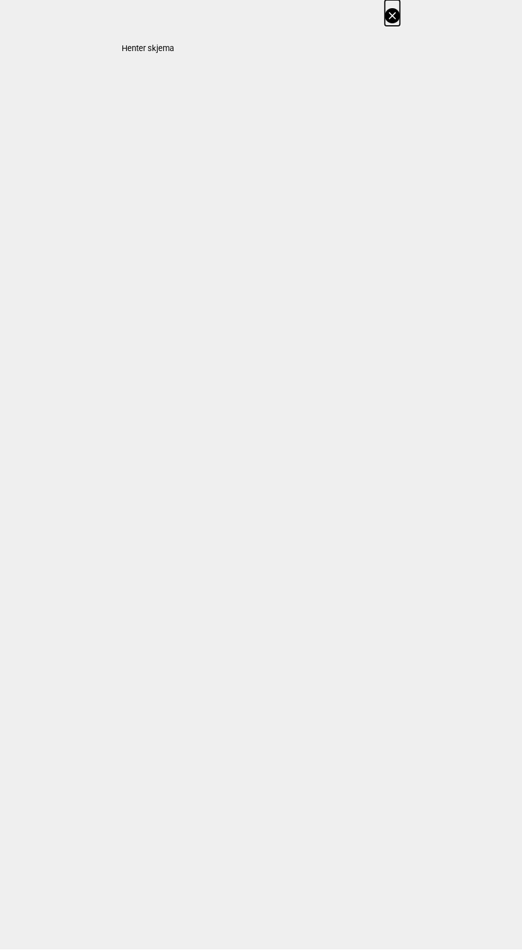
select select "90"
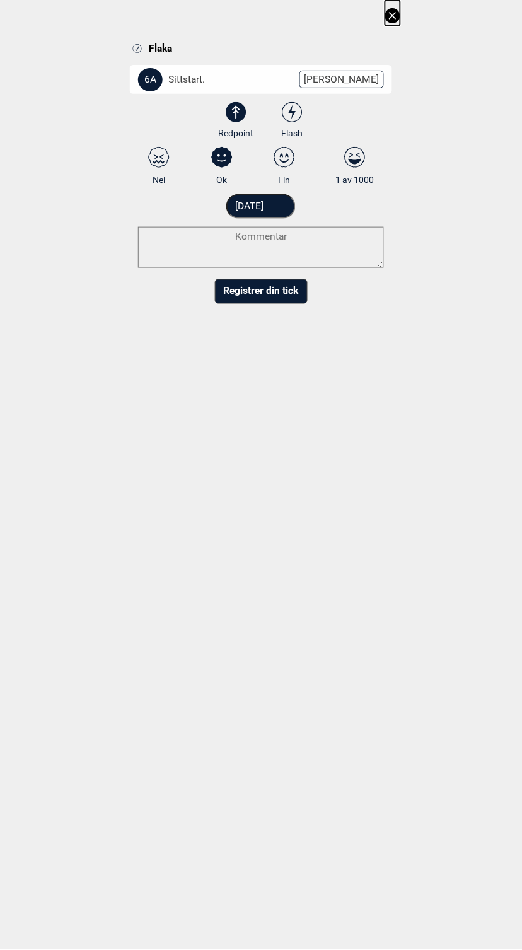
click at [300, 104] on icon at bounding box center [292, 112] width 23 height 21
click at [296, 117] on input "Flash" at bounding box center [292, 121] width 8 height 8
radio input "true"
click at [338, 76] on select "3 3+ 4 4+ 5 5+ 6A 6A+ 6B 6B+ 6C 6C+ 7A 7A+ 7B 7B+ 7C 7C+ 8A 8A+ 8B 8B+" at bounding box center [269, 81] width 262 height 33
select select "91"
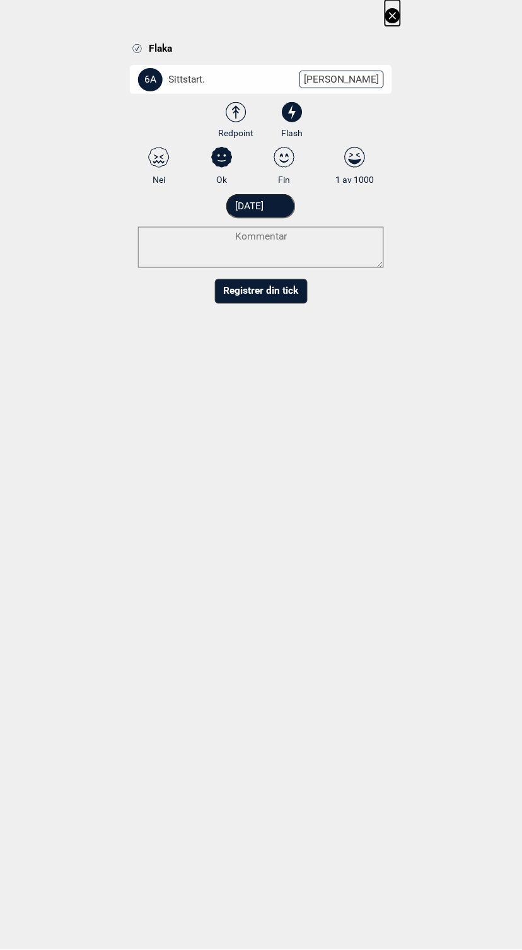
click at [143, 65] on select "3 3+ 4 4+ 5 5+ 6A 6A+ 6B 6B+ 6C 6C+ 7A 7A+ 7B 7B+ 7C 7C+ 8A 8A+ 8B 8B+" at bounding box center [269, 81] width 262 height 33
click at [279, 298] on button "Registrer din tick" at bounding box center [261, 291] width 93 height 25
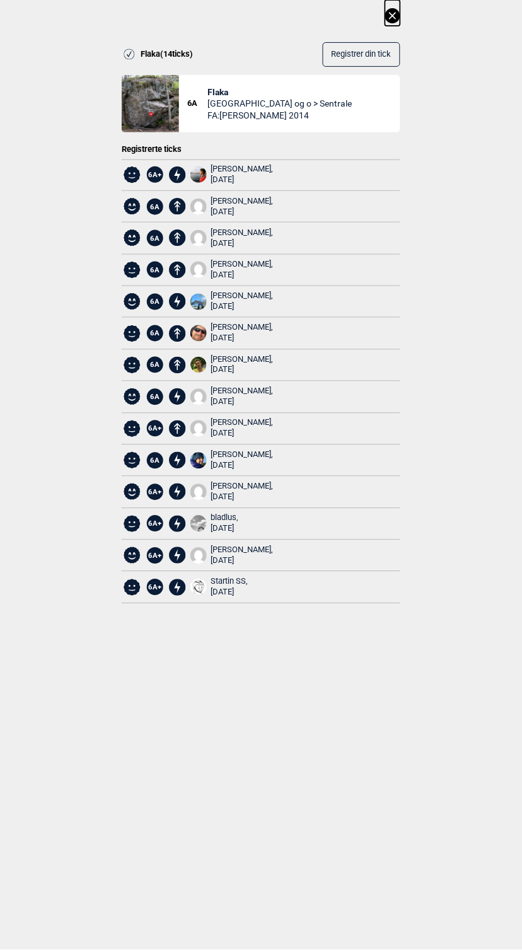
click at [400, 20] on icon at bounding box center [392, 15] width 15 height 15
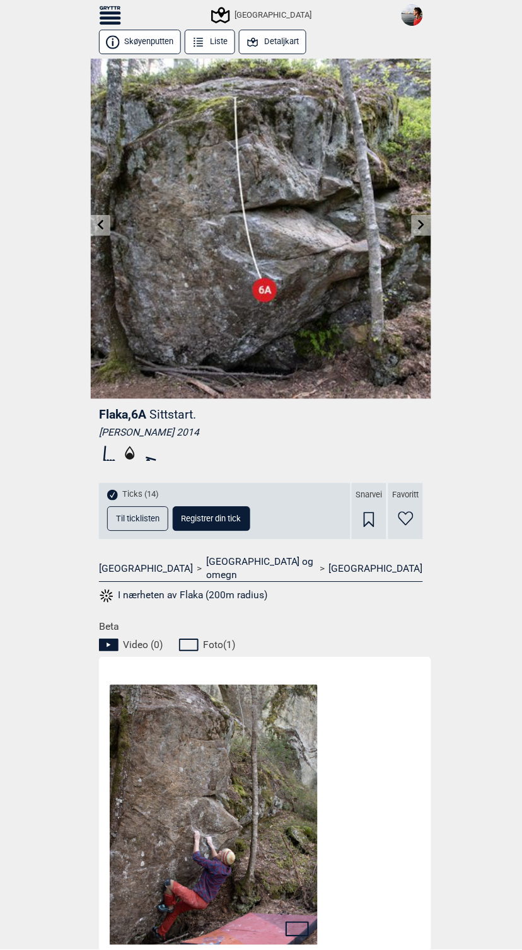
click at [105, 228] on icon at bounding box center [101, 225] width 10 height 10
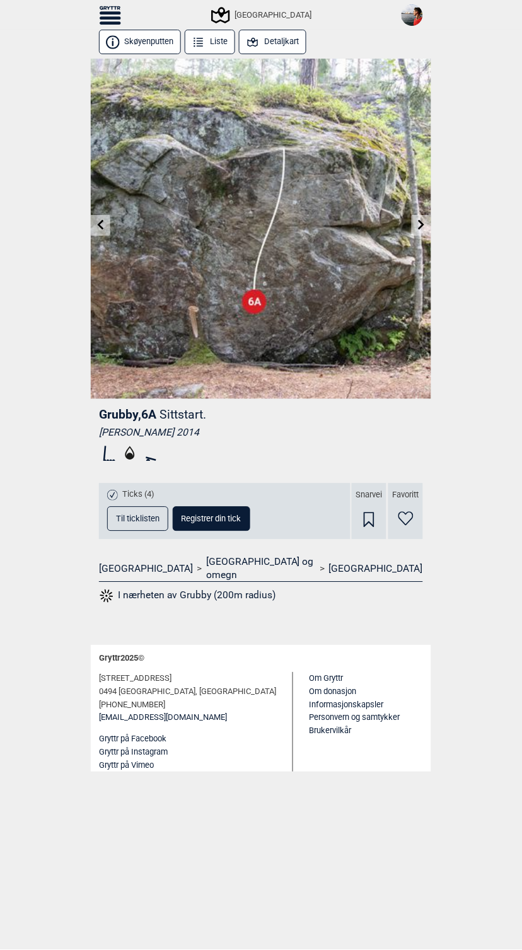
click at [214, 518] on span "Registrer din tick" at bounding box center [211, 519] width 60 height 8
select select "90"
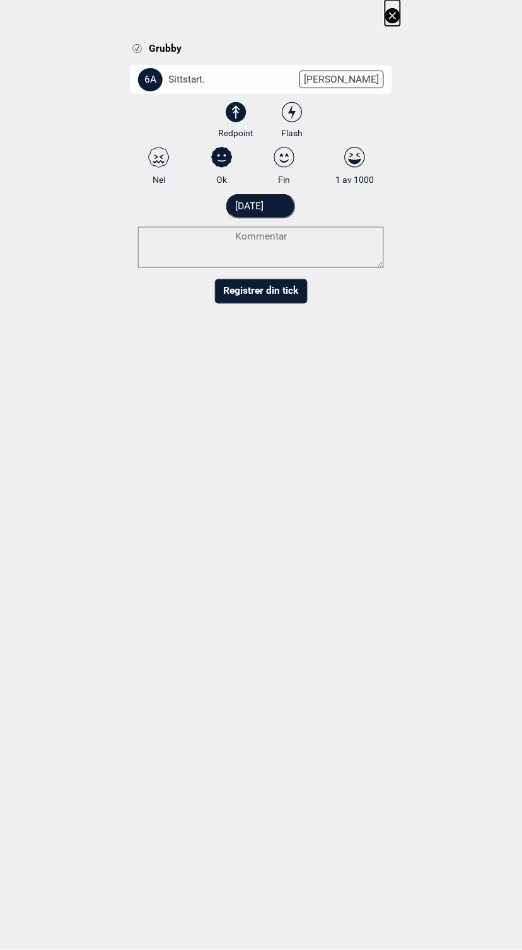
click at [293, 114] on icon at bounding box center [292, 112] width 23 height 21
click at [293, 117] on input "Flash" at bounding box center [292, 121] width 8 height 8
radio input "true"
click at [342, 78] on select "3 3+ 4 4+ 5 5+ 6A 6A+ 6B 6B+ 6C 6C+ 7A 7A+ 7B 7B+ 7C 7C+ 8A 8A+ 8B 8B+" at bounding box center [269, 81] width 262 height 33
select select "91"
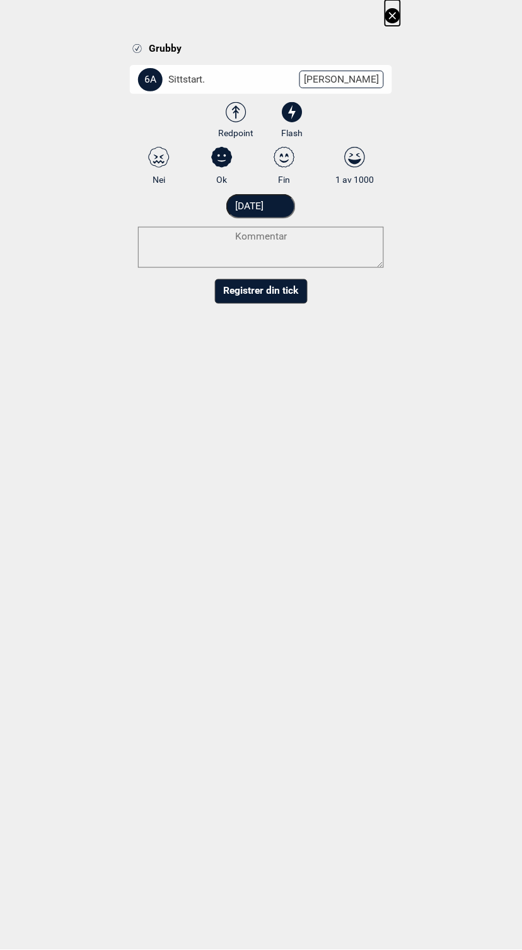
click at [143, 65] on select "3 3+ 4 4+ 5 5+ 6A 6A+ 6B 6B+ 6C 6C+ 7A 7A+ 7B 7B+ 7C 7C+ 8A 8A+ 8B 8B+" at bounding box center [269, 81] width 262 height 33
click at [264, 297] on button "Registrer din tick" at bounding box center [261, 291] width 93 height 25
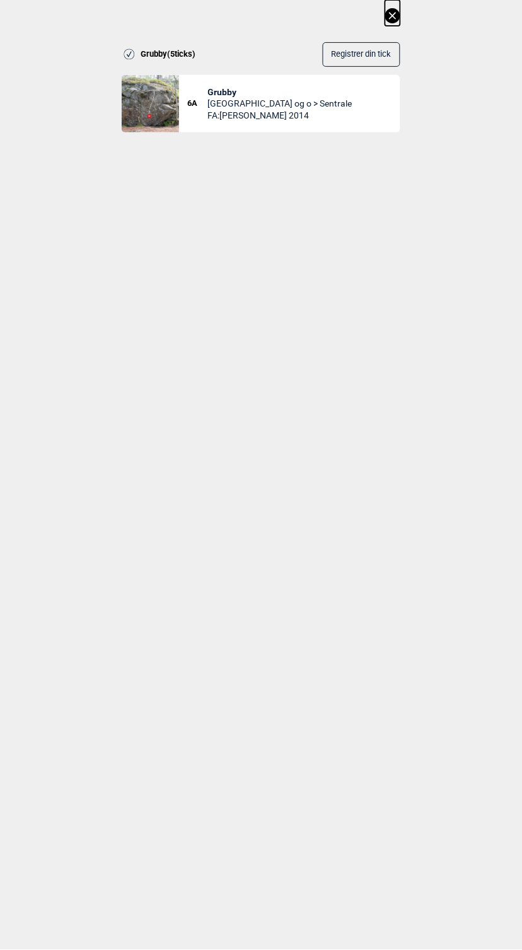
click at [400, 13] on icon at bounding box center [392, 15] width 15 height 15
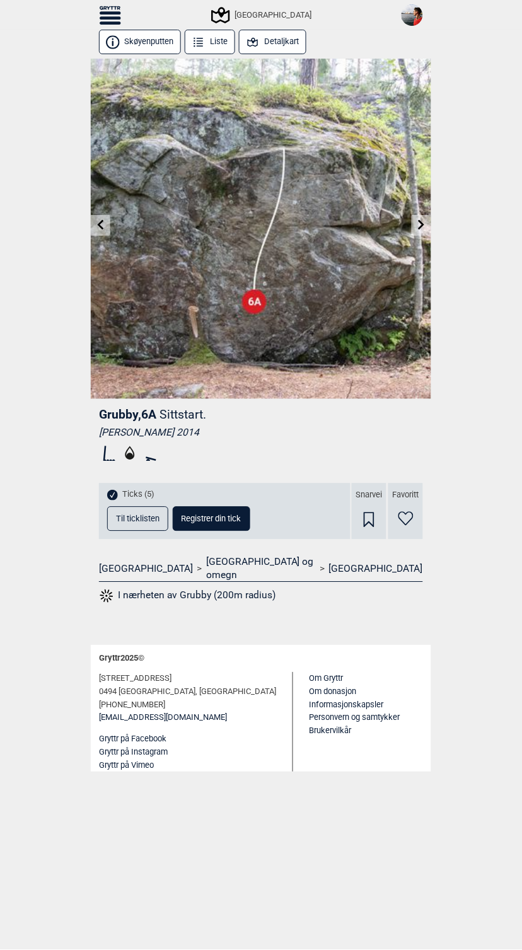
click at [96, 222] on icon at bounding box center [101, 225] width 10 height 10
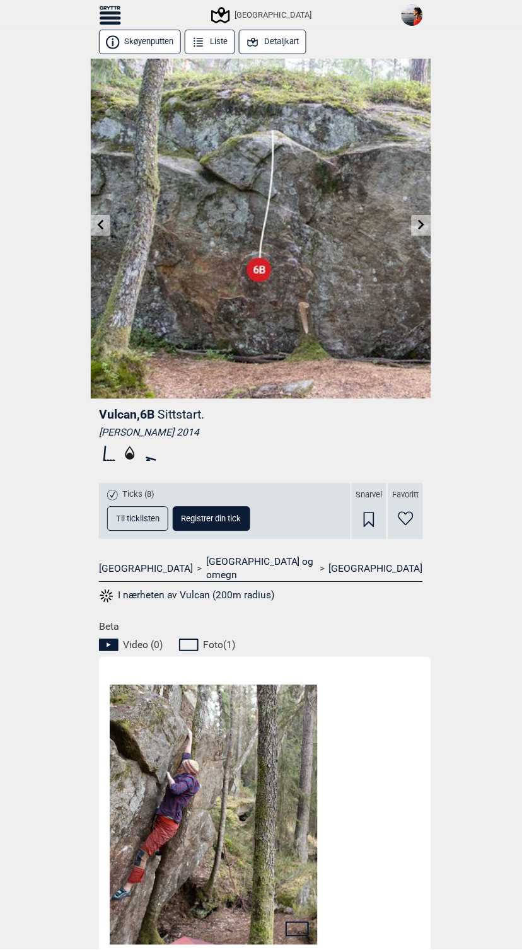
click at [207, 516] on span "Registrer din tick" at bounding box center [211, 519] width 60 height 8
select select "92"
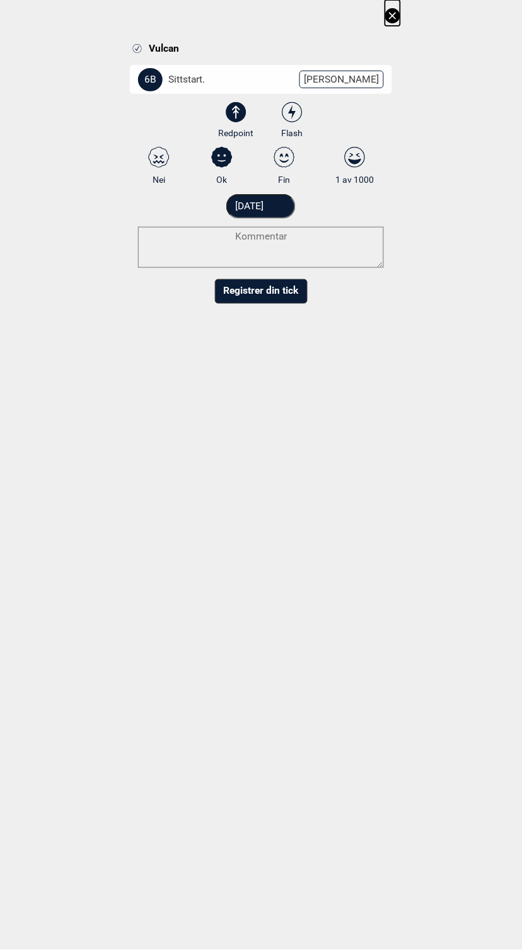
click at [297, 102] on icon at bounding box center [292, 112] width 21 height 21
click at [296, 117] on input "Flash" at bounding box center [292, 121] width 8 height 8
radio input "true"
click at [286, 297] on button "Registrer din tick" at bounding box center [261, 291] width 93 height 25
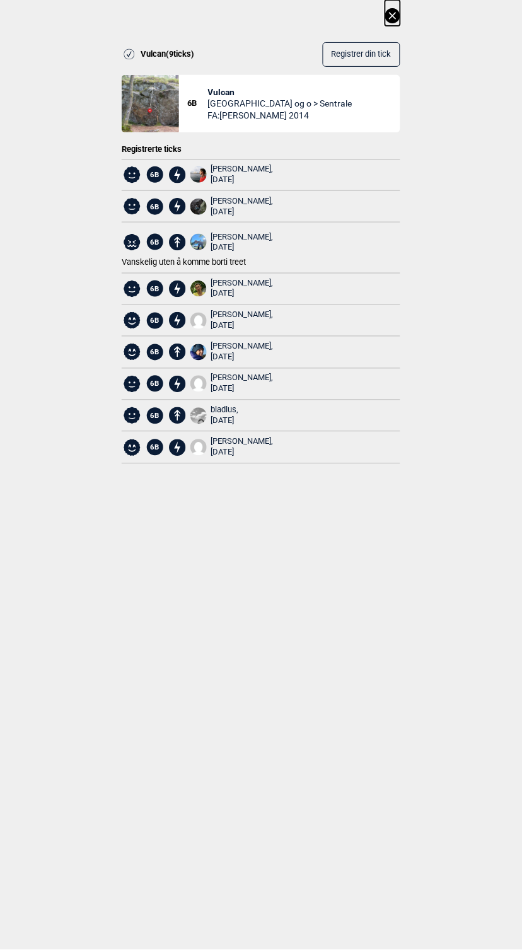
click at [398, 11] on icon at bounding box center [392, 15] width 15 height 15
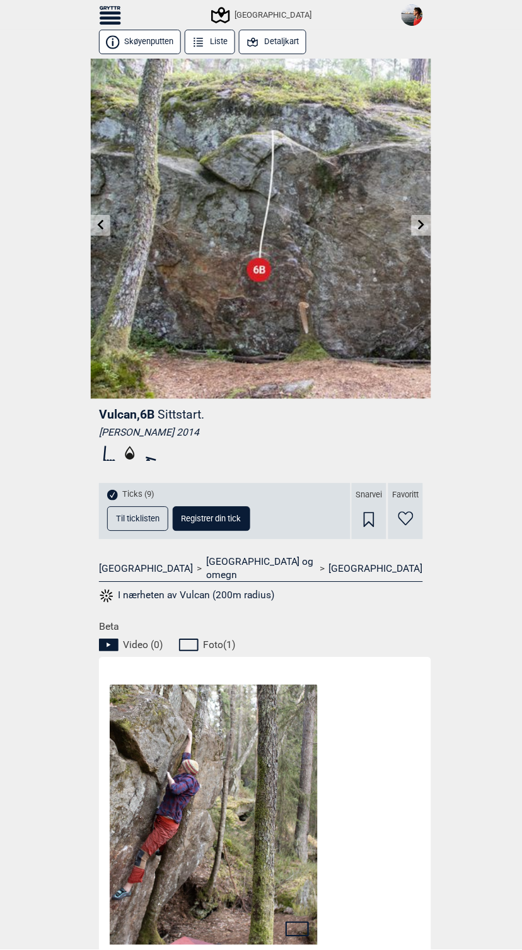
click at [100, 228] on icon at bounding box center [101, 225] width 10 height 10
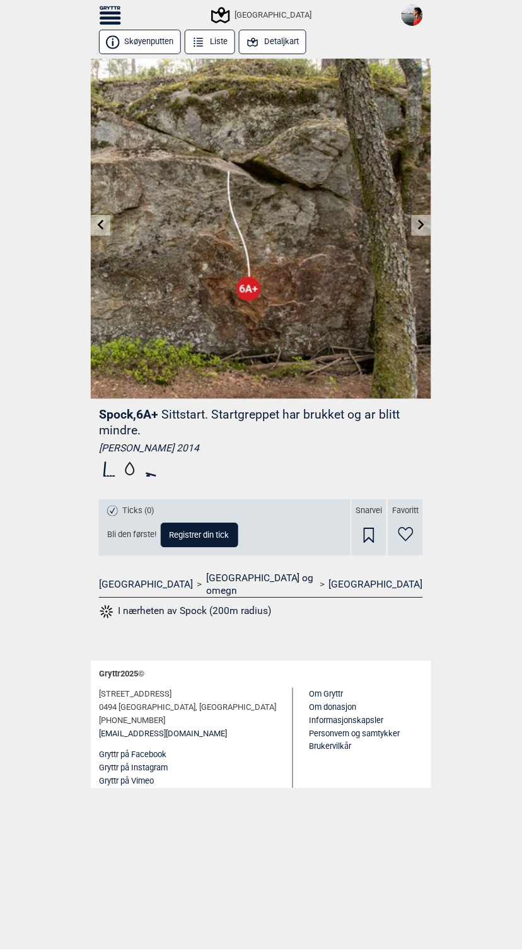
click at [196, 531] on span "Registrer din tick" at bounding box center [200, 535] width 60 height 8
select select "91"
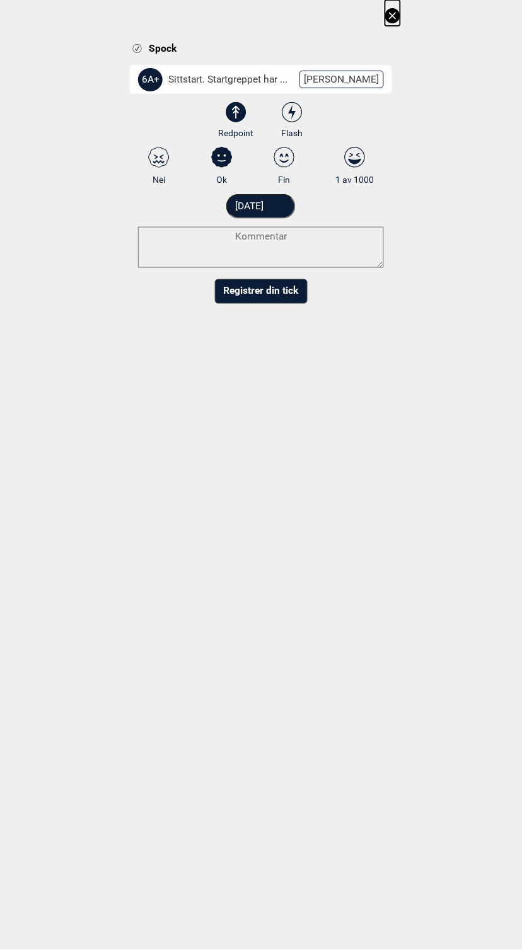
click at [294, 114] on icon at bounding box center [292, 112] width 23 height 21
click at [294, 117] on input "Flash" at bounding box center [292, 121] width 8 height 8
radio input "true"
click at [276, 284] on button "Registrer din tick" at bounding box center [261, 291] width 93 height 25
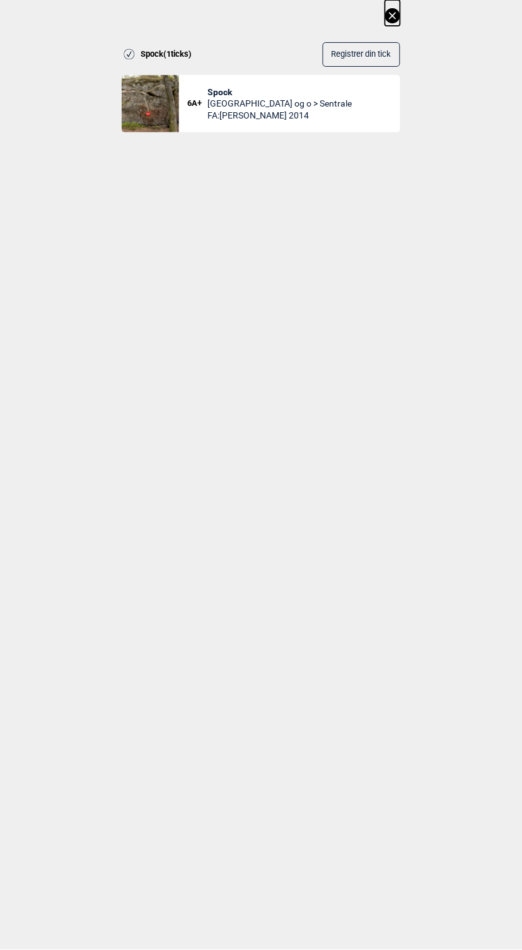
click at [396, 14] on icon at bounding box center [392, 15] width 7 height 7
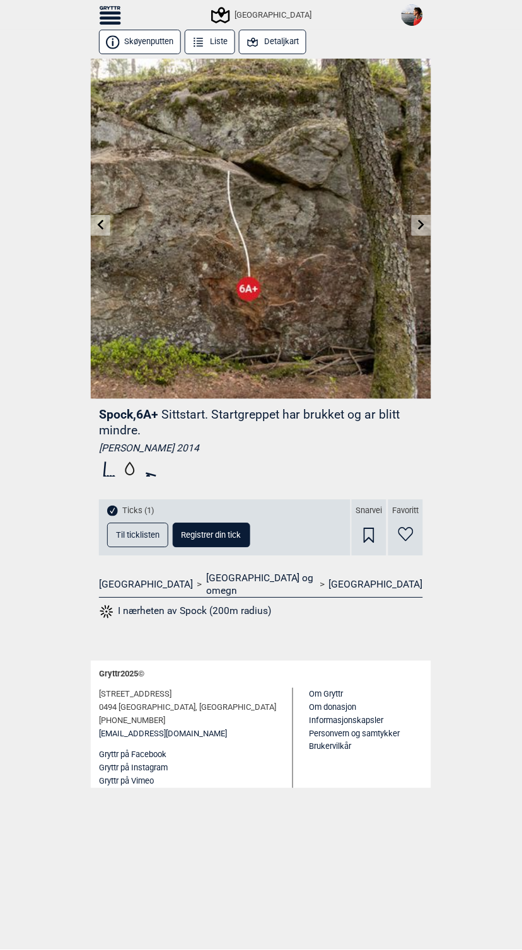
click at [101, 227] on icon at bounding box center [101, 225] width 6 height 10
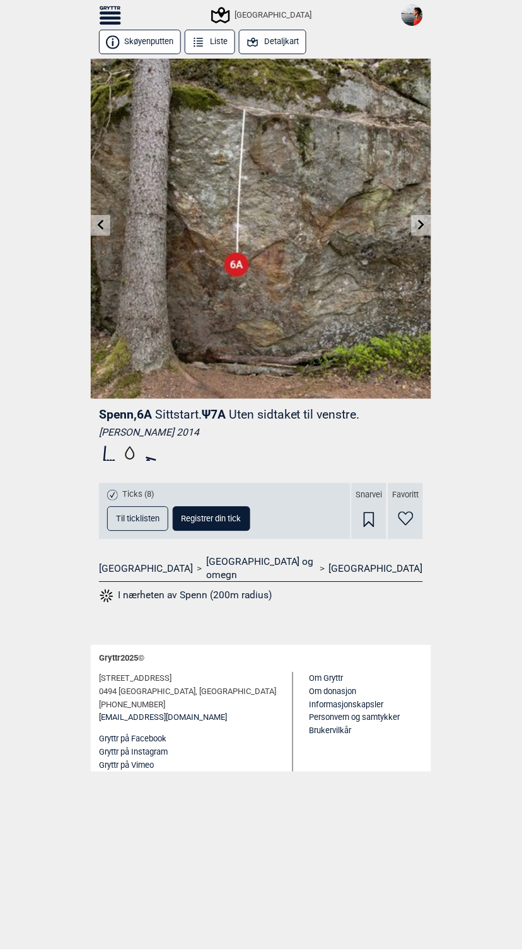
click at [209, 526] on button "Registrer din tick" at bounding box center [212, 519] width 78 height 25
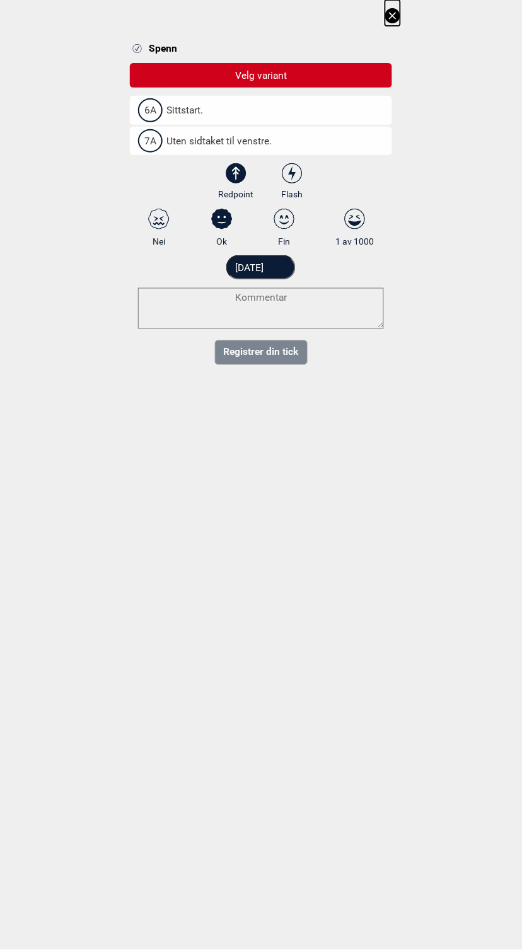
click at [192, 111] on span "Sittstart." at bounding box center [178, 110] width 49 height 13
click at [146, 111] on input "6A Sittstart." at bounding box center [142, 110] width 8 height 8
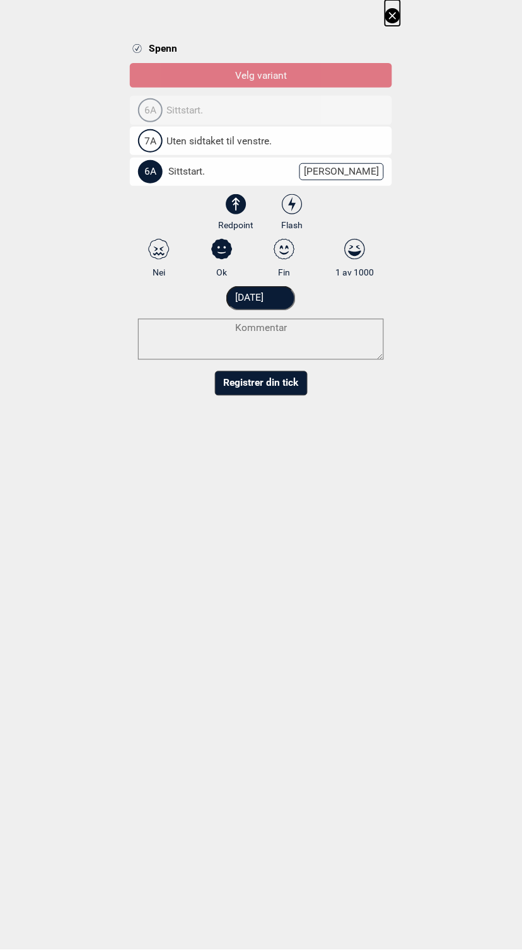
click at [357, 162] on select "3 3+ 4 4+ 5 5+ 6A 6A+ 6B 6B+ 6C 6C+ 7A 7A+ 7B 7B+ 7C 7C+ 8A 8A+ 8B 8B+" at bounding box center [269, 174] width 262 height 33
click at [143, 158] on select "3 3+ 4 4+ 5 5+ 6A 6A+ 6B 6B+ 6C 6C+ 7A 7A+ 7B 7B+ 7C 7C+ 8A 8A+ 8B 8B+" at bounding box center [269, 174] width 262 height 33
click at [342, 177] on select "3 3+ 4 4+ 5 5+ 6A 6A+ 6B 6B+ 6C 6C+ 7A 7A+ 7B 7B+ 7C 7C+ 8A 8A+ 8B 8B+" at bounding box center [269, 174] width 262 height 33
select select "91"
click at [143, 158] on select "3 3+ 4 4+ 5 5+ 6A 6A+ 6B 6B+ 6C 6C+ 7A 7A+ 7B 7B+ 7C 7C+ 8A 8A+ 8B 8B+" at bounding box center [269, 174] width 262 height 33
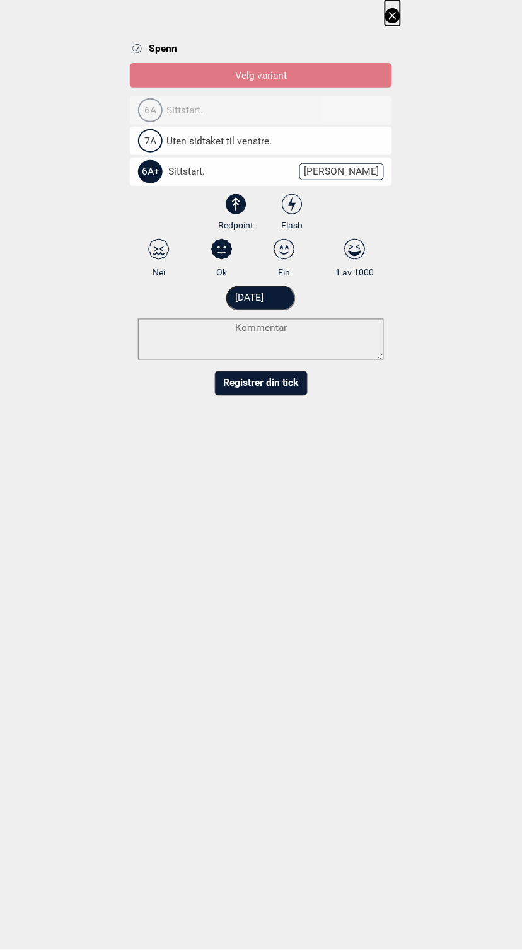
click at [296, 193] on form "6A Sittstart. 7A Uten sidtaket til venstre. 6A+ Sittstart. Endre grad 3 3+ 4 4+…" at bounding box center [261, 246] width 262 height 300
click at [296, 205] on icon at bounding box center [292, 204] width 8 height 14
click at [296, 209] on input "Flash" at bounding box center [292, 213] width 8 height 8
radio input "true"
click at [286, 379] on button "Registrer din tick" at bounding box center [261, 383] width 93 height 25
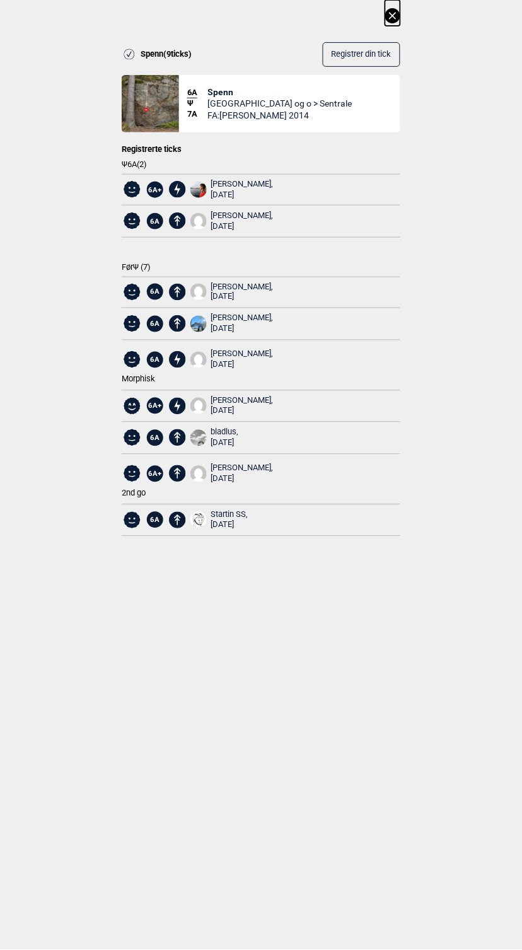
click at [400, 13] on icon at bounding box center [392, 15] width 15 height 15
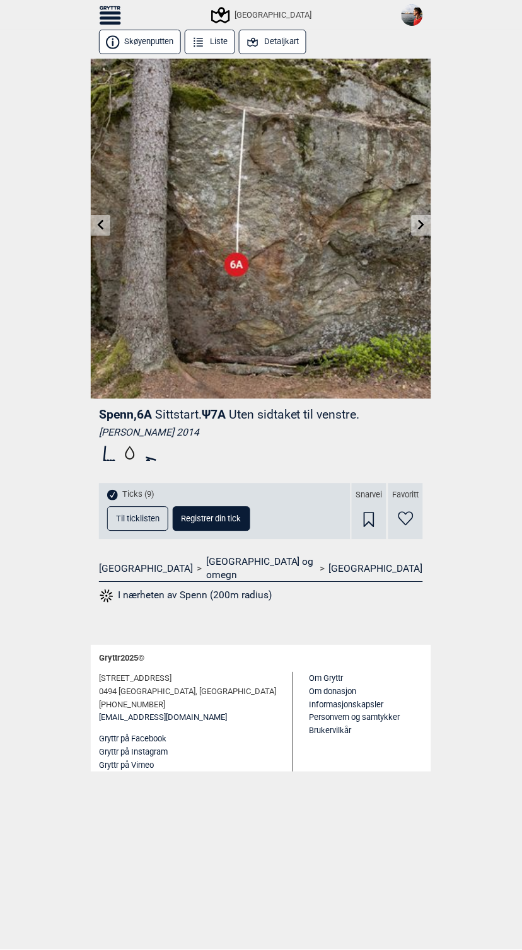
click at [413, 233] on link at bounding box center [421, 225] width 20 height 21
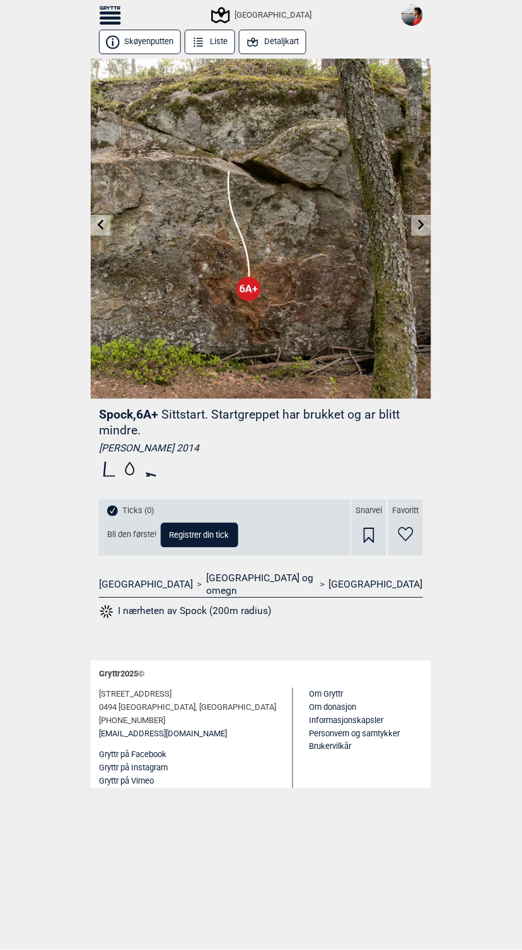
click at [140, 513] on span "Ticks (0)" at bounding box center [138, 511] width 32 height 11
click at [134, 539] on span "Bli den første!" at bounding box center [131, 535] width 49 height 11
click at [131, 533] on span "Bli den første!" at bounding box center [131, 535] width 49 height 11
click at [170, 522] on div "Ticks (0) Bli den første! Registrer din tick" at bounding box center [172, 525] width 131 height 44
click at [170, 523] on button "Registrer din tick" at bounding box center [200, 535] width 78 height 25
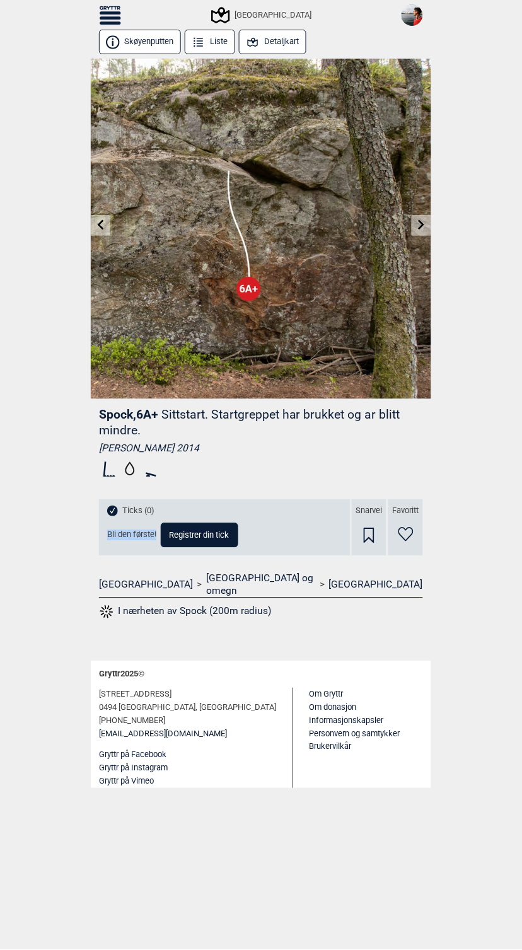
select select "91"
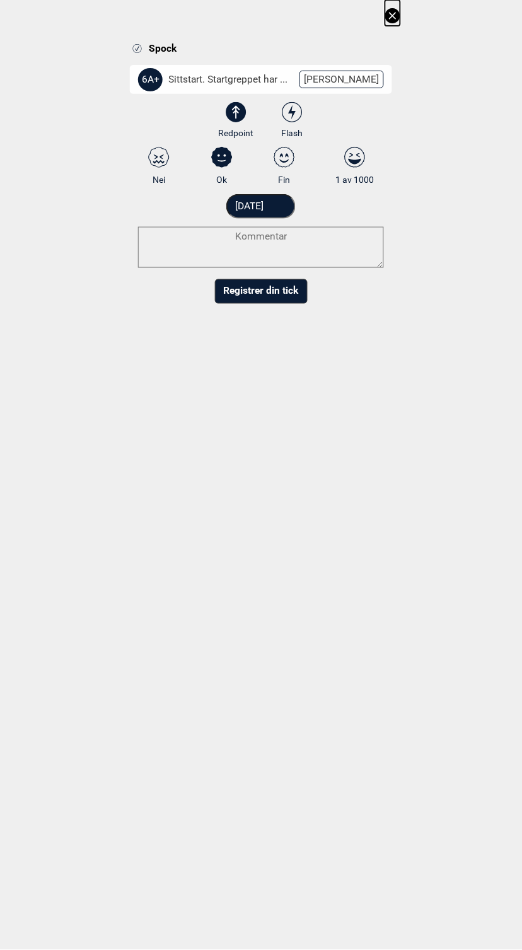
click at [406, 16] on div "Spock 6A+ Sittstart. Startgreppet har ... Endre grad 3 3+ 4 4+ 5 5+ 6A 6A+ 6B 6…" at bounding box center [261, 156] width 522 height 312
click at [396, 14] on icon at bounding box center [392, 15] width 7 height 7
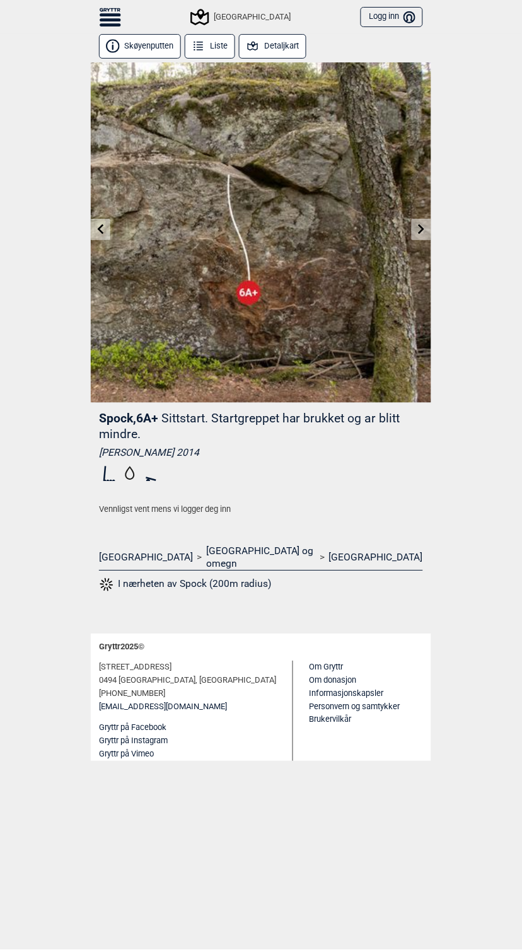
click at [124, 451] on div "[PERSON_NAME] 2014" at bounding box center [261, 453] width 324 height 13
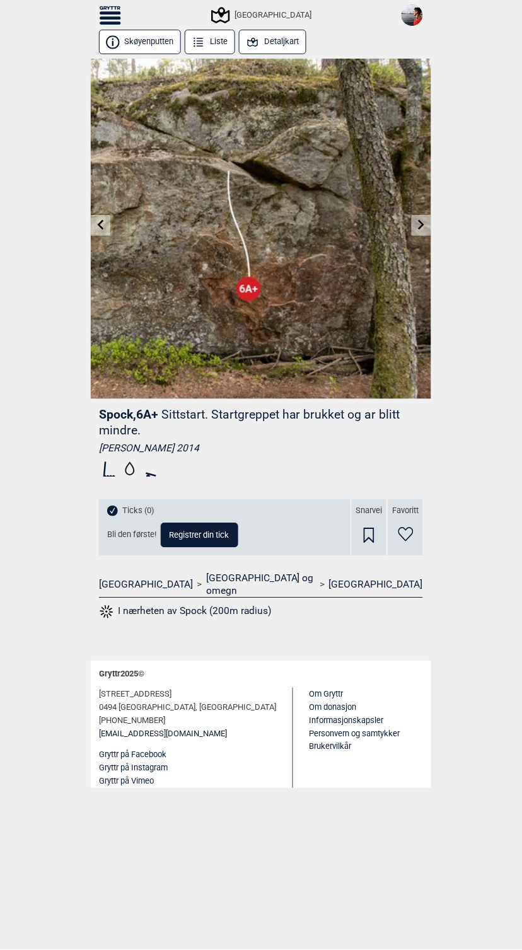
click at [137, 512] on span "Ticks (0)" at bounding box center [138, 511] width 32 height 11
click at [137, 531] on span "Bli den første!" at bounding box center [131, 535] width 49 height 11
click at [105, 226] on icon at bounding box center [101, 225] width 10 height 10
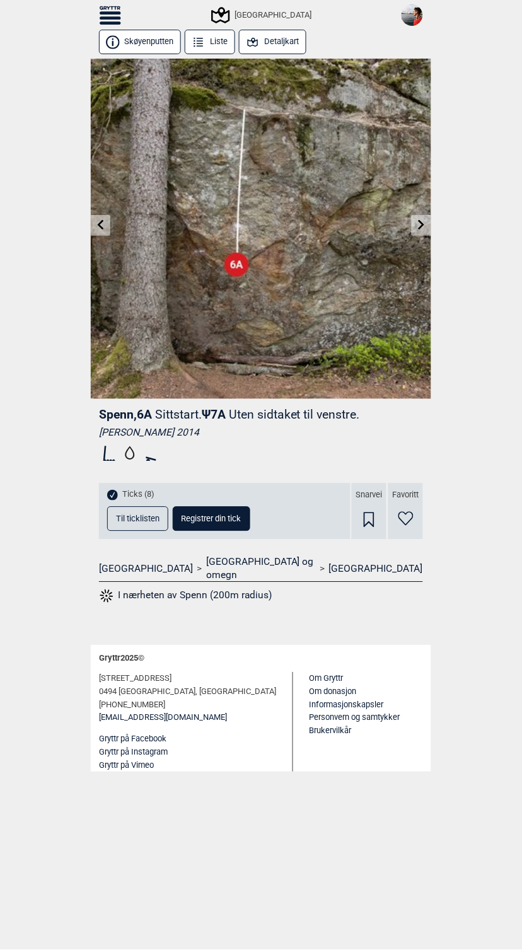
click at [105, 226] on icon at bounding box center [101, 225] width 10 height 10
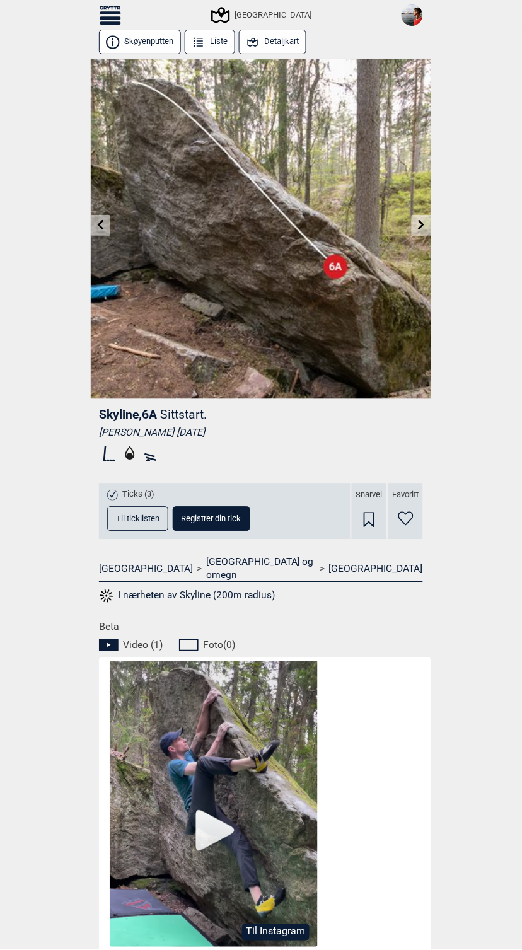
click at [105, 226] on icon at bounding box center [101, 225] width 10 height 10
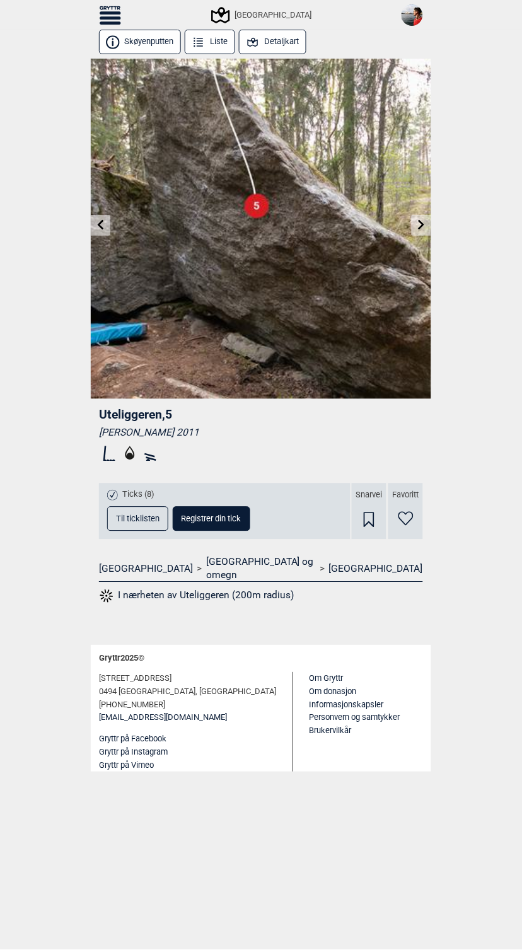
click at [105, 226] on icon at bounding box center [101, 225] width 10 height 10
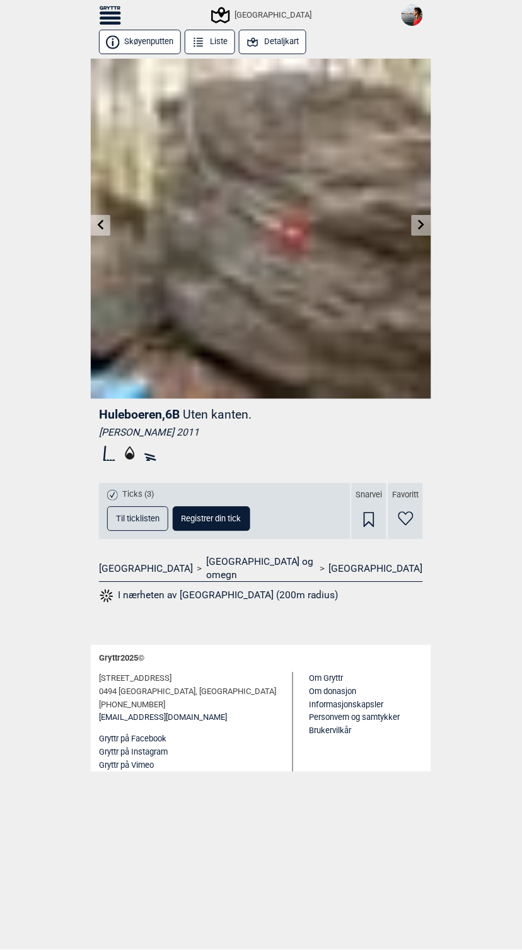
click at [105, 225] on icon at bounding box center [101, 225] width 10 height 10
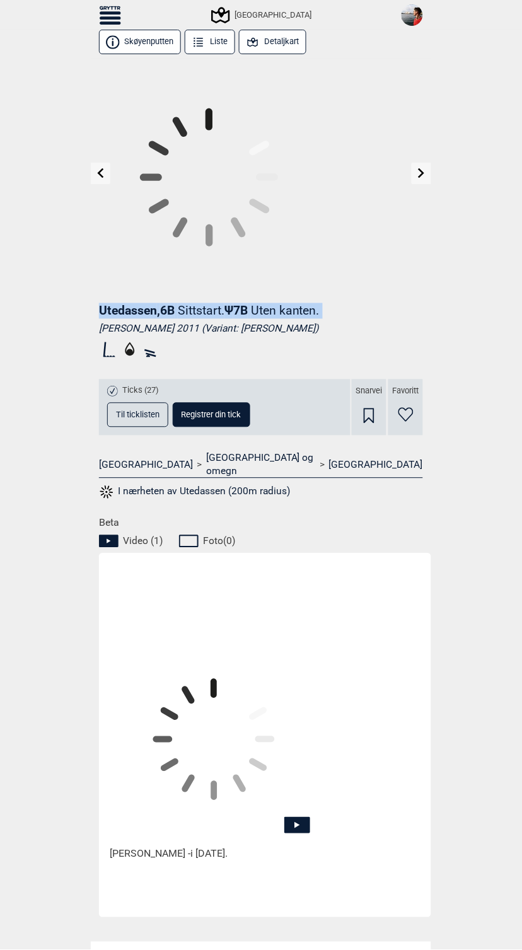
click at [105, 225] on icon at bounding box center [209, 177] width 236 height 236
click at [105, 225] on div at bounding box center [261, 177] width 340 height 236
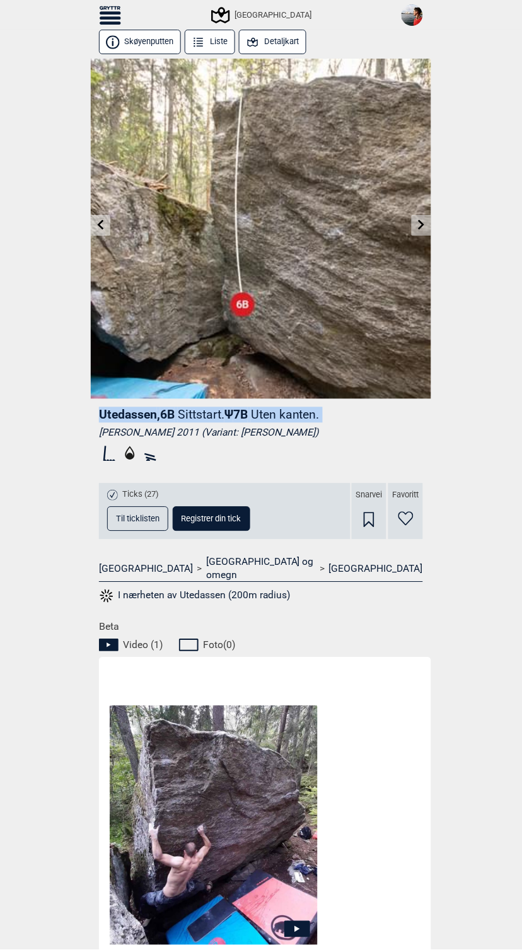
click at [103, 13] on icon at bounding box center [110, 12] width 21 height 3
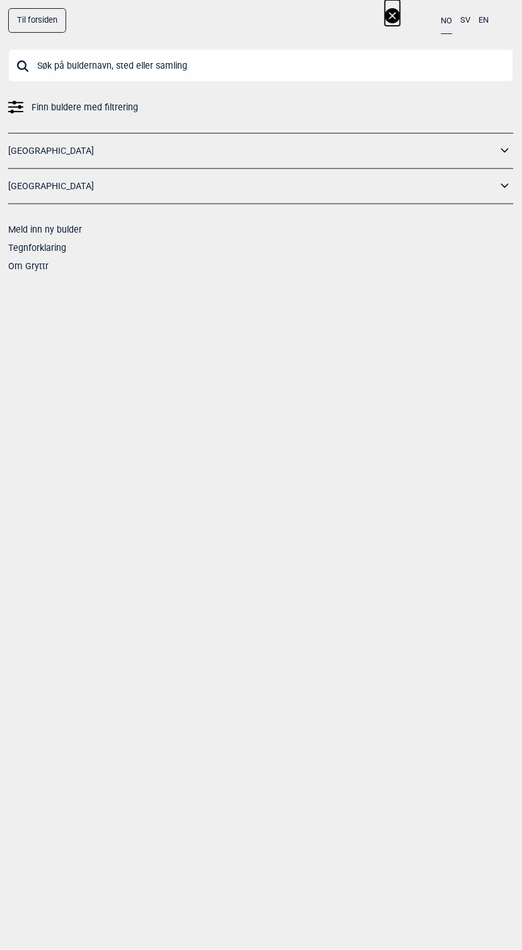
click at [117, 59] on input "text" at bounding box center [260, 65] width 505 height 33
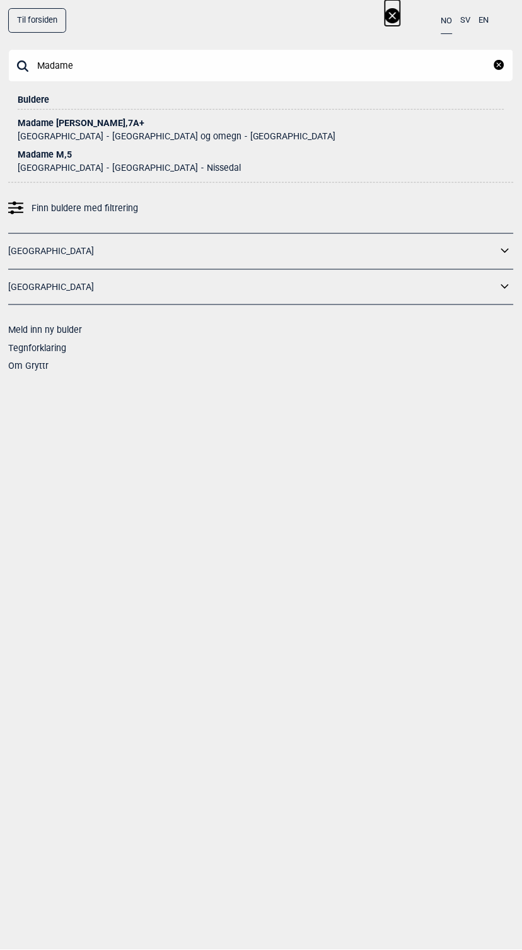
type input "Madame"
click at [47, 124] on div "Madame Forte , 7A+" at bounding box center [261, 122] width 486 height 9
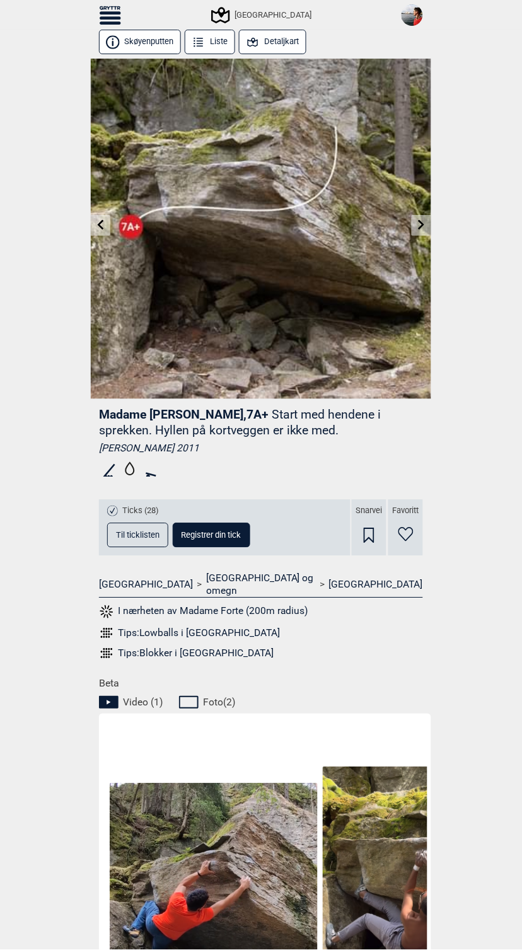
click at [224, 541] on button "Registrer din tick" at bounding box center [212, 535] width 78 height 25
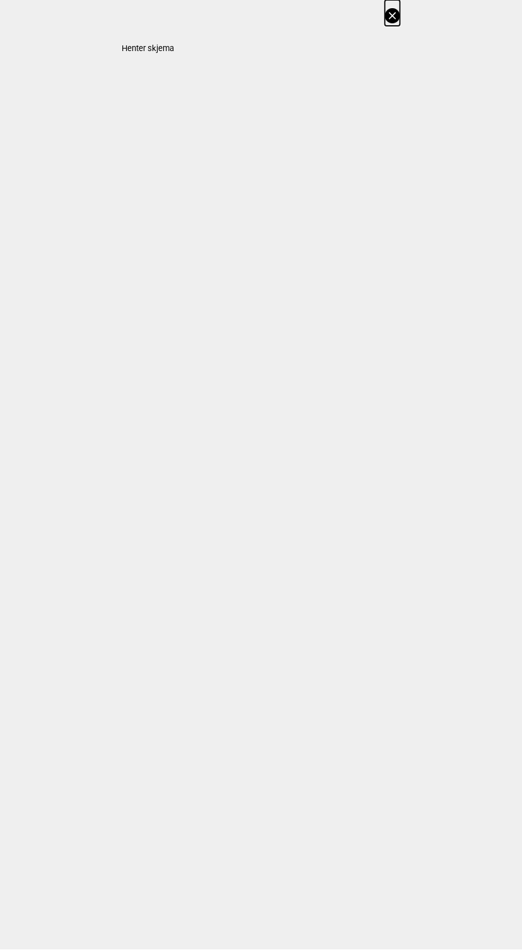
select select "385"
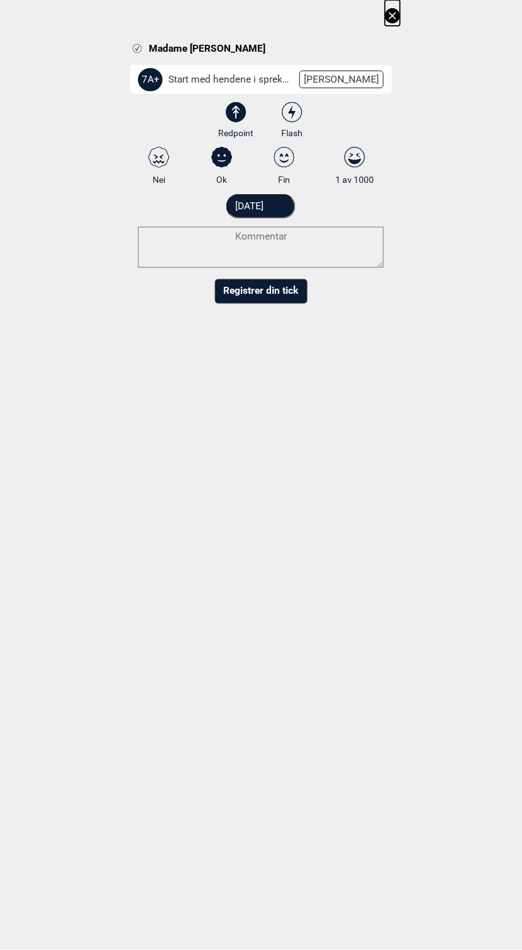
click at [302, 108] on icon at bounding box center [292, 112] width 23 height 21
click at [296, 117] on input "Flash" at bounding box center [292, 121] width 8 height 8
radio input "true"
click at [243, 113] on icon at bounding box center [236, 112] width 23 height 21
click at [240, 117] on input "Redpoint" at bounding box center [236, 121] width 8 height 8
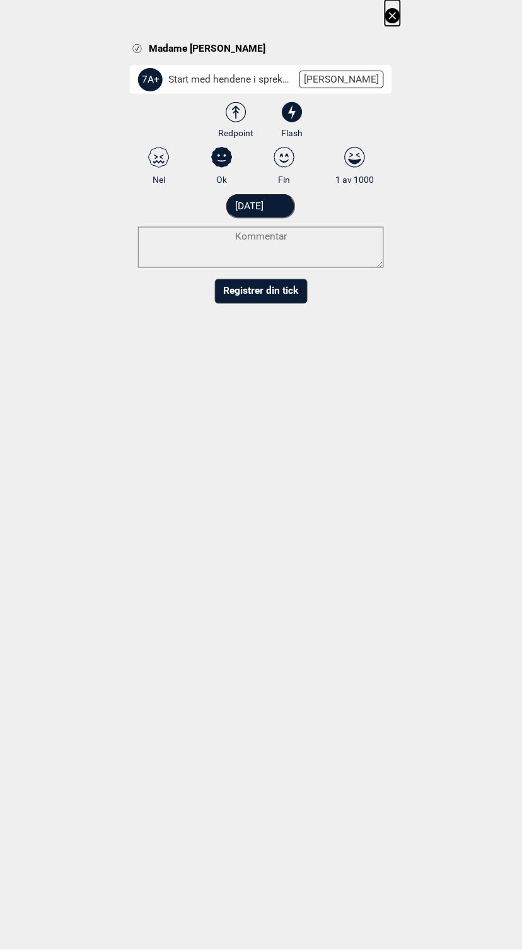
radio input "true"
click at [276, 247] on textarea at bounding box center [261, 247] width 246 height 41
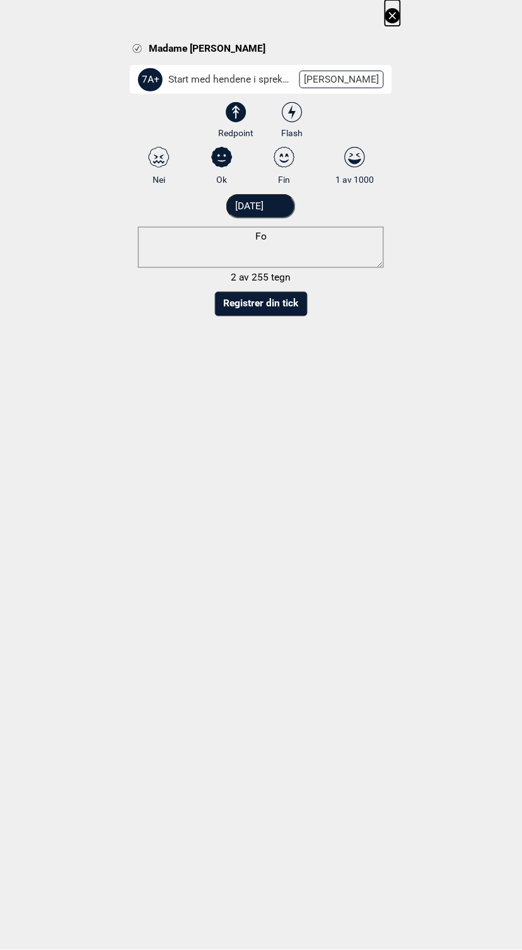
type textarea "F"
click at [353, 74] on select "3 3+ 4 4+ 5 5+ 6A 6A+ 6B 6B+ 6C 6C+ 7A 7A+ 7B 7B+ 7C 7C+ 8A 8A+ 8B 8B+" at bounding box center [269, 81] width 262 height 33
select select "384"
click at [143, 65] on select "3 3+ 4 4+ 5 5+ 6A 6A+ 6B 6B+ 6C 6C+ 7A 7A+ 7B 7B+ 7C 7C+ 8A 8A+ 8B 8B+" at bounding box center [269, 81] width 262 height 33
click at [286, 252] on textarea at bounding box center [261, 247] width 246 height 41
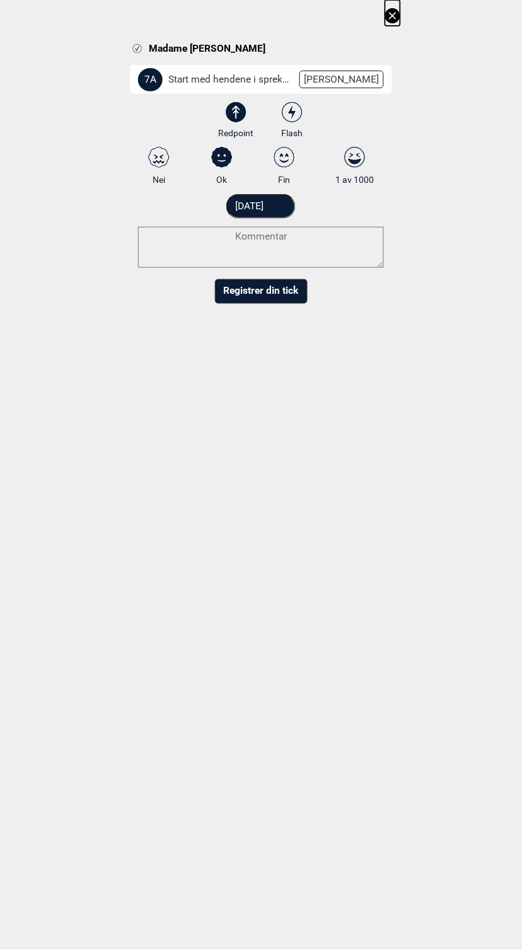
click at [263, 296] on button "Registrer din tick" at bounding box center [261, 291] width 93 height 25
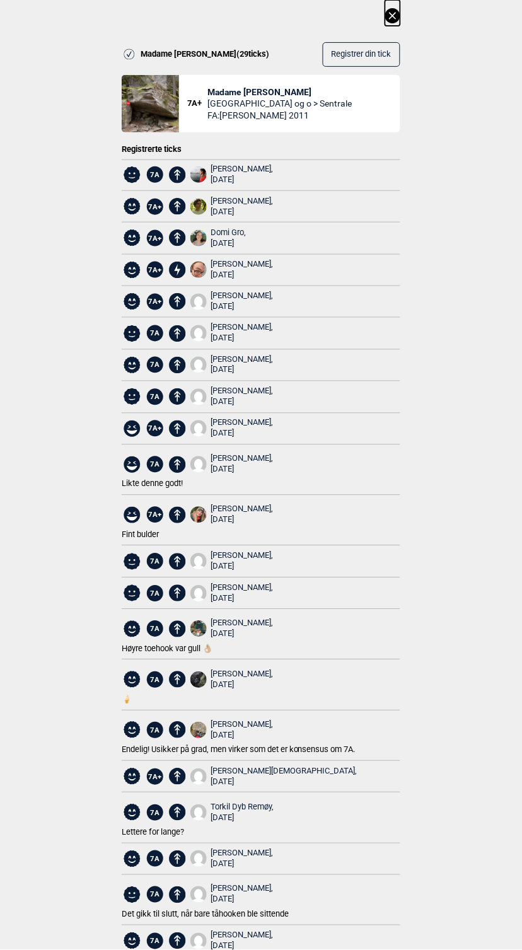
click at [391, 14] on icon at bounding box center [392, 15] width 7 height 7
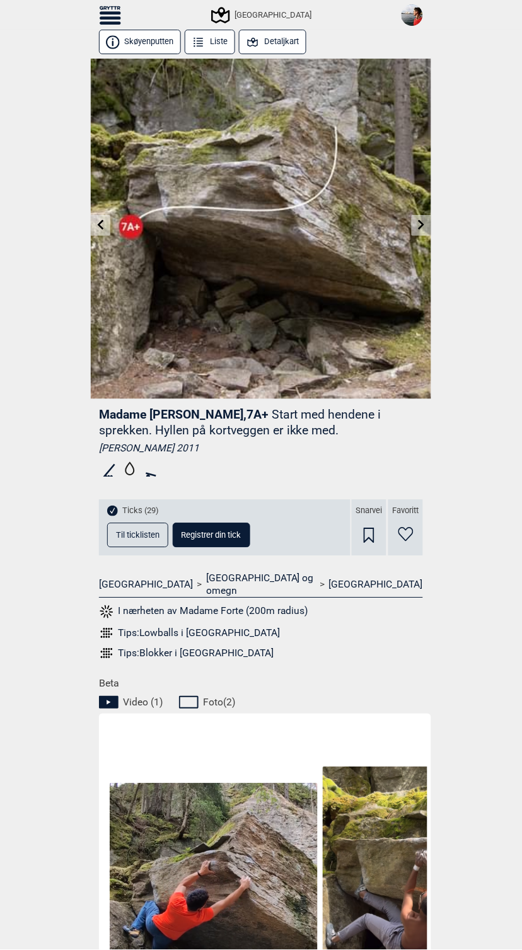
click at [422, 226] on icon at bounding box center [422, 225] width 10 height 10
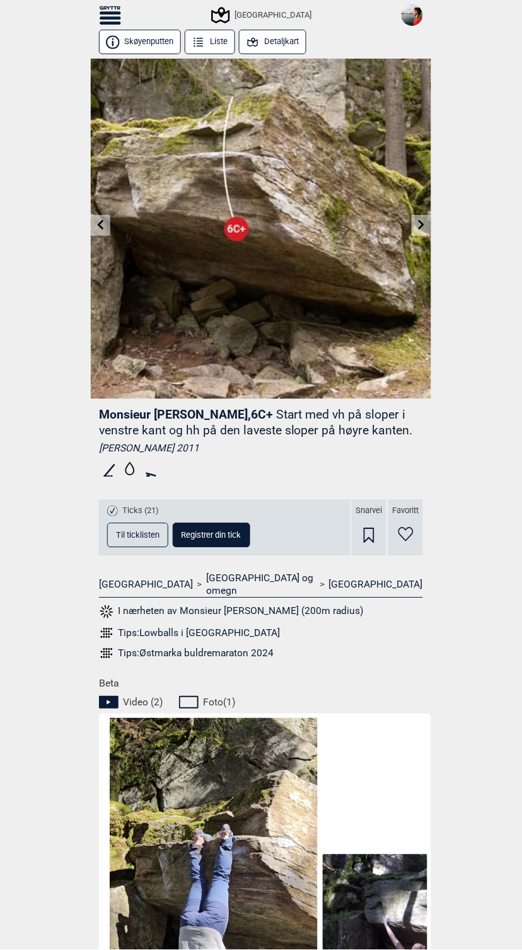
click at [422, 227] on icon at bounding box center [421, 225] width 6 height 10
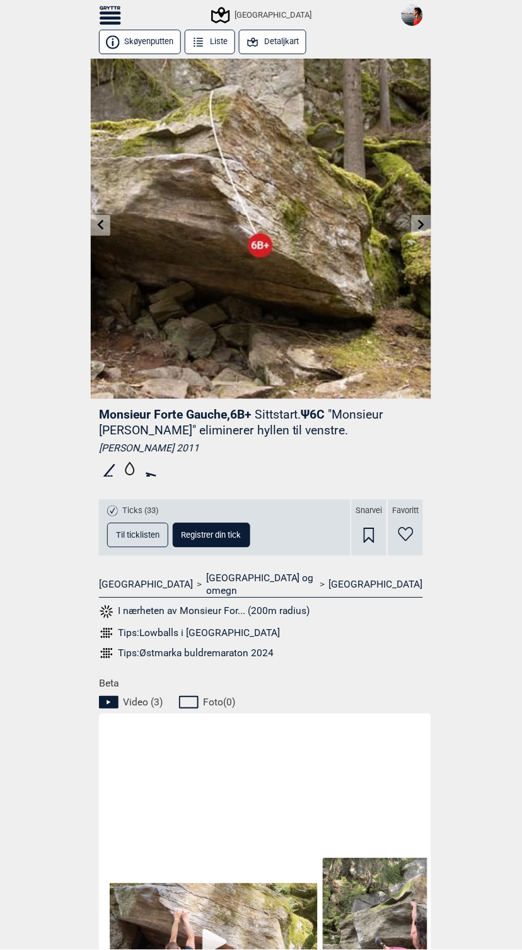
click at [214, 534] on span "Registrer din tick" at bounding box center [211, 535] width 60 height 8
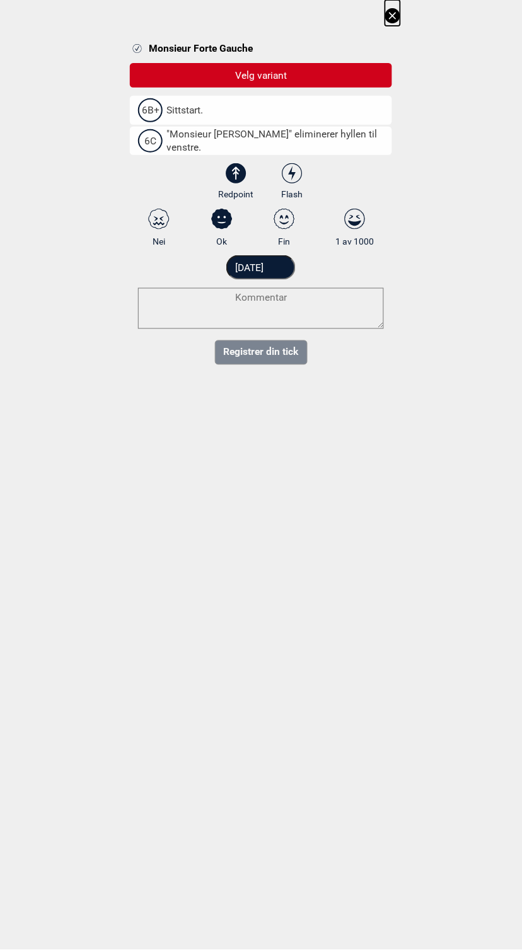
click at [198, 106] on span "Sittstart." at bounding box center [178, 110] width 49 height 13
click at [146, 106] on input "6B+ Sittstart." at bounding box center [142, 110] width 8 height 8
select select "93"
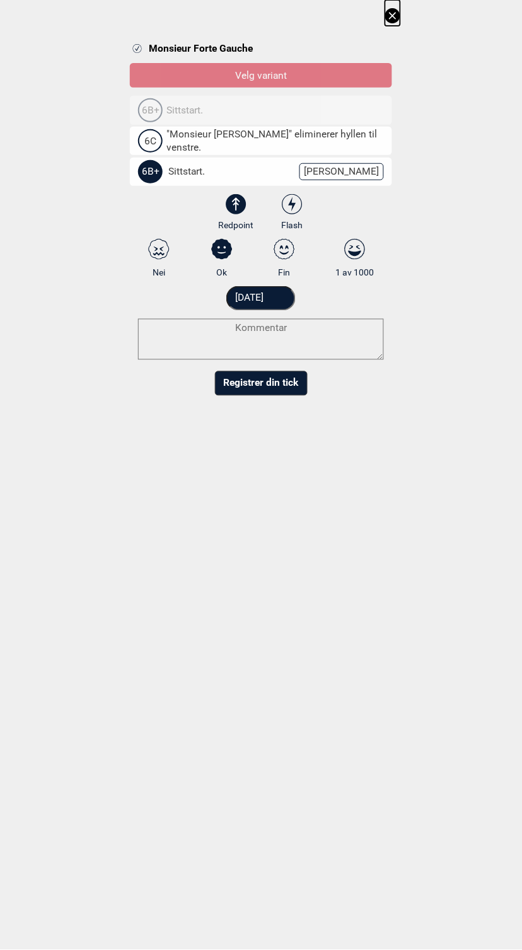
click at [303, 207] on icon at bounding box center [292, 204] width 23 height 21
click at [296, 209] on input "Flash" at bounding box center [292, 213] width 8 height 8
radio input "true"
click at [279, 386] on button "Registrer din tick" at bounding box center [261, 383] width 93 height 25
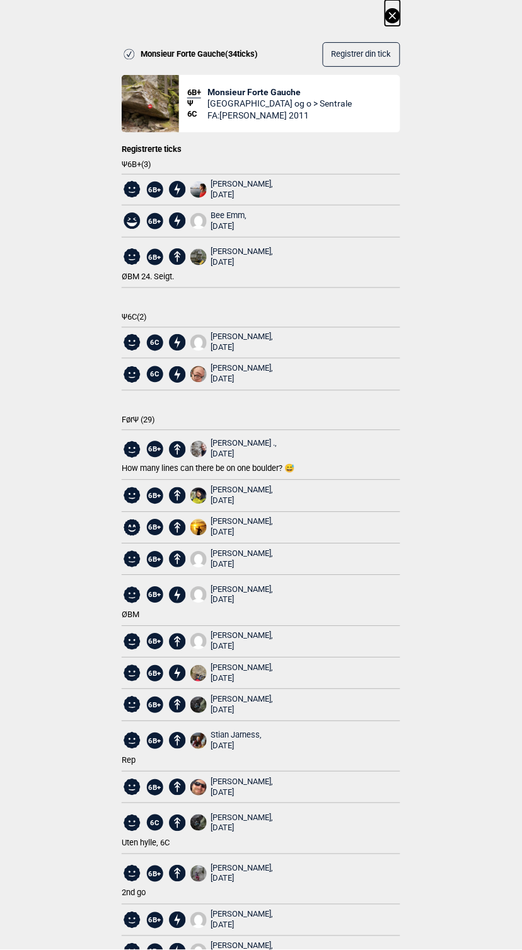
click at [395, 16] on icon at bounding box center [392, 15] width 15 height 15
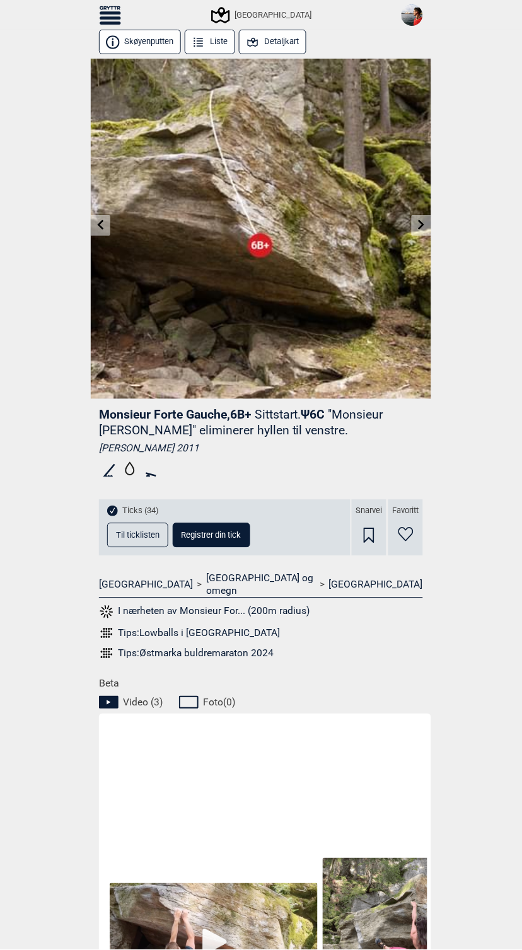
click at [106, 222] on link at bounding box center [101, 225] width 20 height 21
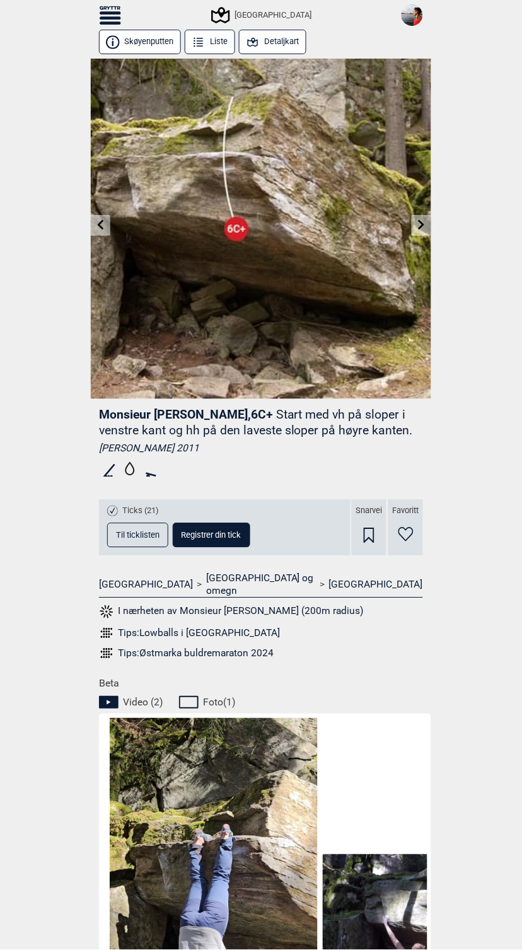
click at [106, 222] on link at bounding box center [101, 225] width 20 height 21
